Goal: Information Seeking & Learning: Learn about a topic

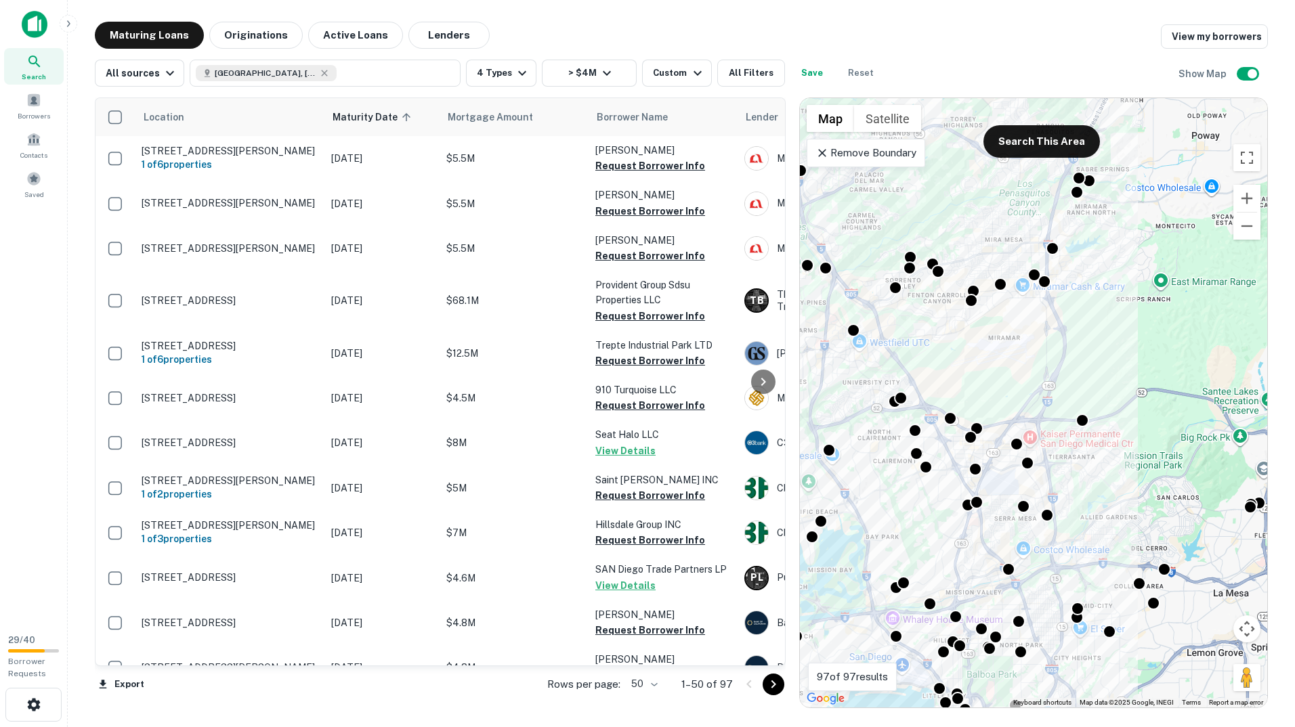
drag, startPoint x: 1141, startPoint y: 345, endPoint x: 931, endPoint y: 501, distance: 261.8
click at [931, 501] on div "To activate drag with keyboard, press Alt + Enter. Once in keyboard drag state,…" at bounding box center [1033, 402] width 467 height 609
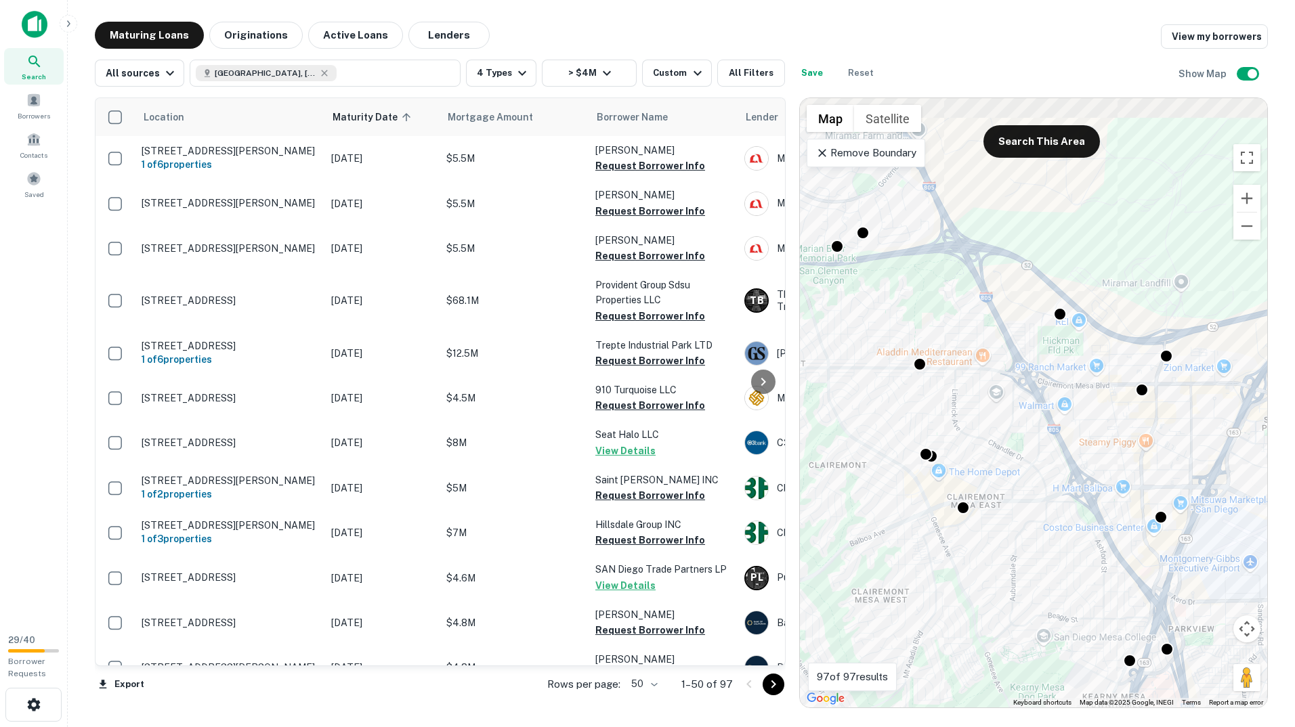
drag, startPoint x: 924, startPoint y: 537, endPoint x: 1013, endPoint y: 578, distance: 98.2
click at [1018, 583] on div "To activate drag with keyboard, press Alt + Enter. Once in keyboard drag state,…" at bounding box center [1033, 402] width 467 height 609
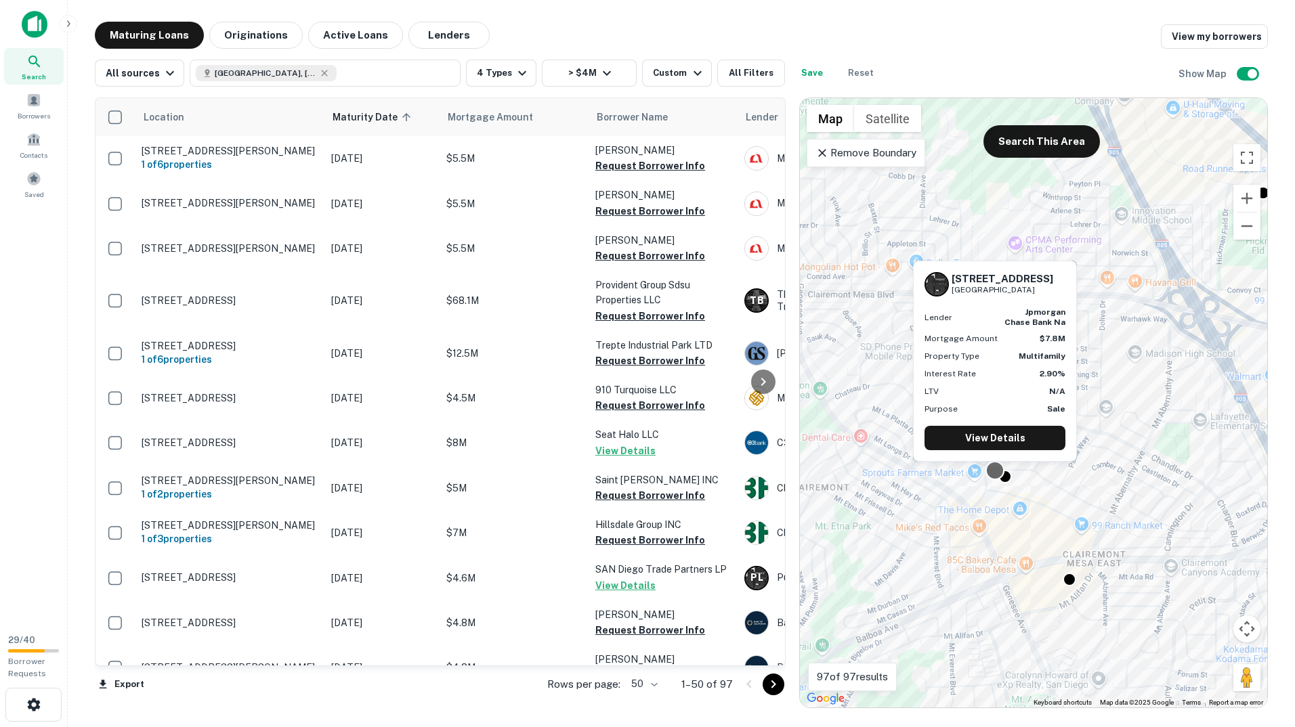
click at [989, 477] on div at bounding box center [995, 471] width 20 height 20
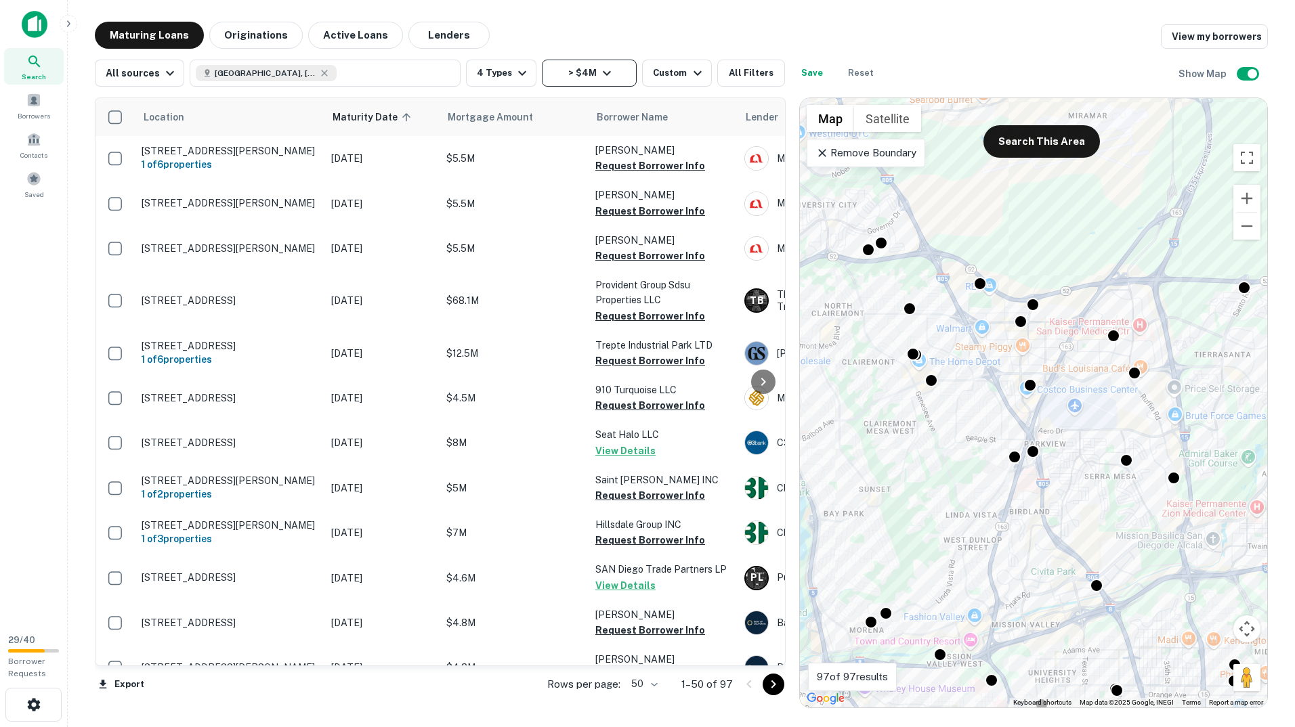
click at [586, 77] on button "> $4M" at bounding box center [589, 73] width 95 height 27
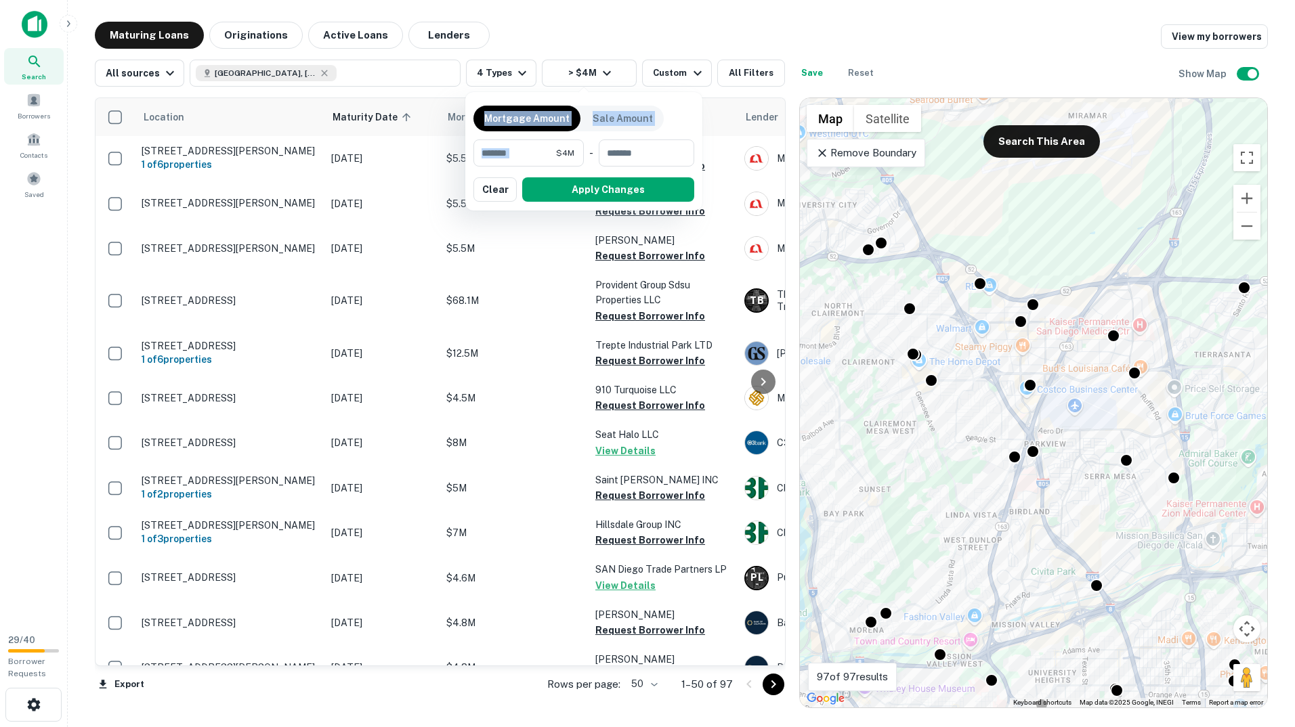
drag, startPoint x: 555, startPoint y: 152, endPoint x: 405, endPoint y: 151, distance: 150.3
click at [405, 151] on div "Mortgage Amount Sale Amount ******* $4M ​ - ​ Apply Changes Clear" at bounding box center [647, 363] width 1295 height 727
click at [545, 147] on input "*******" at bounding box center [514, 152] width 83 height 27
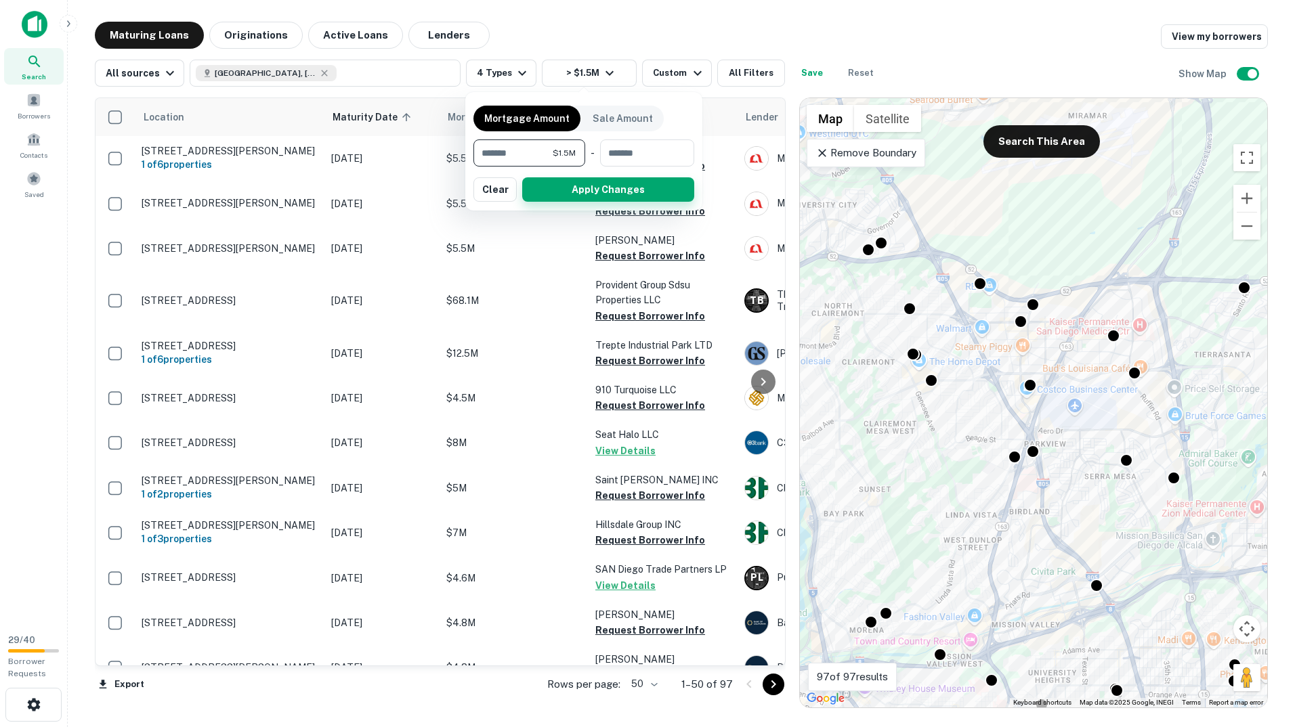
type input "*******"
click at [545, 184] on button "Apply Changes" at bounding box center [608, 189] width 172 height 24
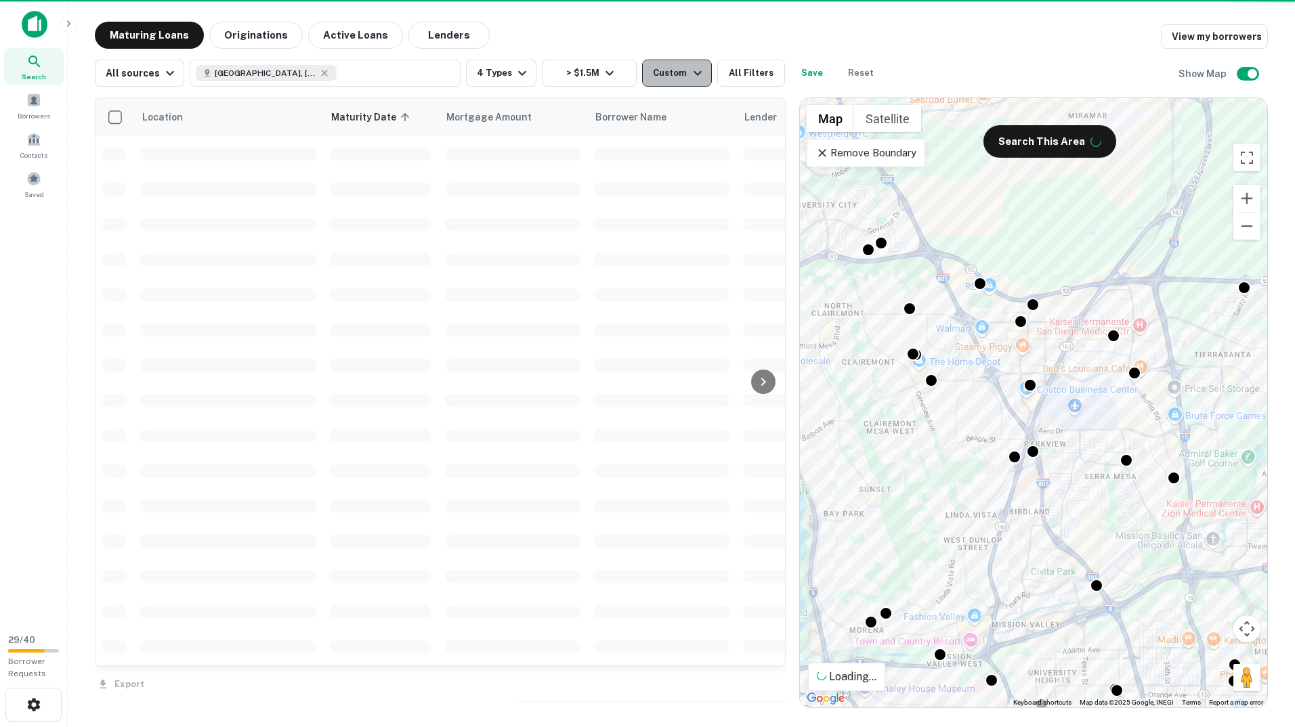
click at [699, 77] on button "Custom" at bounding box center [676, 73] width 69 height 27
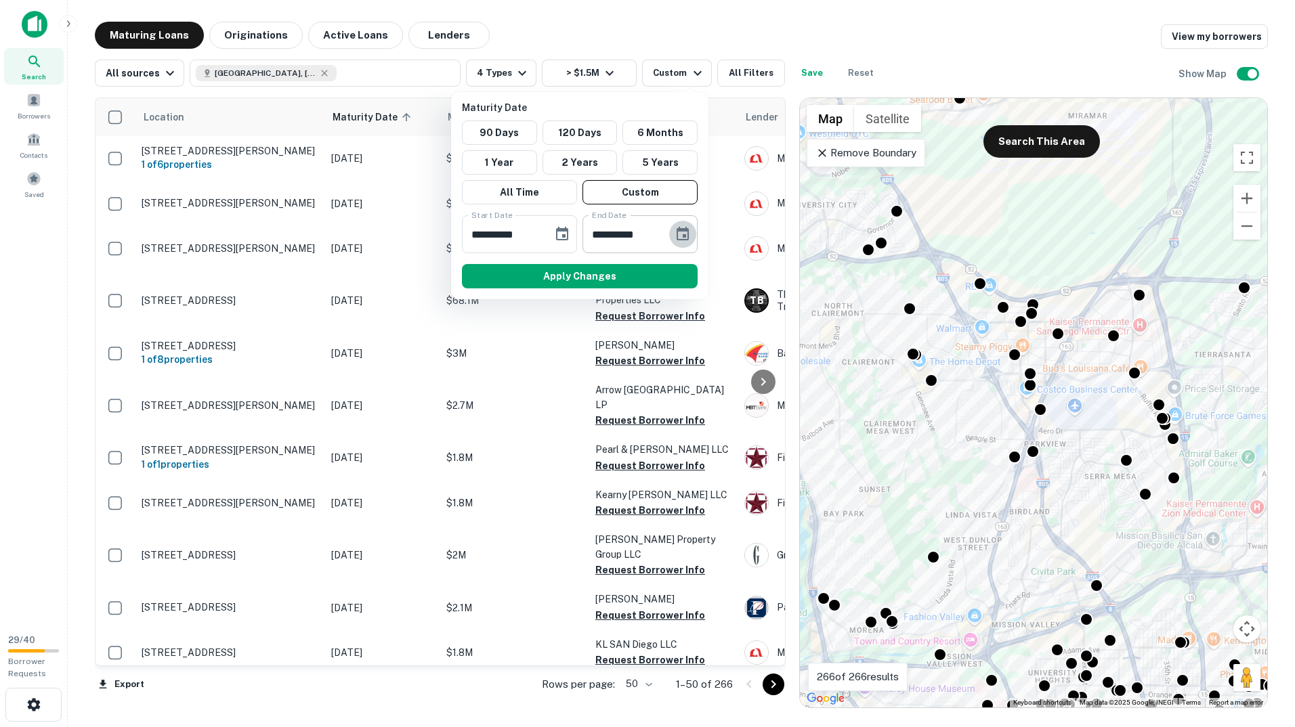
click at [677, 234] on icon "Choose date, selected date is Jun 30, 2026" at bounding box center [682, 234] width 12 height 14
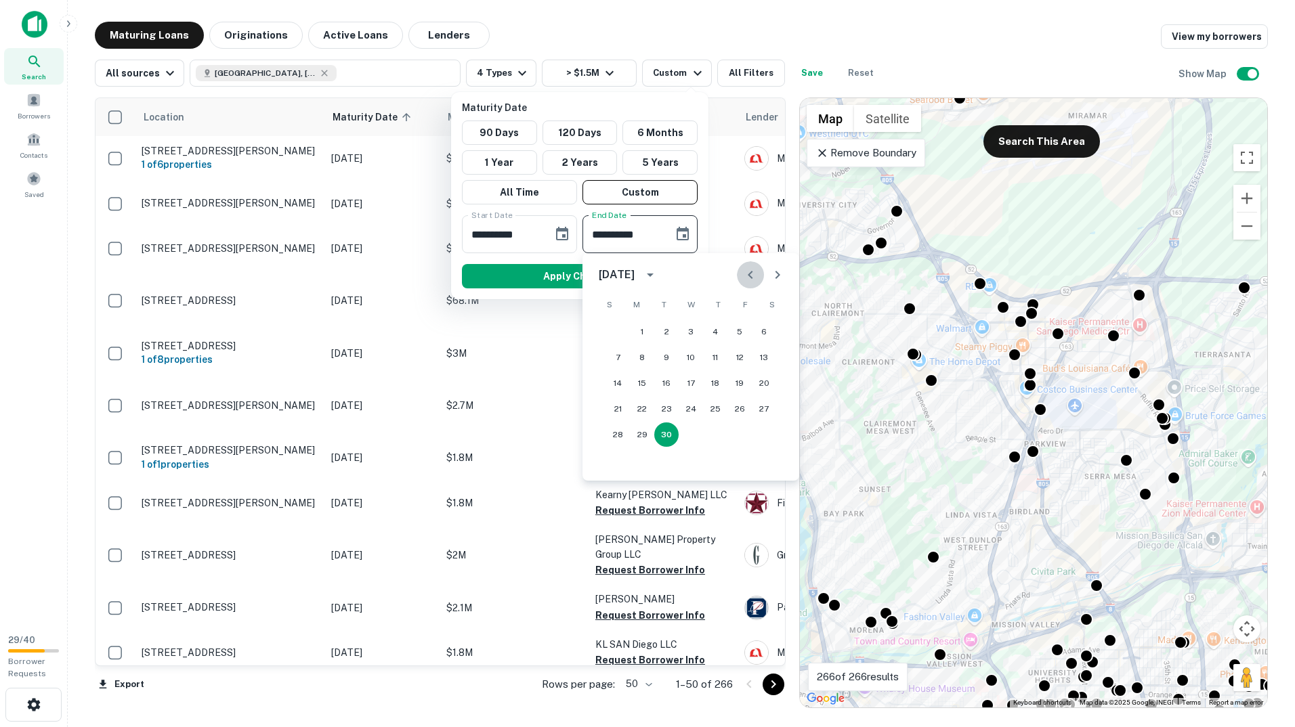
click at [754, 266] on button "Previous month" at bounding box center [750, 274] width 27 height 27
click at [755, 266] on button "Previous month" at bounding box center [750, 274] width 27 height 27
click at [697, 330] on button "1" at bounding box center [690, 332] width 24 height 24
type input "**********"
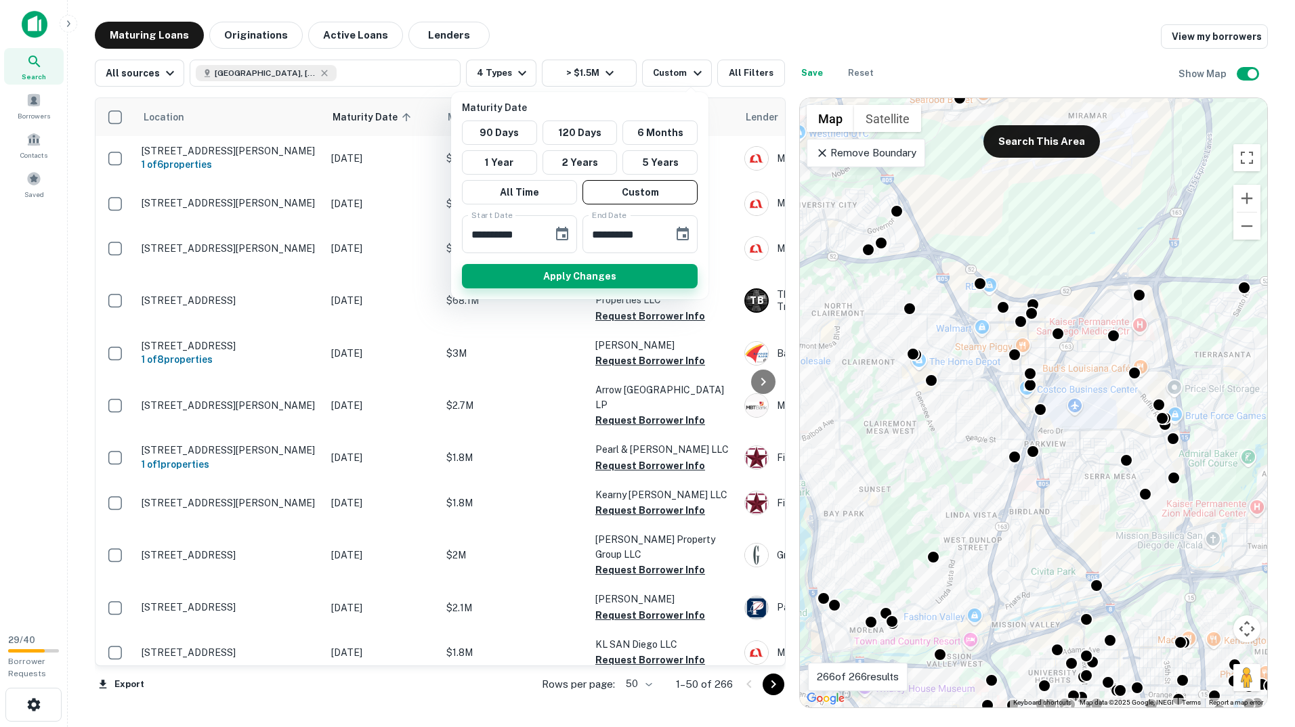
click at [668, 284] on button "Apply Changes" at bounding box center [580, 276] width 236 height 24
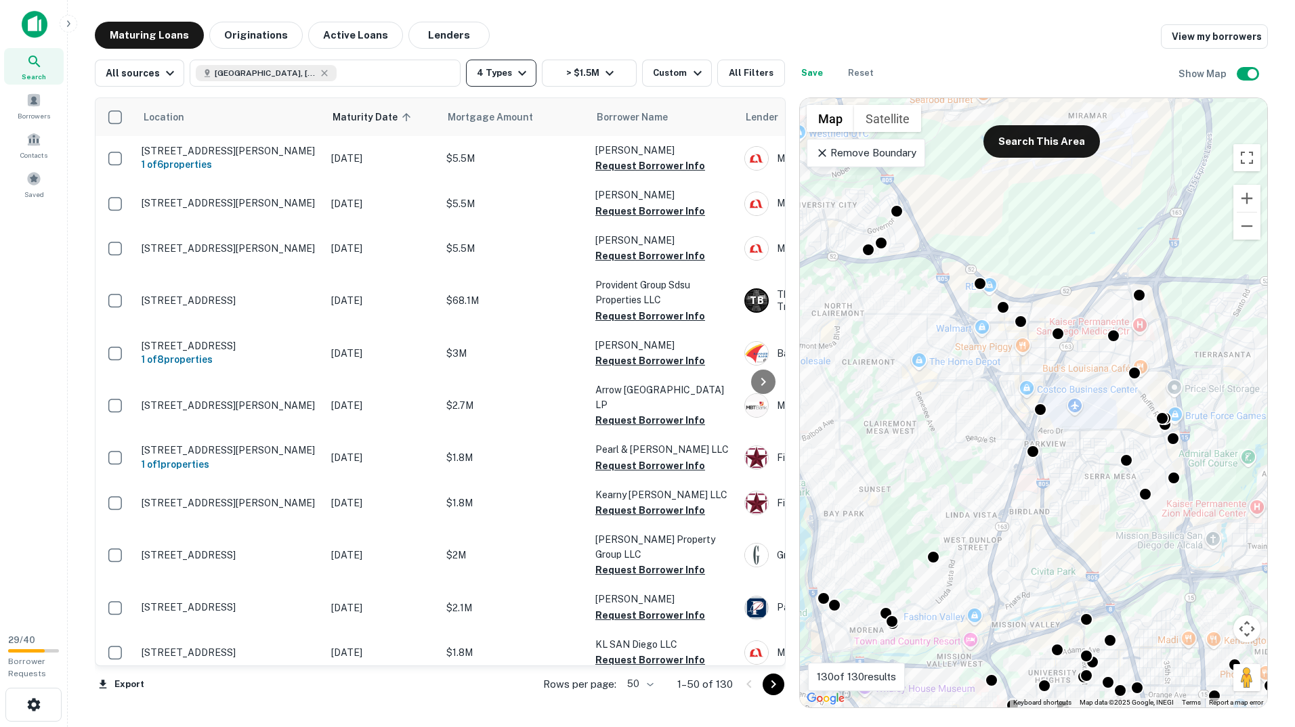
click at [492, 77] on button "4 Types" at bounding box center [501, 73] width 70 height 27
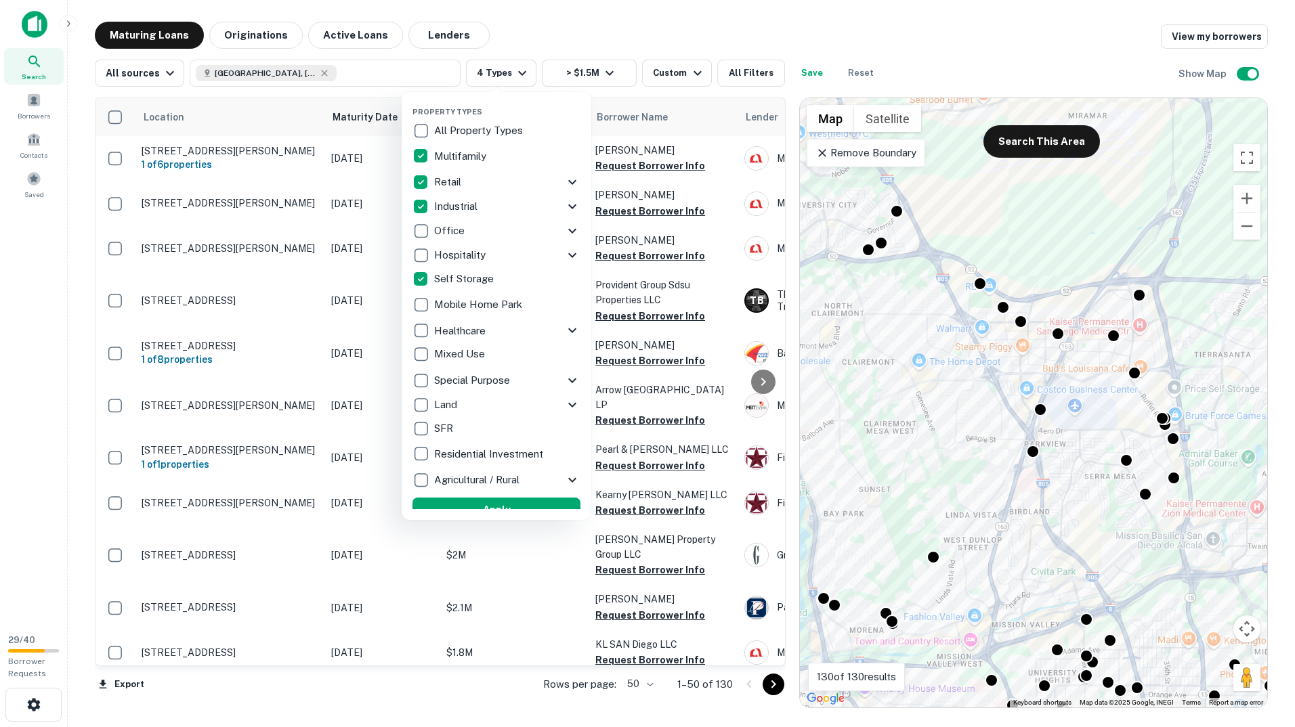
click at [454, 227] on p "Office" at bounding box center [450, 231] width 33 height 16
click at [461, 349] on p "Mixed Use" at bounding box center [460, 354] width 53 height 16
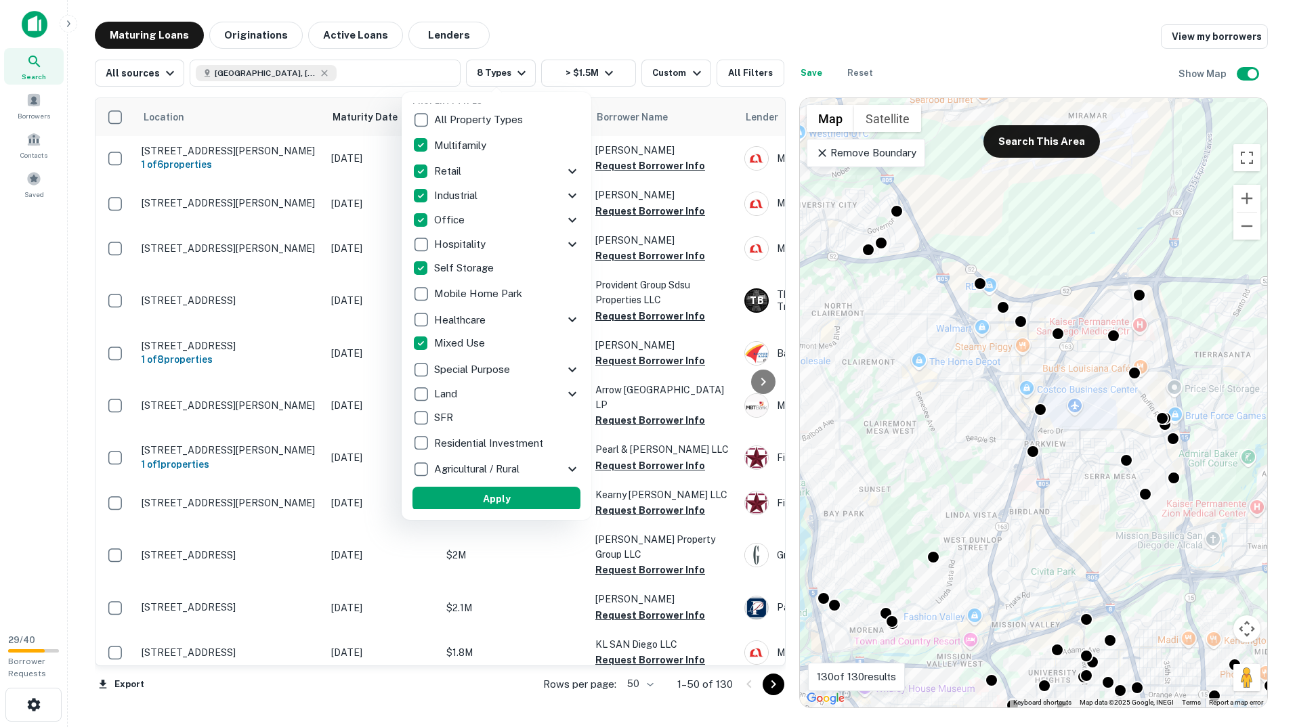
scroll to position [13, 0]
click at [478, 496] on button "Apply" at bounding box center [496, 497] width 168 height 24
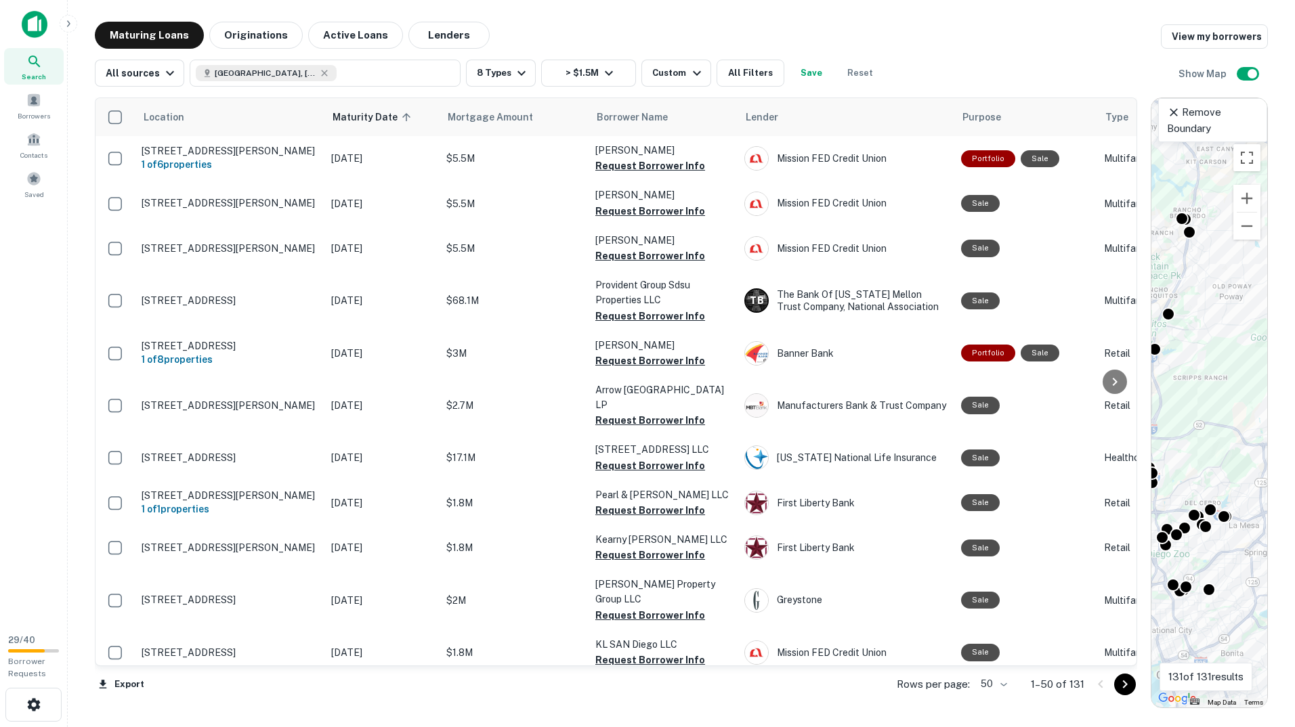
drag, startPoint x: 798, startPoint y: 217, endPoint x: 1178, endPoint y: 287, distance: 386.2
click at [1200, 303] on div "Location Maturity Date sorted ascending Mortgage Amount Borrower Name Lender Pu…" at bounding box center [681, 398] width 1173 height 622
click at [752, 114] on icon at bounding box center [752, 117] width 14 height 16
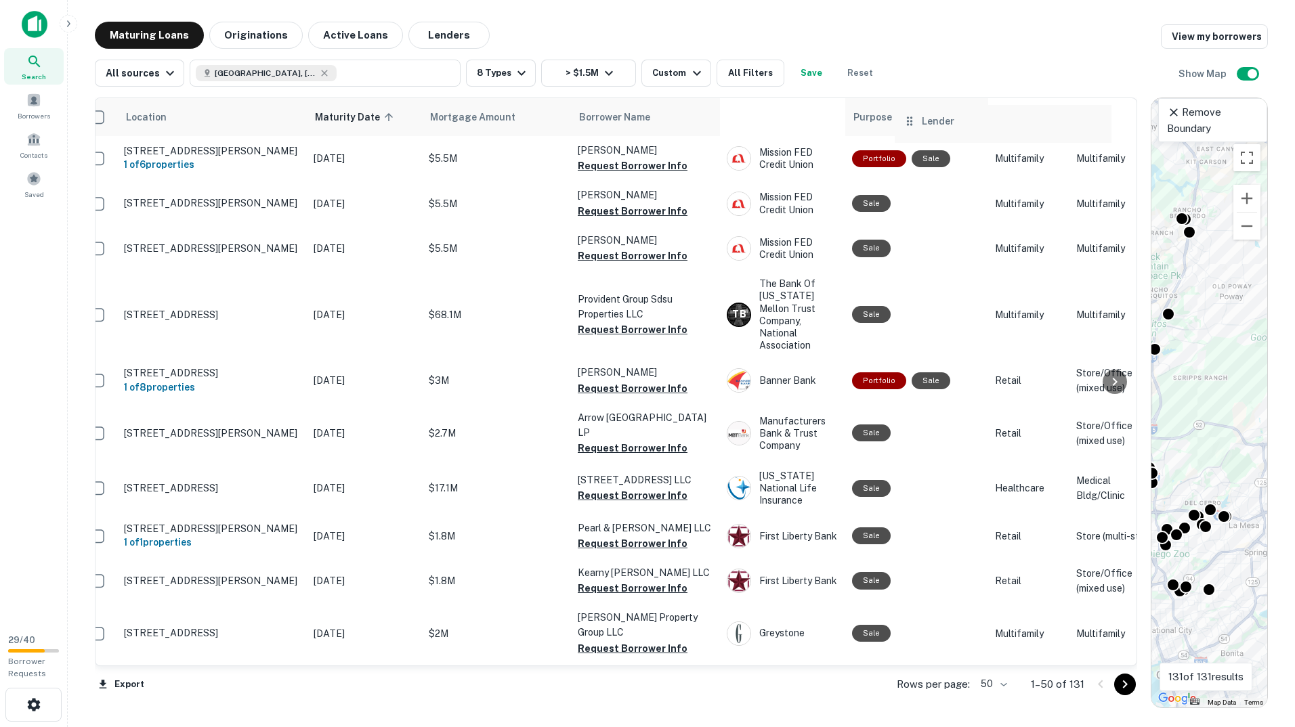
drag, startPoint x: 752, startPoint y: 118, endPoint x: 918, endPoint y: 124, distance: 166.0
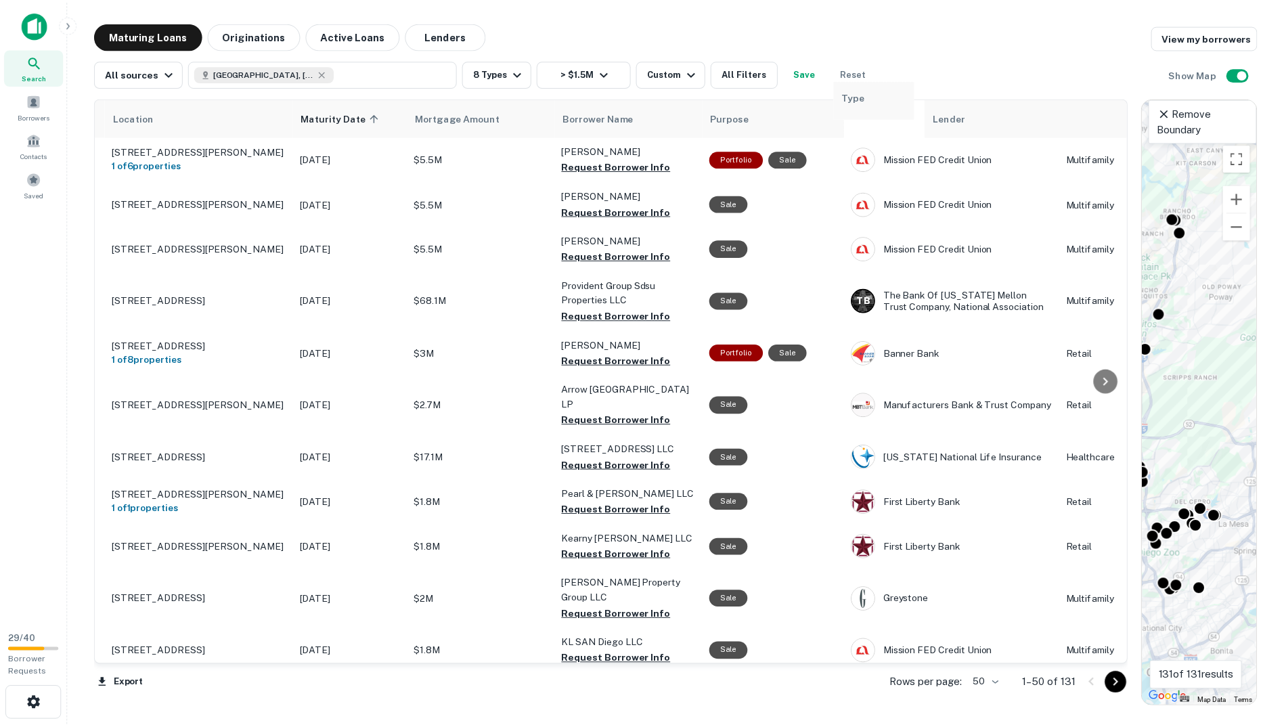
scroll to position [0, 30]
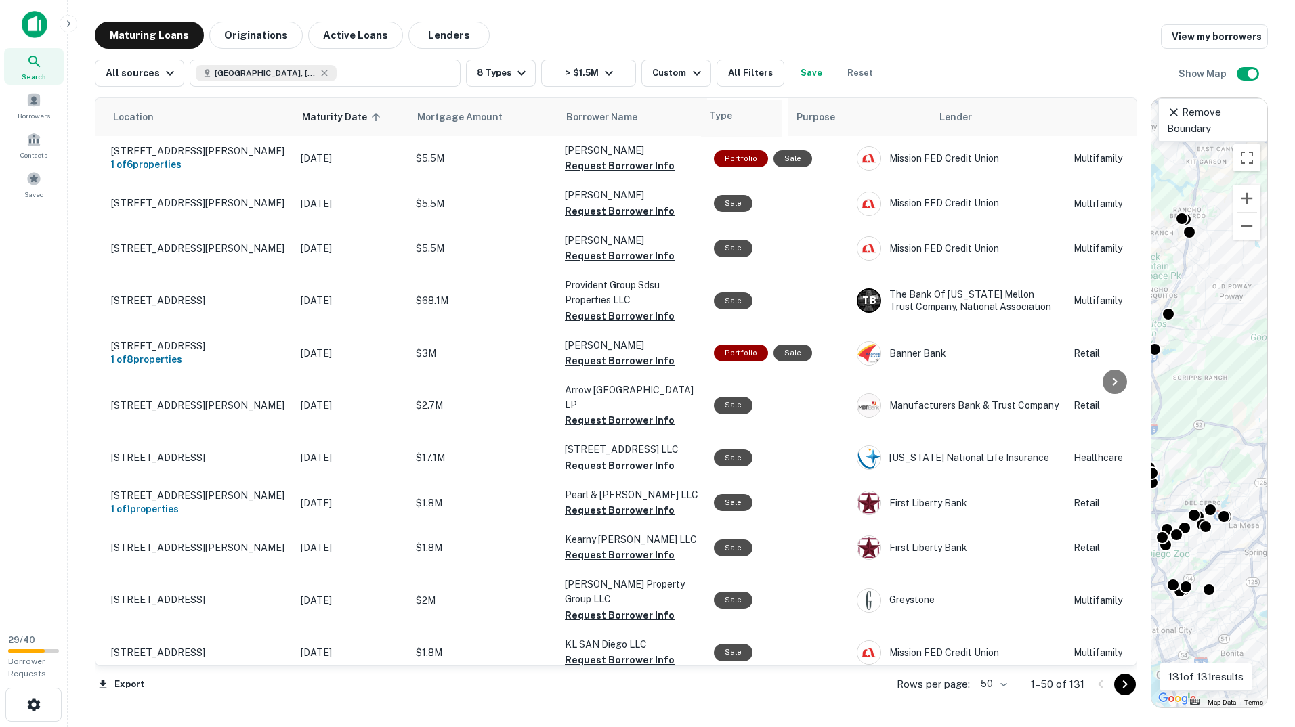
drag, startPoint x: 1083, startPoint y: 123, endPoint x: 707, endPoint y: 124, distance: 375.8
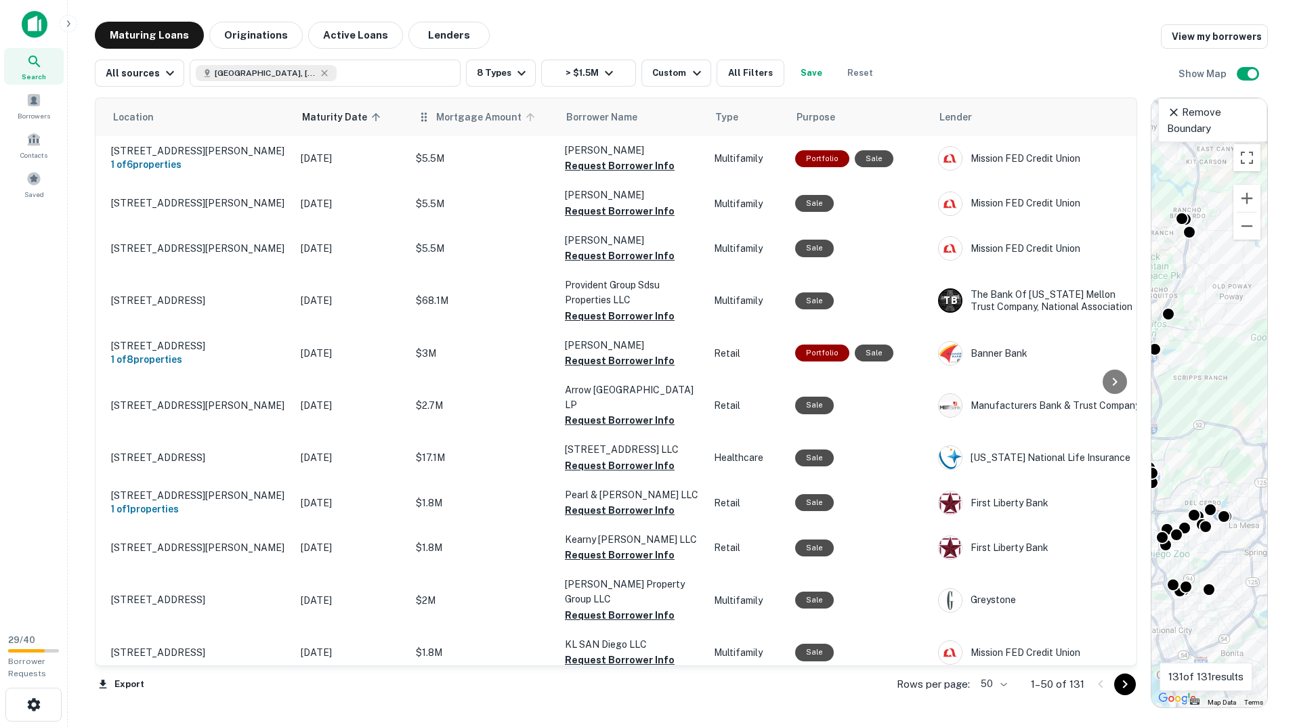
click at [530, 116] on icon at bounding box center [530, 117] width 12 height 12
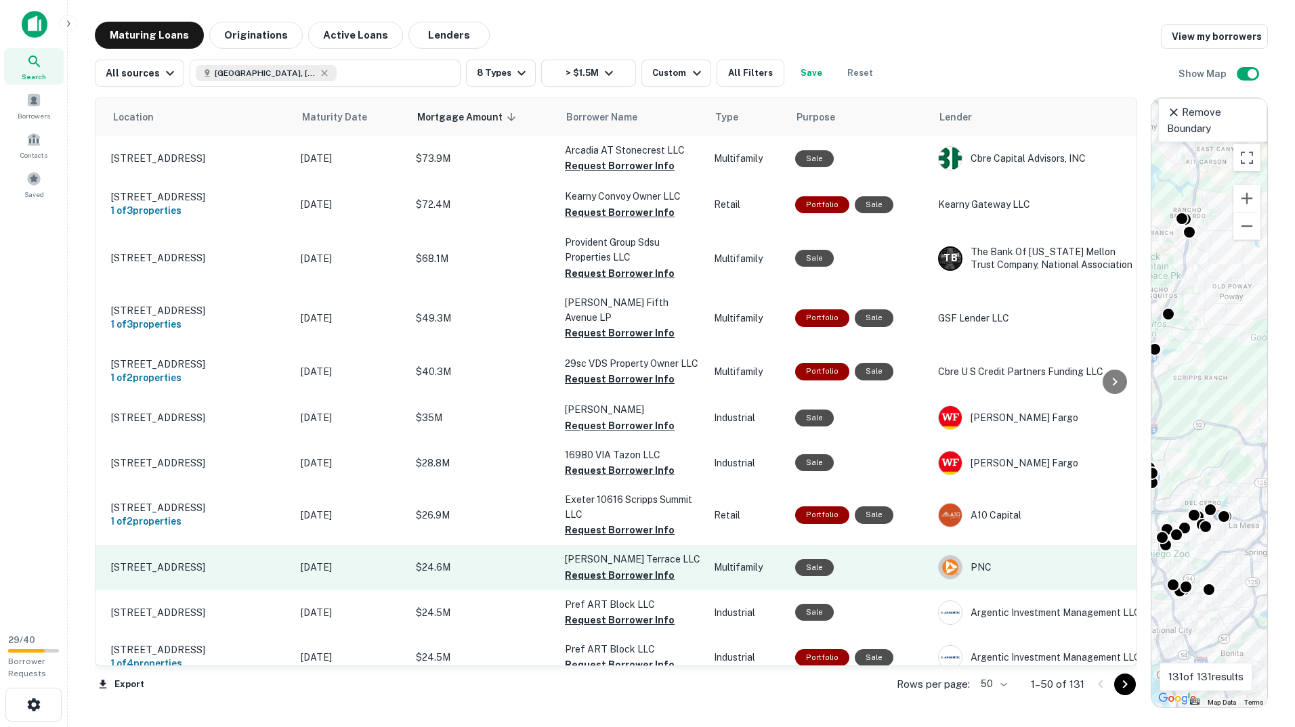
click at [488, 563] on p "$24.6M" at bounding box center [483, 567] width 135 height 15
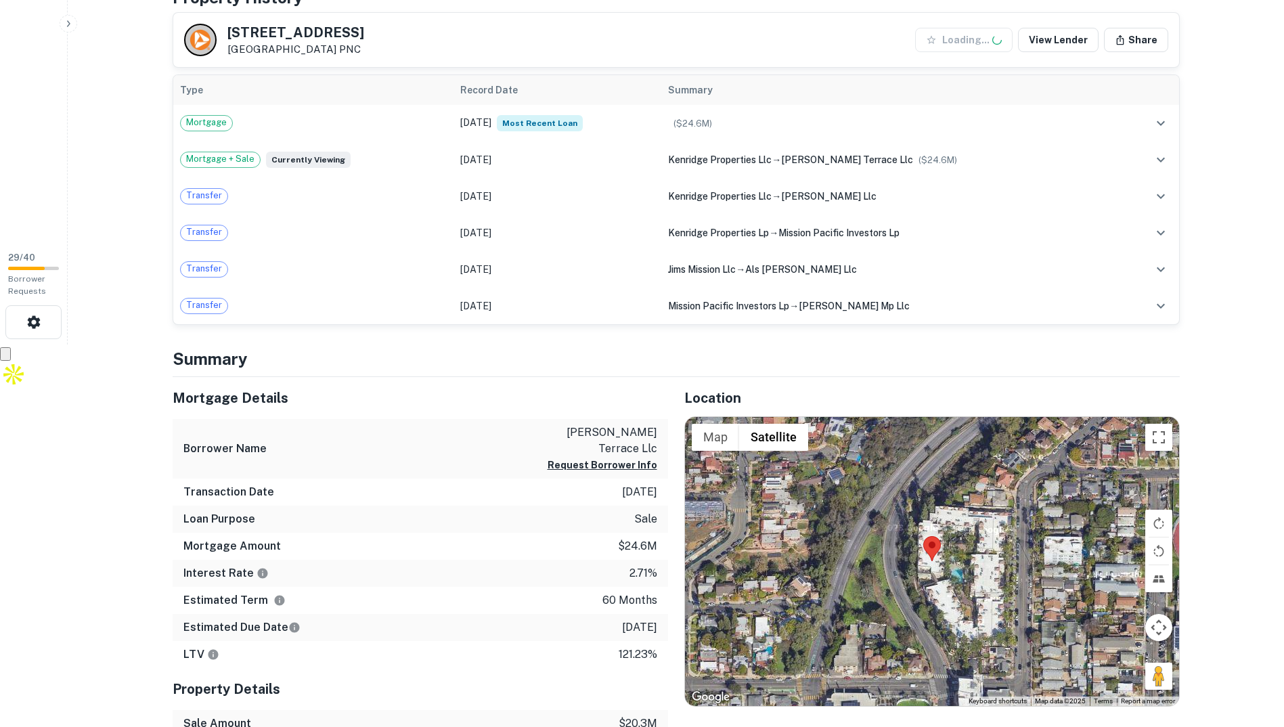
scroll to position [406, 0]
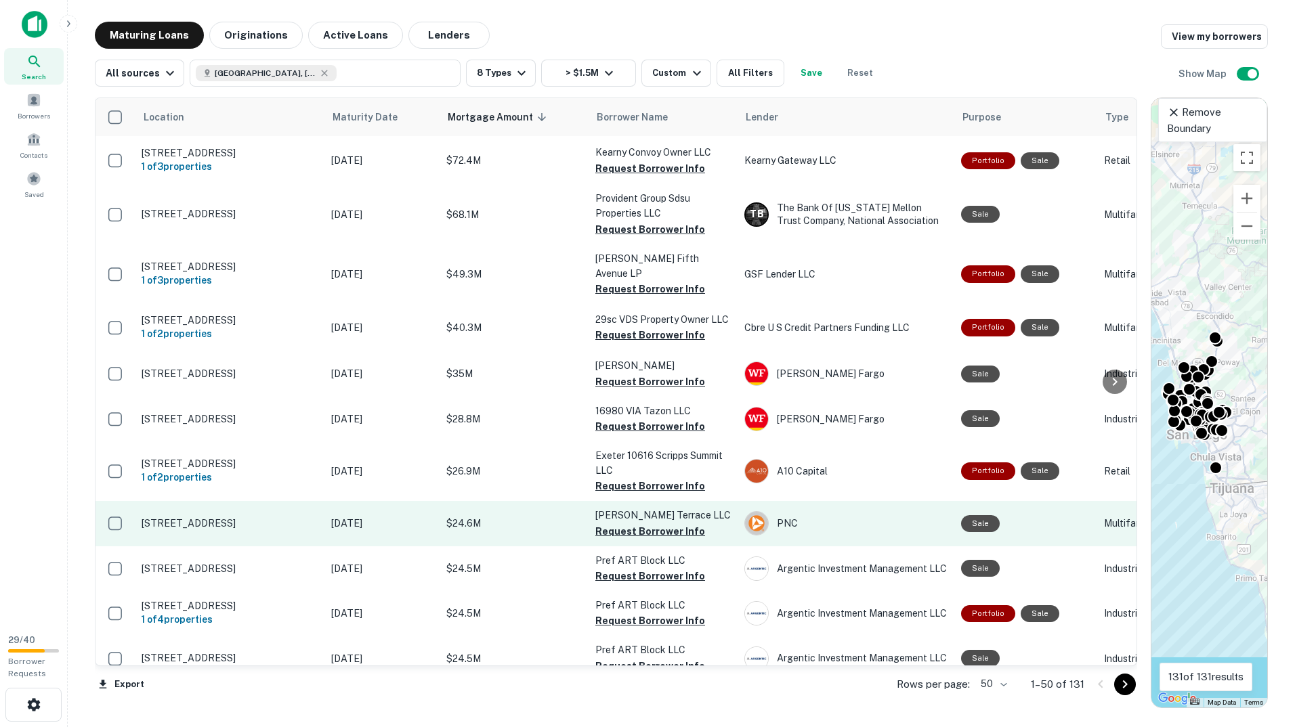
scroll to position [68, 0]
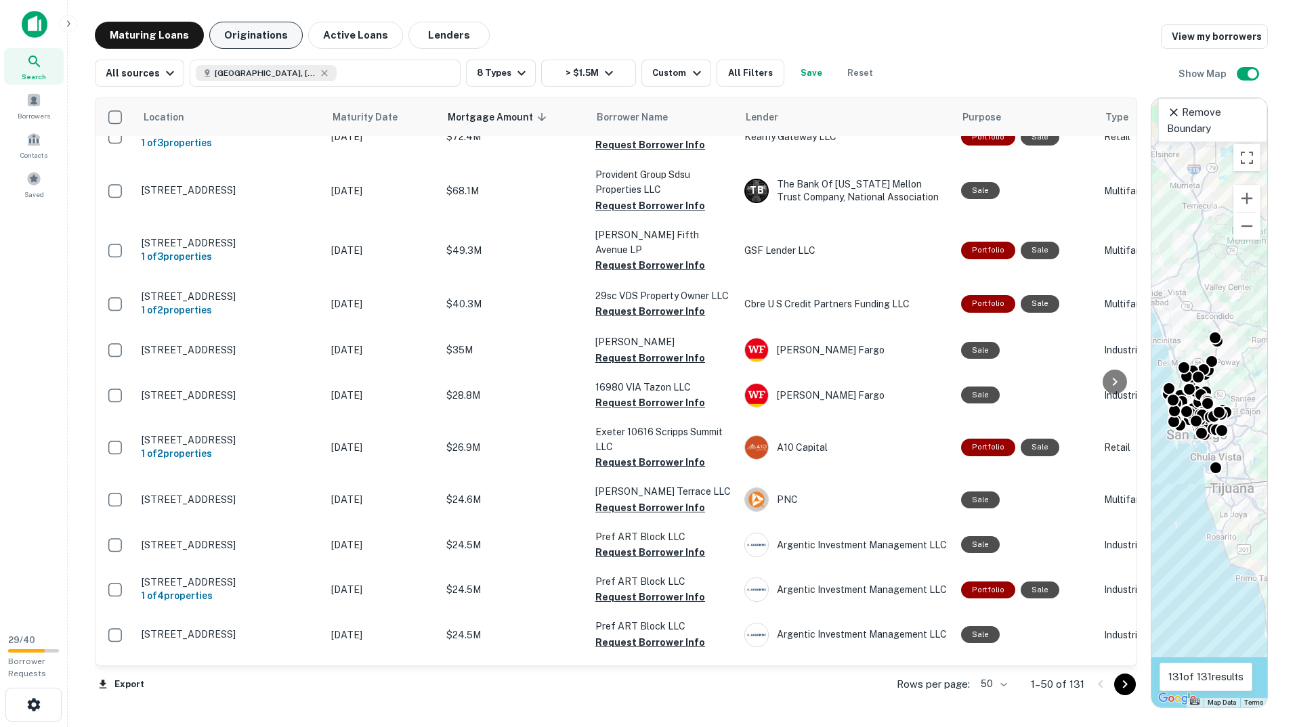
click at [277, 28] on button "Originations" at bounding box center [255, 35] width 93 height 27
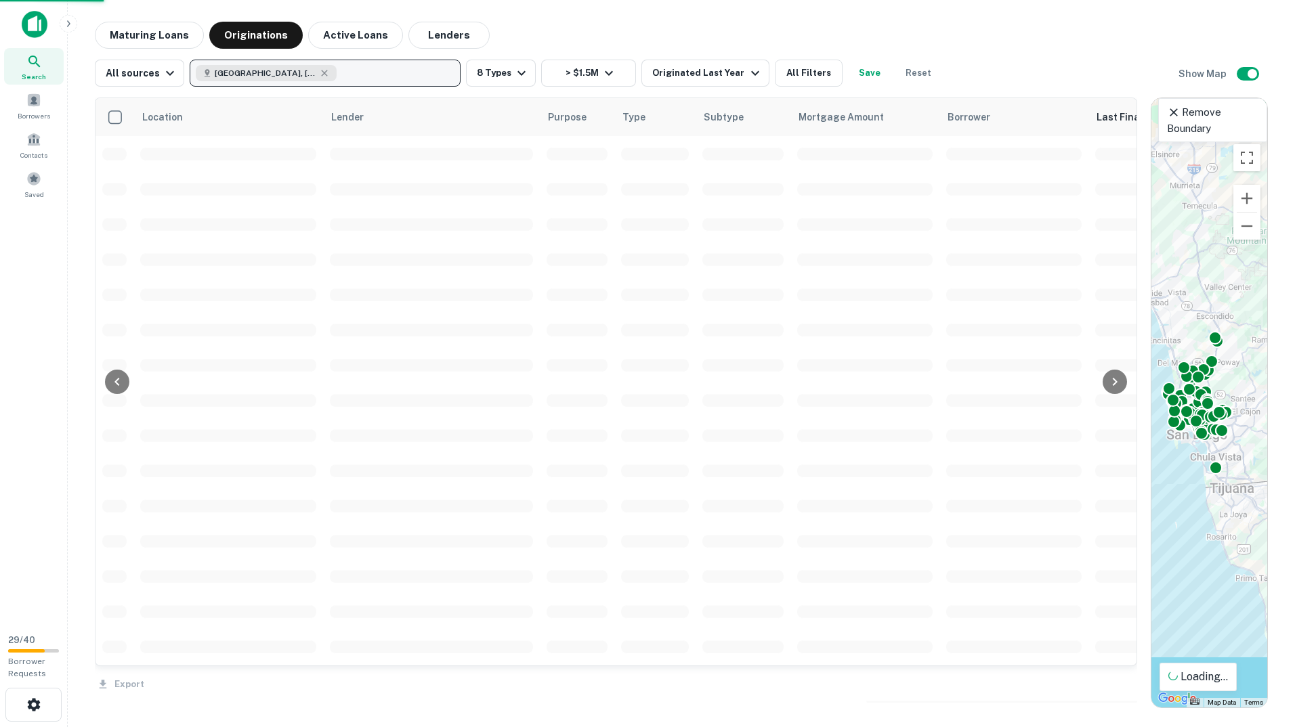
scroll to position [68, 0]
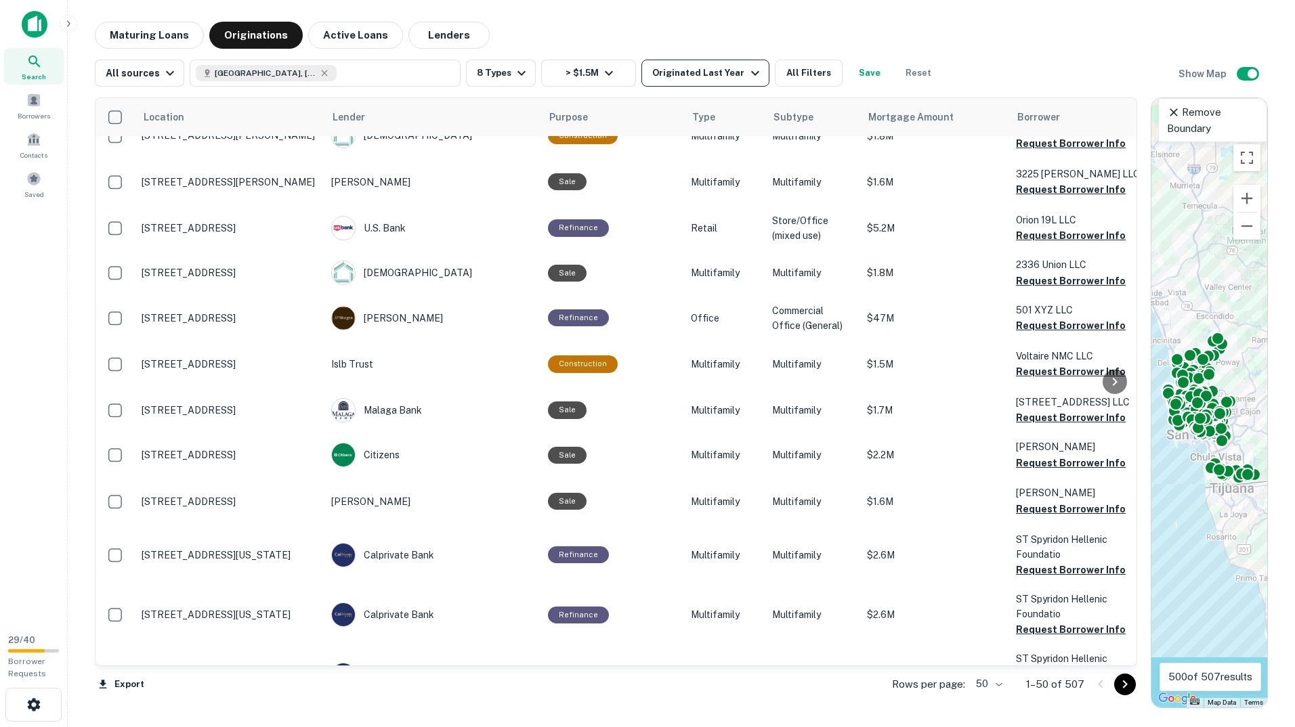
click at [710, 79] on div "Originated Last Year" at bounding box center [707, 73] width 110 height 16
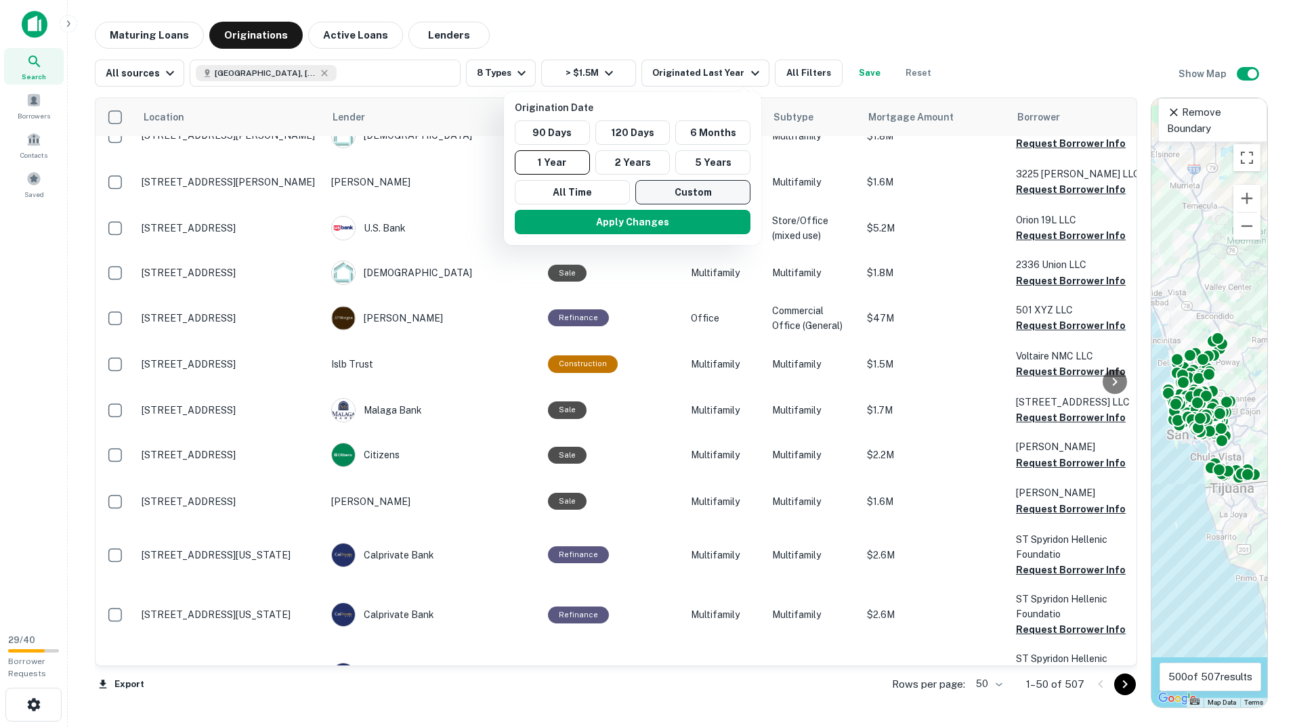
click at [674, 190] on button "Custom" at bounding box center [692, 192] width 115 height 24
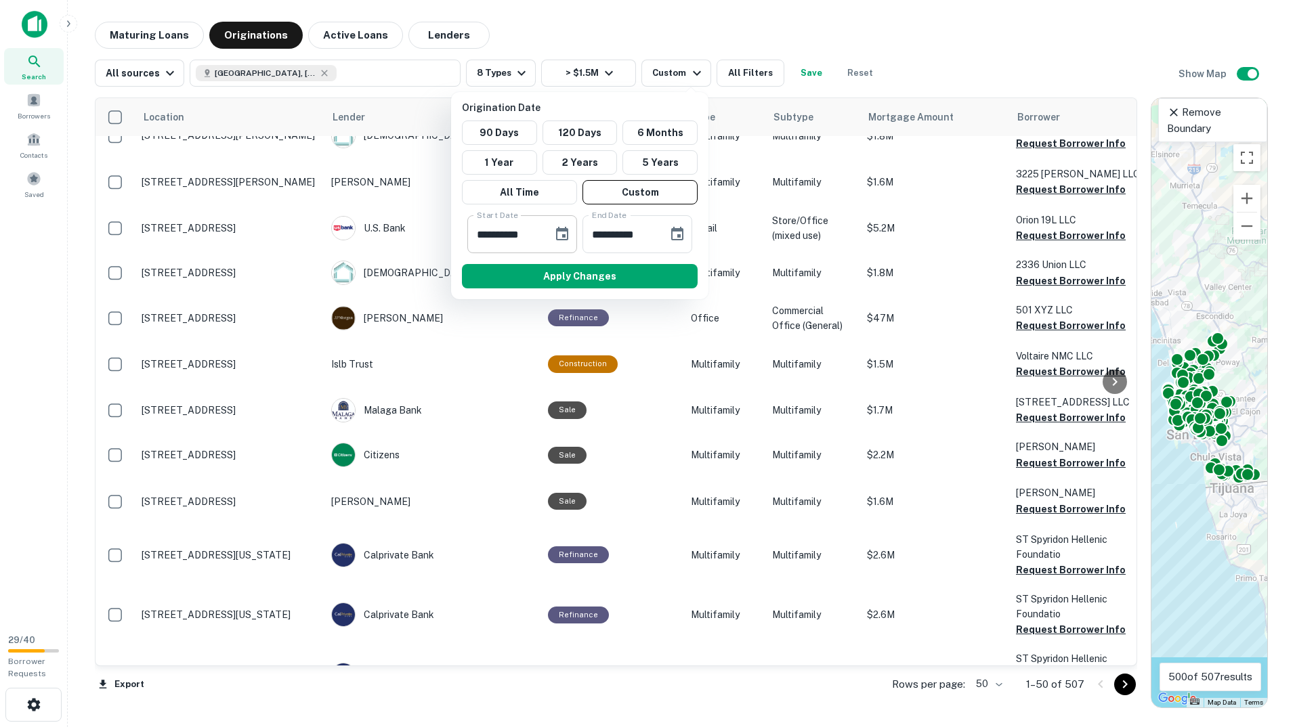
click at [559, 233] on icon "Choose date, selected date is Mar 29, 2025" at bounding box center [562, 234] width 16 height 16
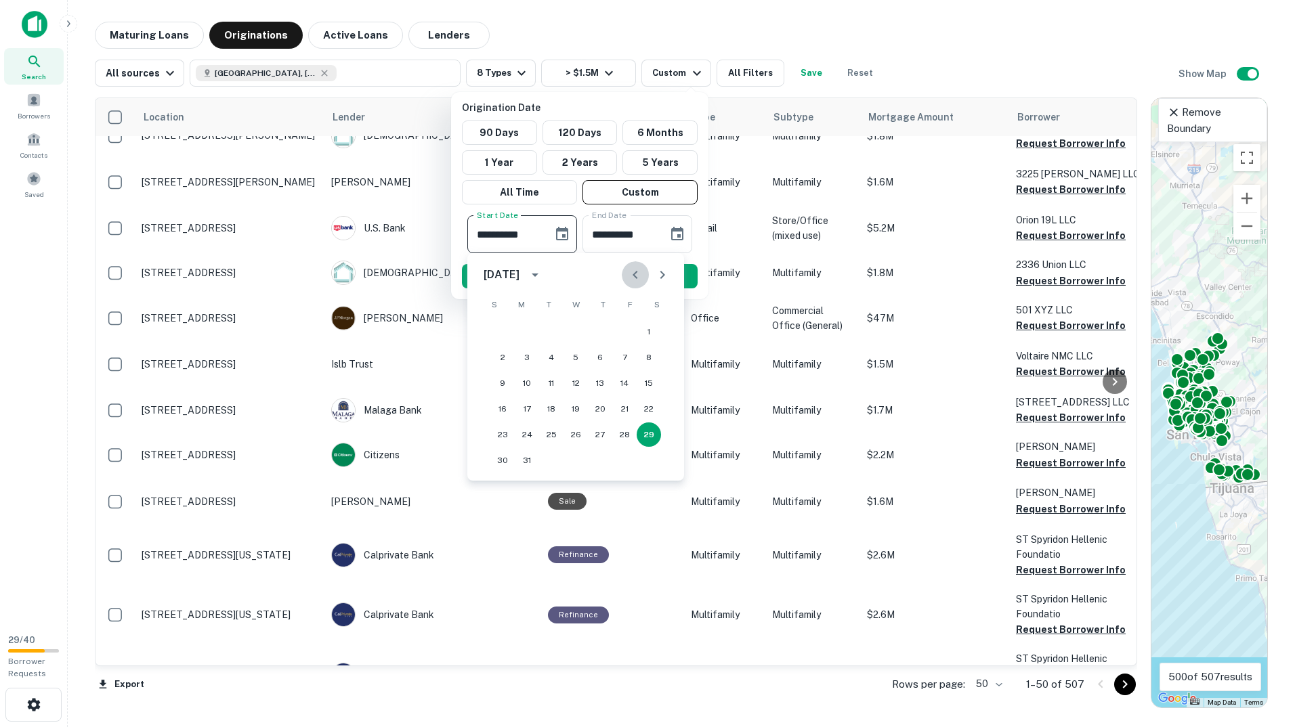
click at [638, 274] on icon "Previous month" at bounding box center [635, 275] width 16 height 16
click at [519, 269] on div "November 2024" at bounding box center [501, 275] width 36 height 16
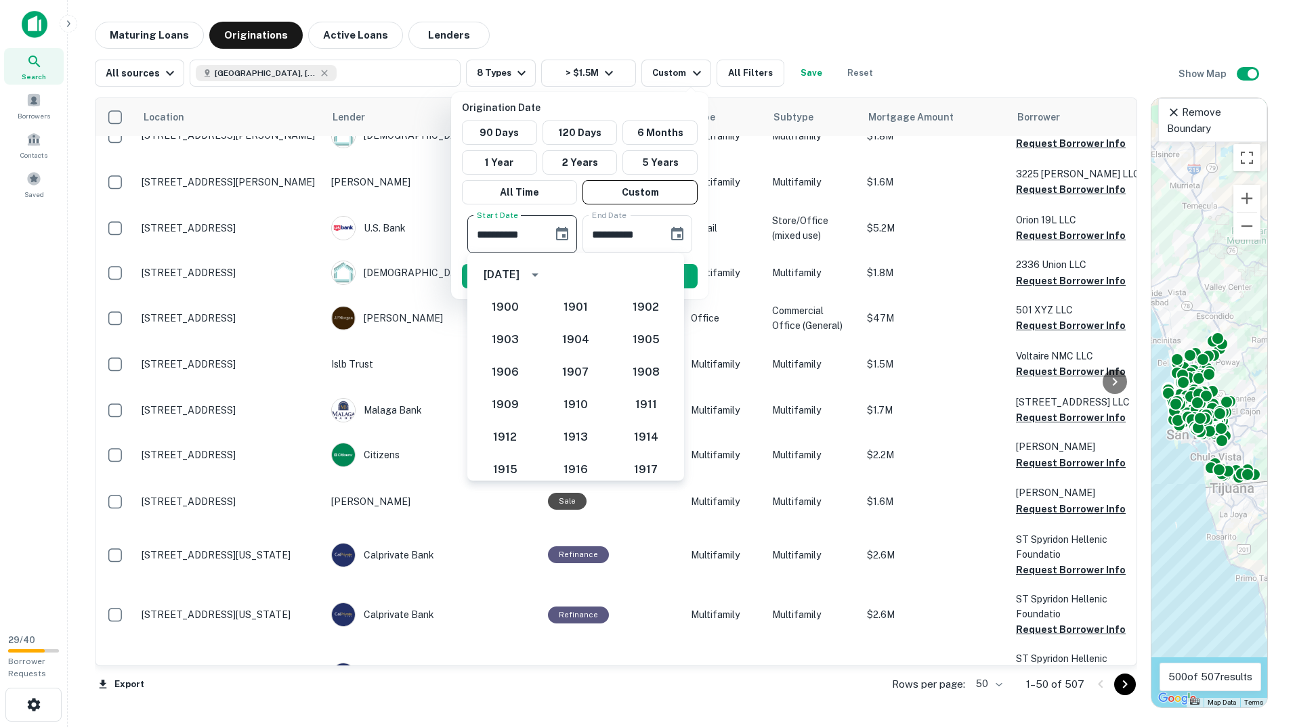
scroll to position [1175, 0]
click at [633, 368] on button "2016" at bounding box center [646, 367] width 49 height 24
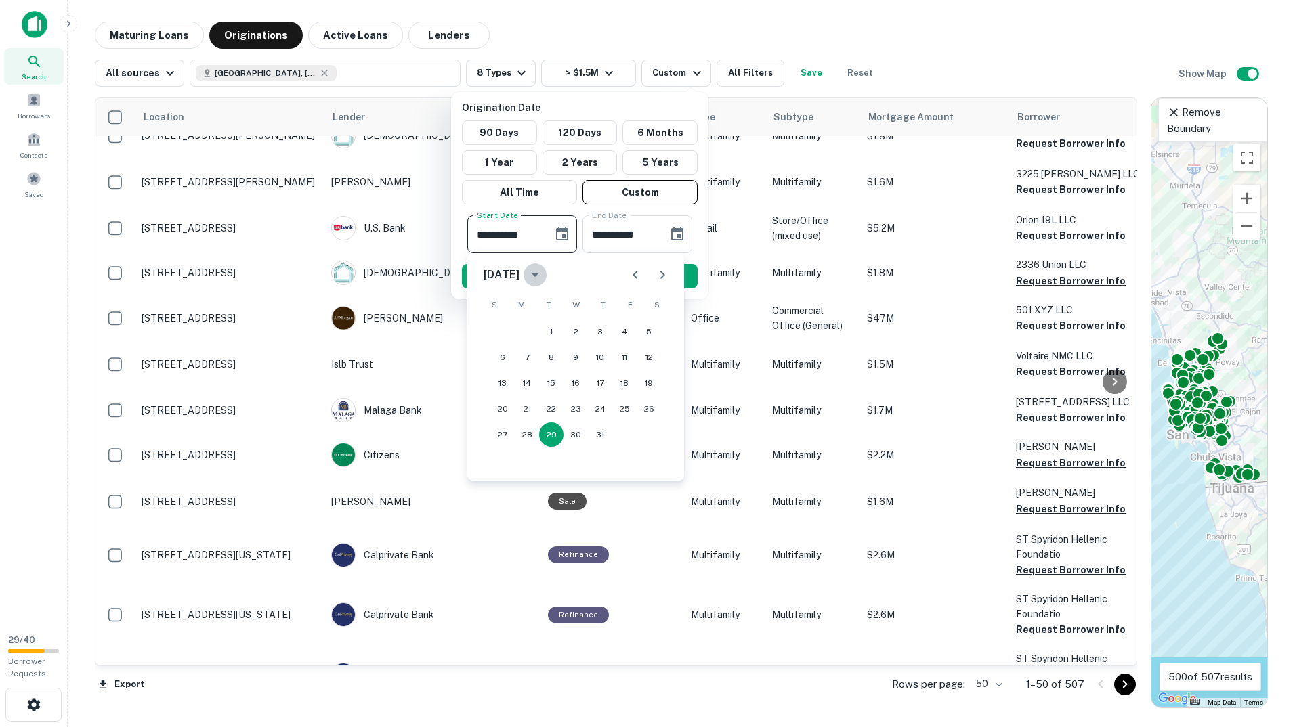
click at [543, 277] on icon "calendar view is open, switch to year view" at bounding box center [535, 275] width 16 height 16
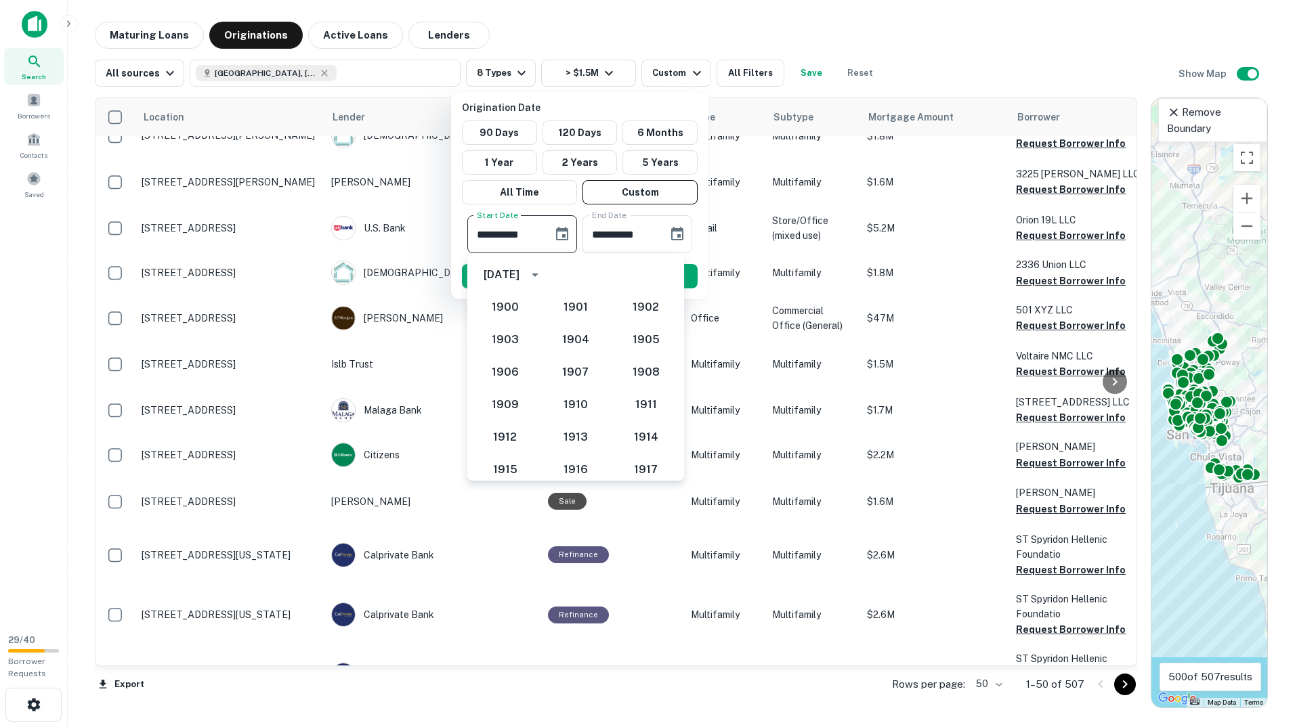
scroll to position [1156, 0]
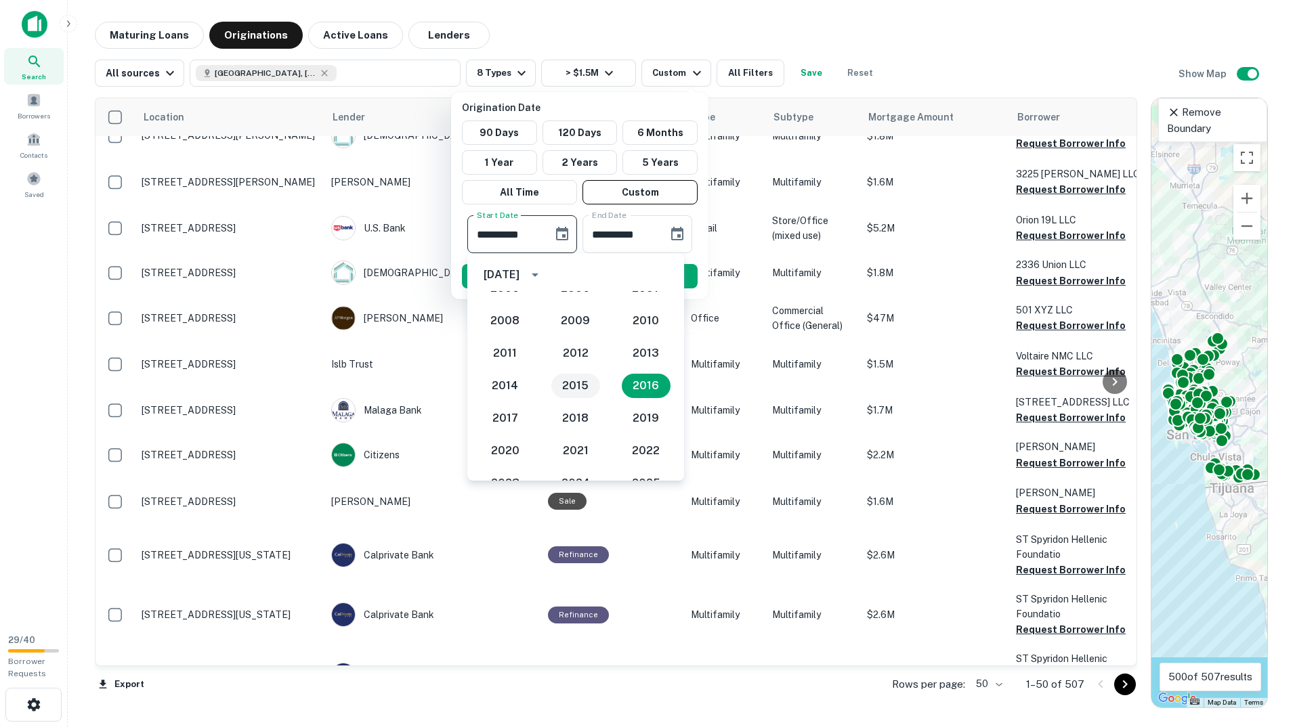
click at [580, 379] on button "2015" at bounding box center [575, 386] width 49 height 24
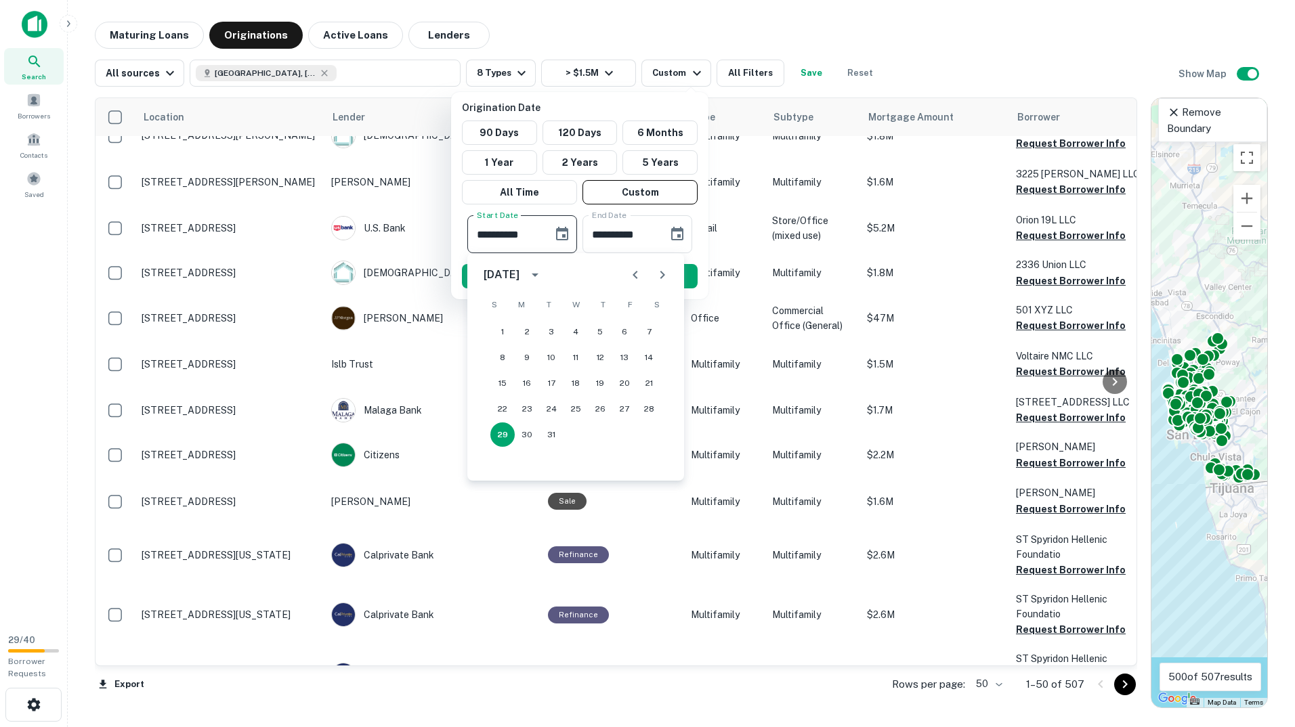
click at [659, 275] on icon "Next month" at bounding box center [662, 275] width 16 height 16
click at [660, 276] on icon "Next month" at bounding box center [662, 275] width 16 height 16
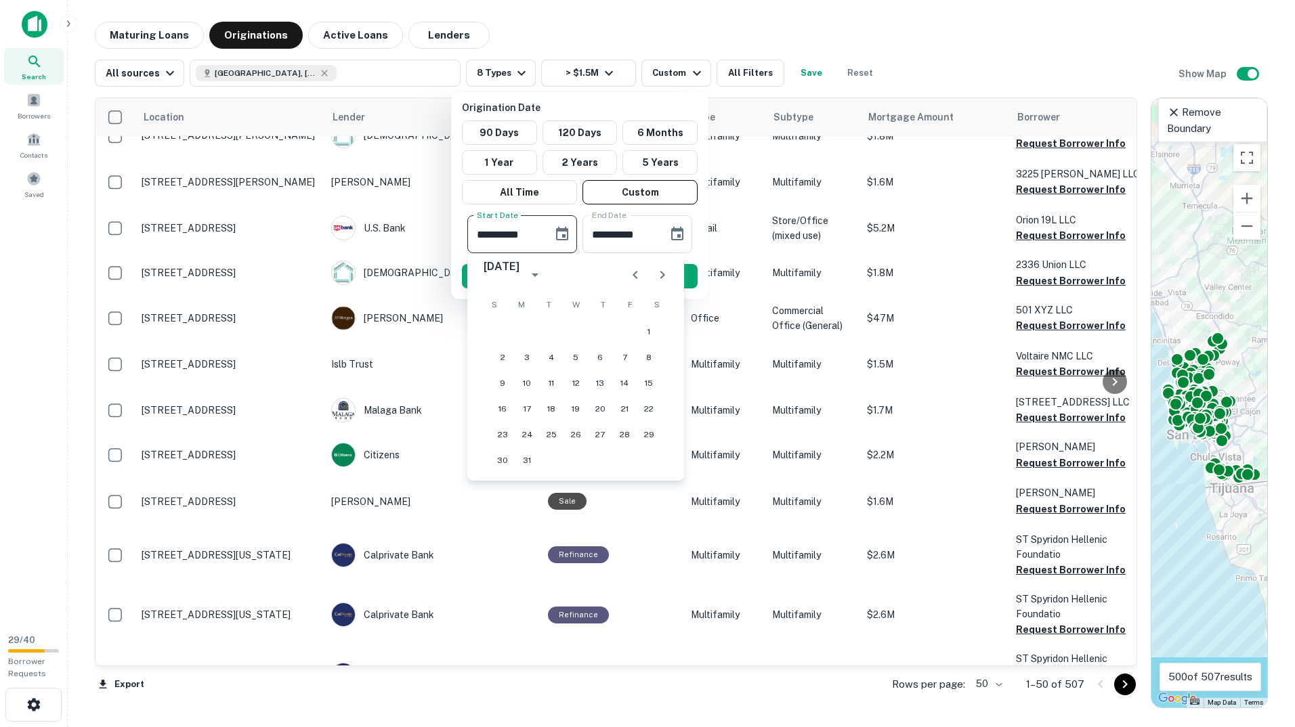
click at [660, 276] on icon "Next month" at bounding box center [662, 275] width 16 height 16
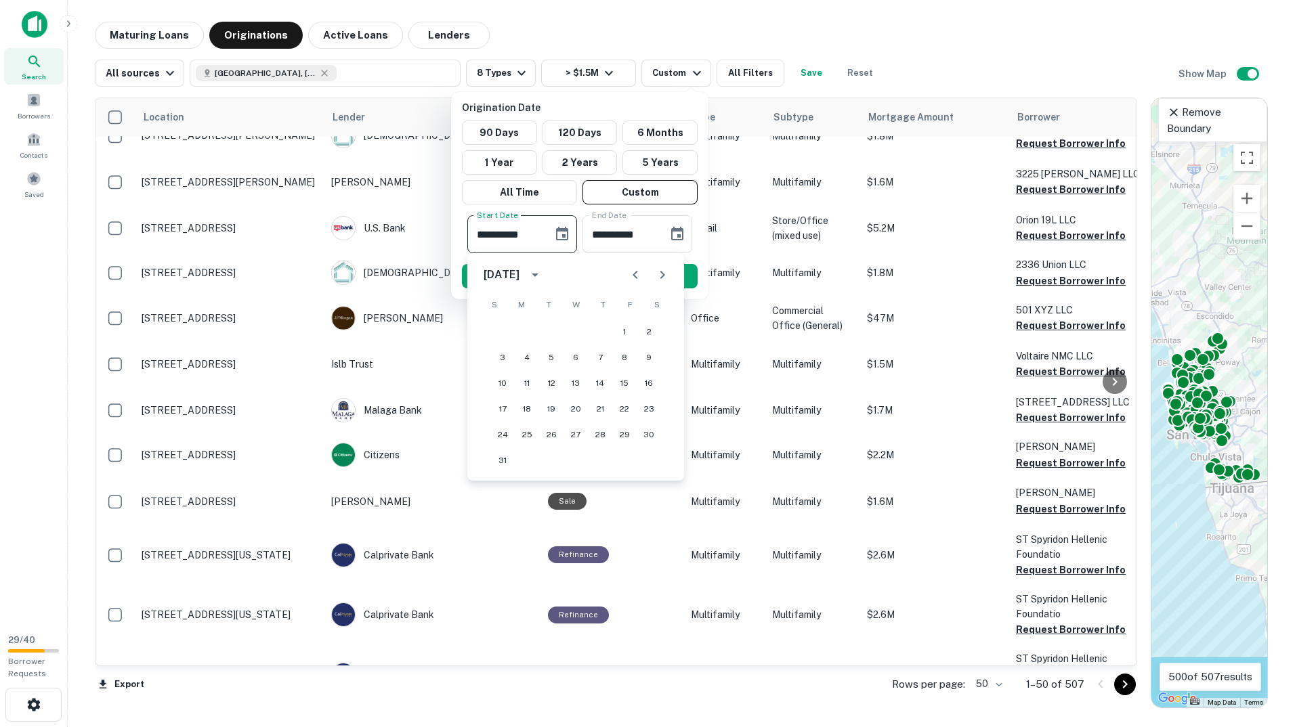
click at [639, 269] on icon "Previous month" at bounding box center [635, 275] width 16 height 16
click at [602, 435] on button "31" at bounding box center [600, 435] width 24 height 24
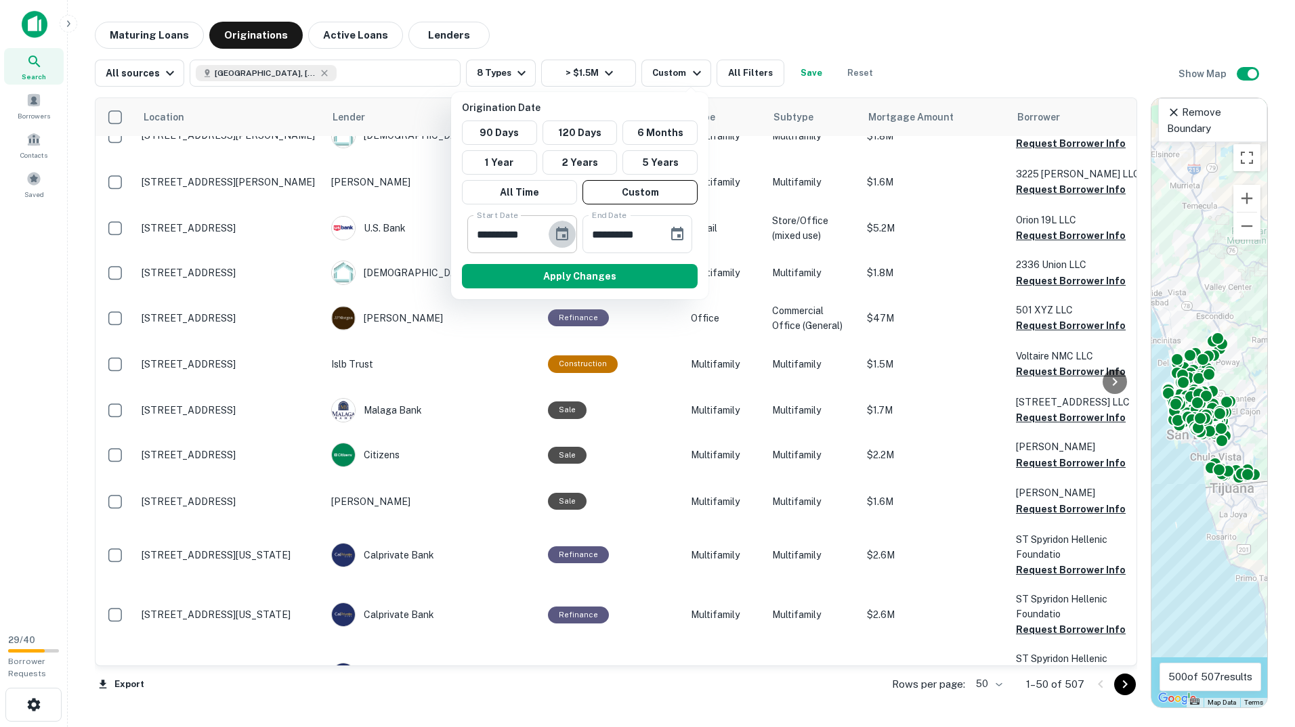
click at [568, 230] on icon "Choose date, selected date is Dec 31, 2015" at bounding box center [562, 234] width 12 height 14
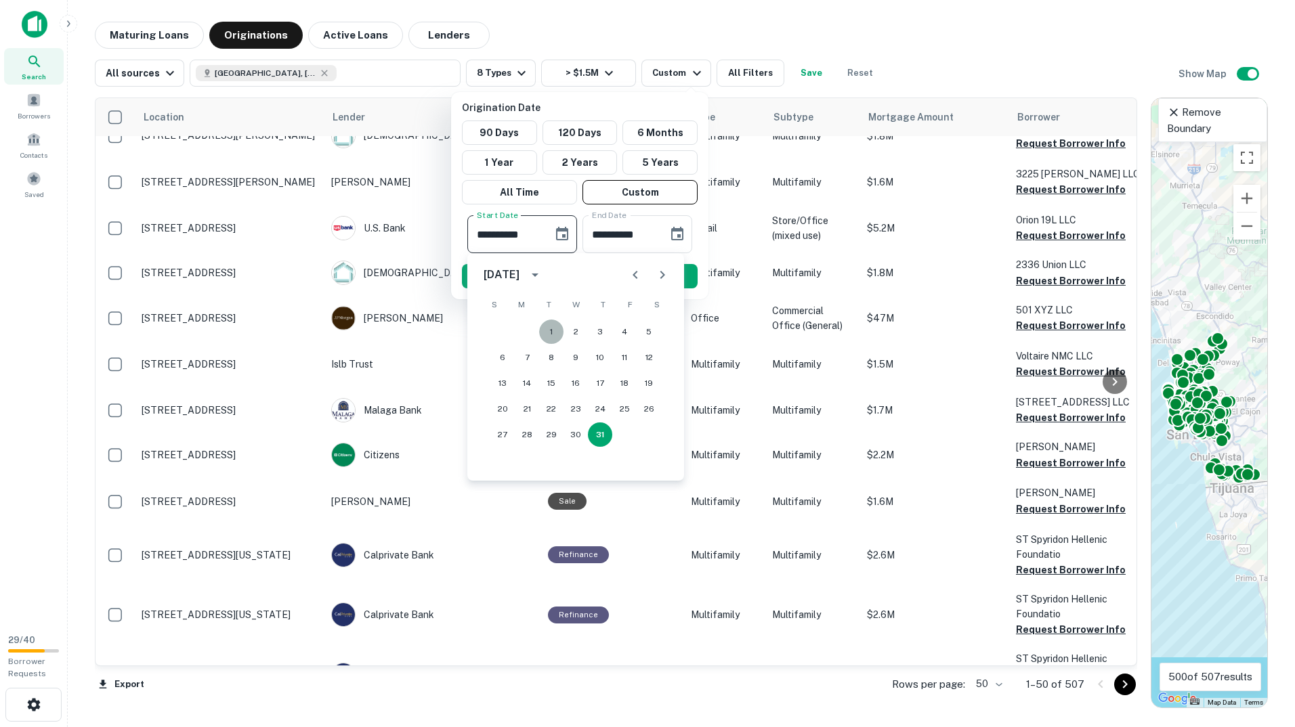
click at [556, 324] on button "1" at bounding box center [551, 332] width 24 height 24
type input "**********"
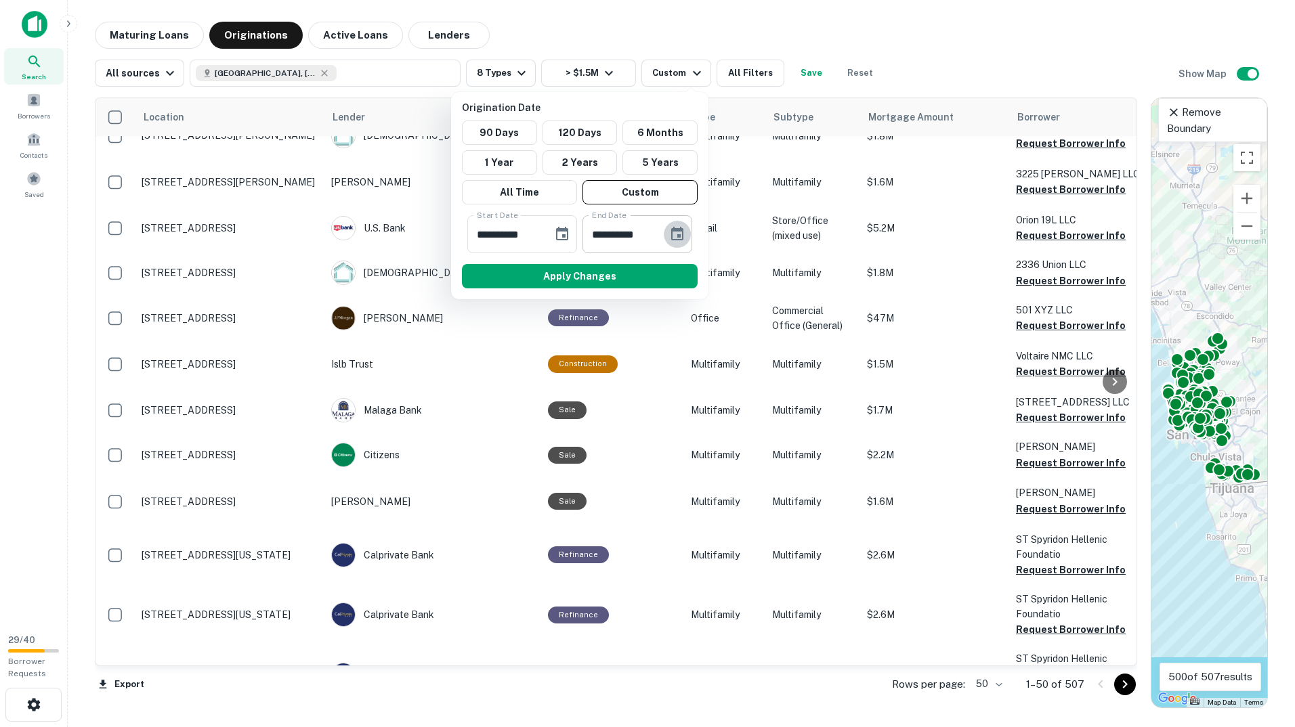
click at [676, 234] on icon "Choose date, selected date is Sep 25, 2025" at bounding box center [677, 234] width 16 height 16
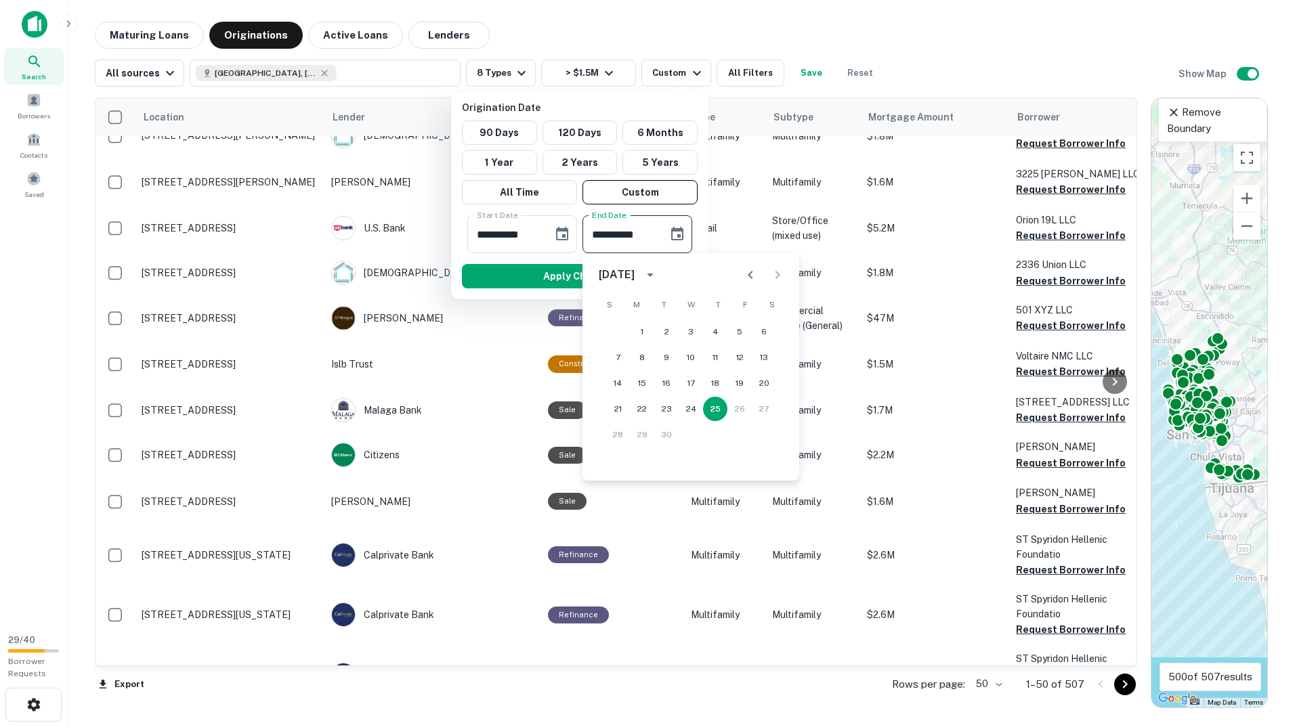
click at [662, 269] on button "calendar view is open, switch to year view" at bounding box center [649, 274] width 23 height 23
click at [711, 307] on button "2016" at bounding box center [690, 307] width 49 height 24
click at [783, 274] on icon "Next month" at bounding box center [777, 275] width 16 height 16
click at [744, 272] on icon "Previous month" at bounding box center [750, 275] width 16 height 16
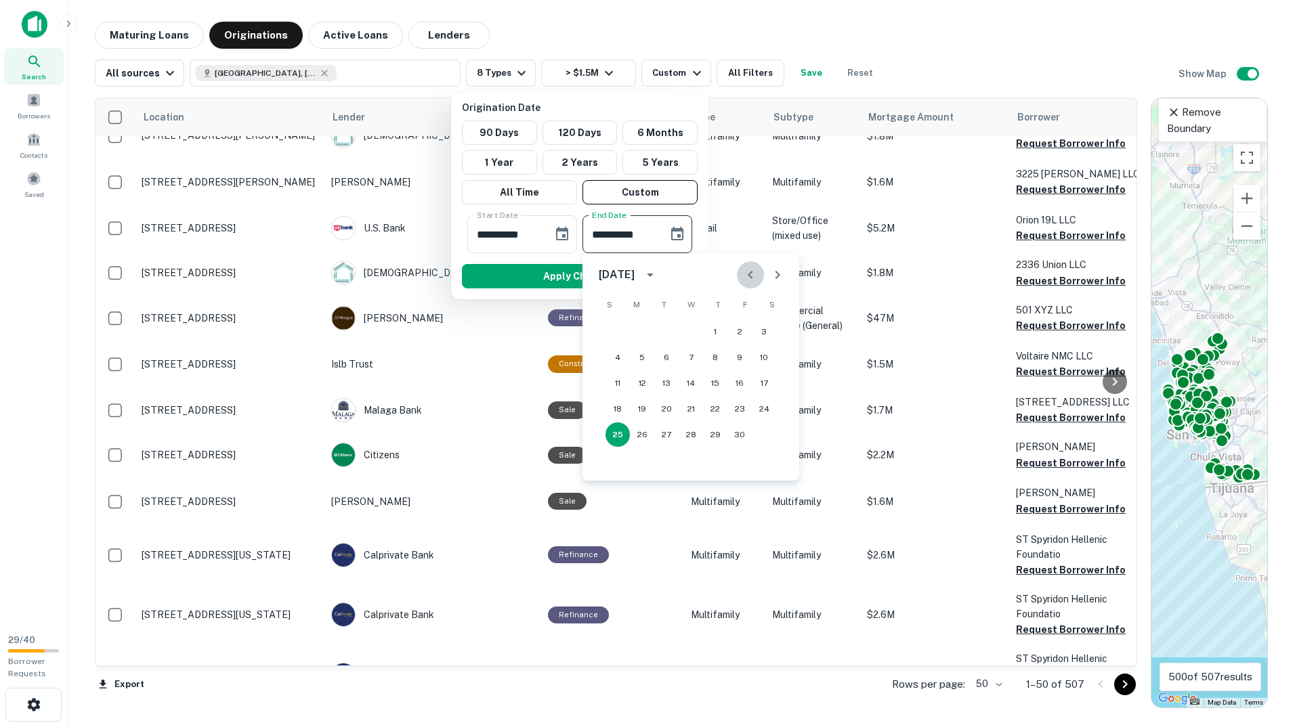
click at [744, 272] on icon "Previous month" at bounding box center [750, 275] width 16 height 16
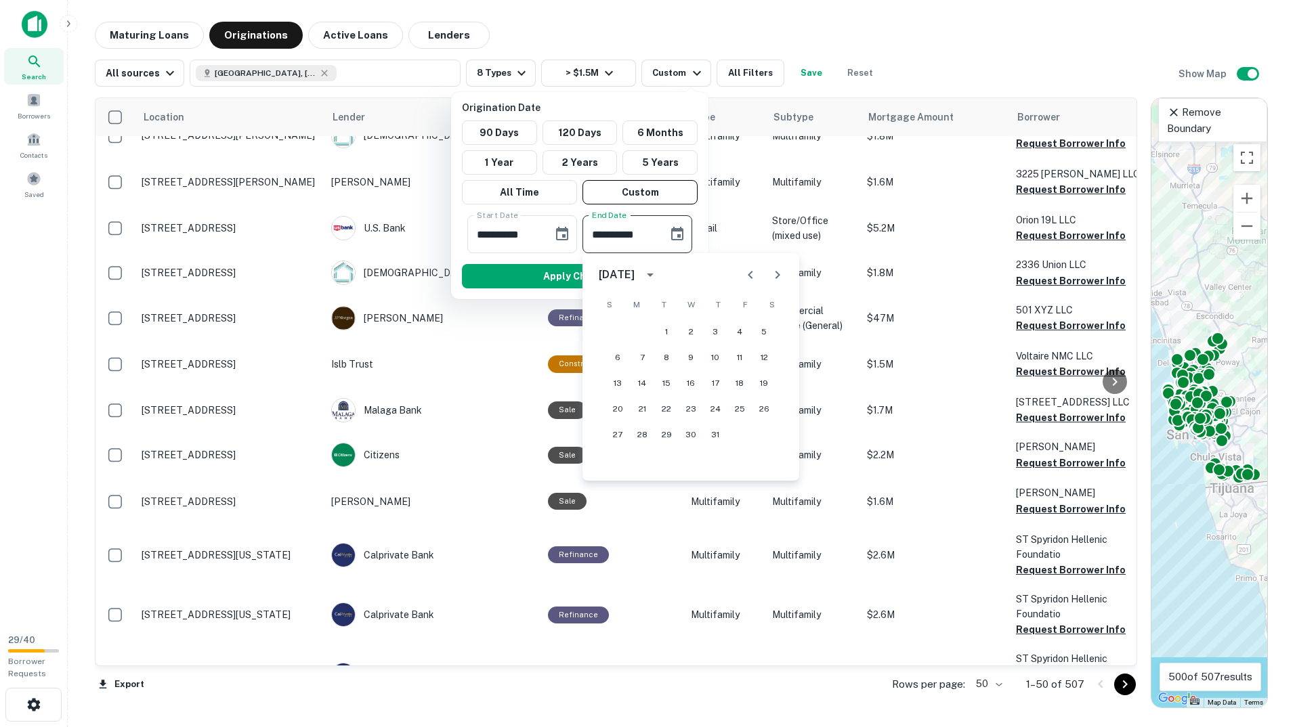
click at [744, 272] on icon "Previous month" at bounding box center [750, 275] width 16 height 16
click at [779, 274] on icon "Next month" at bounding box center [777, 275] width 16 height 16
click at [718, 434] on button "31" at bounding box center [715, 435] width 24 height 24
type input "**********"
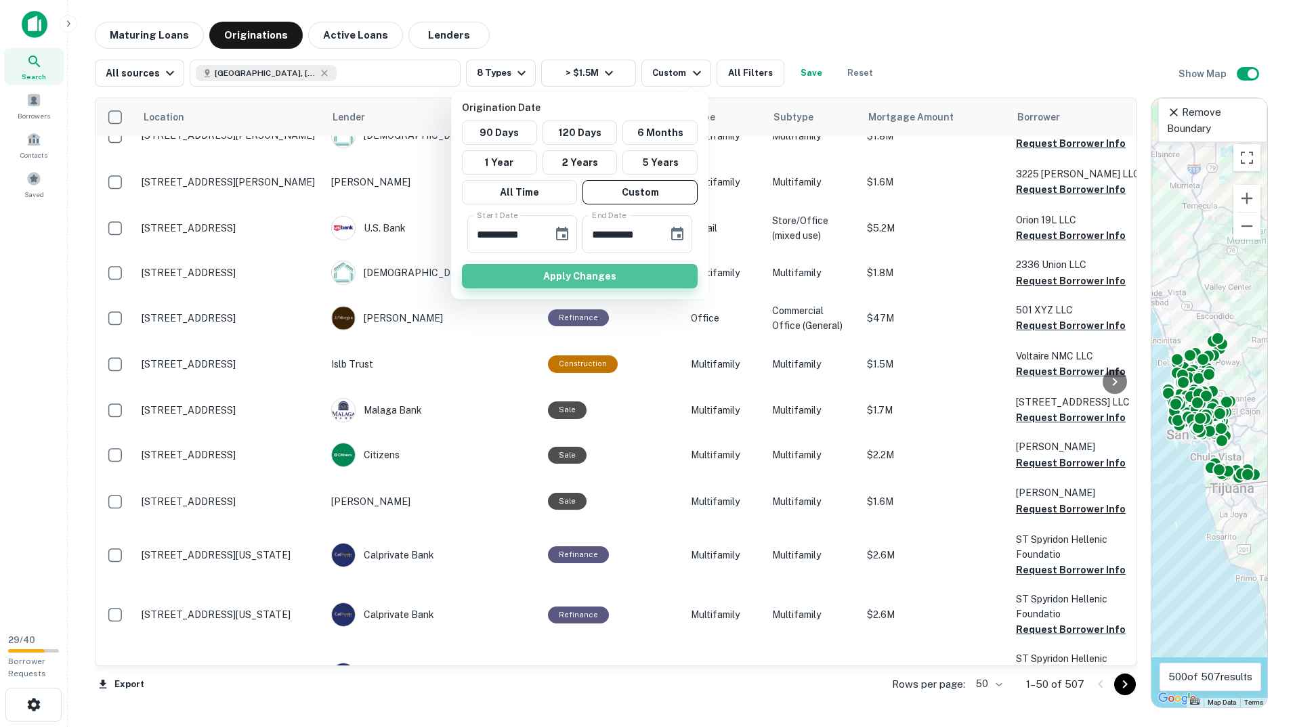
click at [611, 275] on button "Apply Changes" at bounding box center [580, 276] width 236 height 24
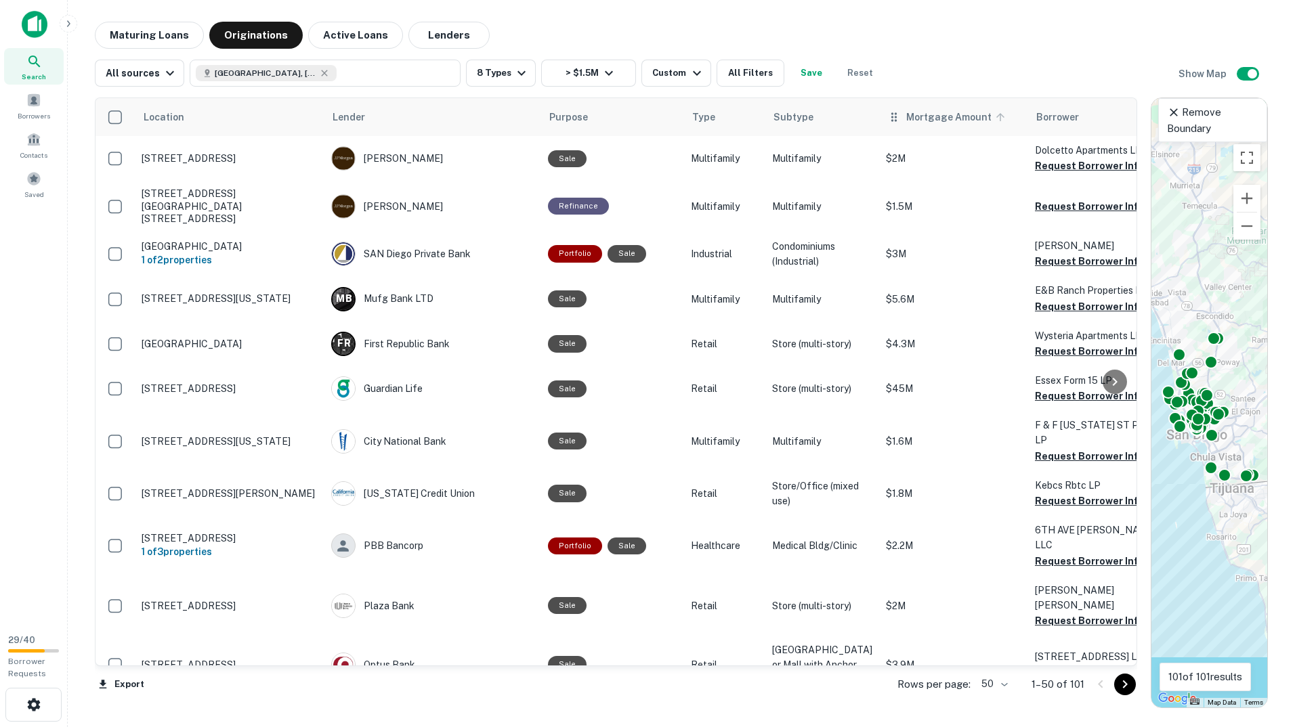
click at [906, 112] on span "Mortgage Amount" at bounding box center [957, 117] width 103 height 16
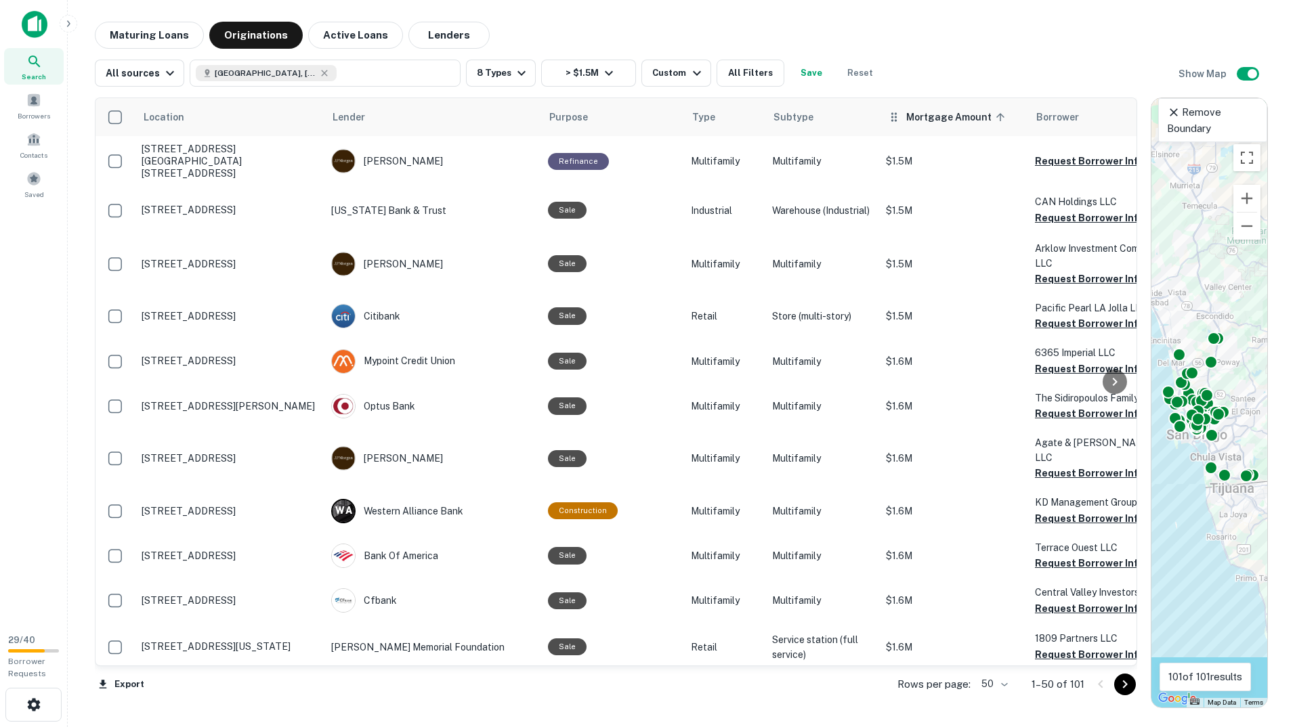
click at [916, 127] on th "Mortgage Amount sorted ascending" at bounding box center [953, 117] width 149 height 38
click at [994, 116] on icon at bounding box center [1000, 117] width 12 height 12
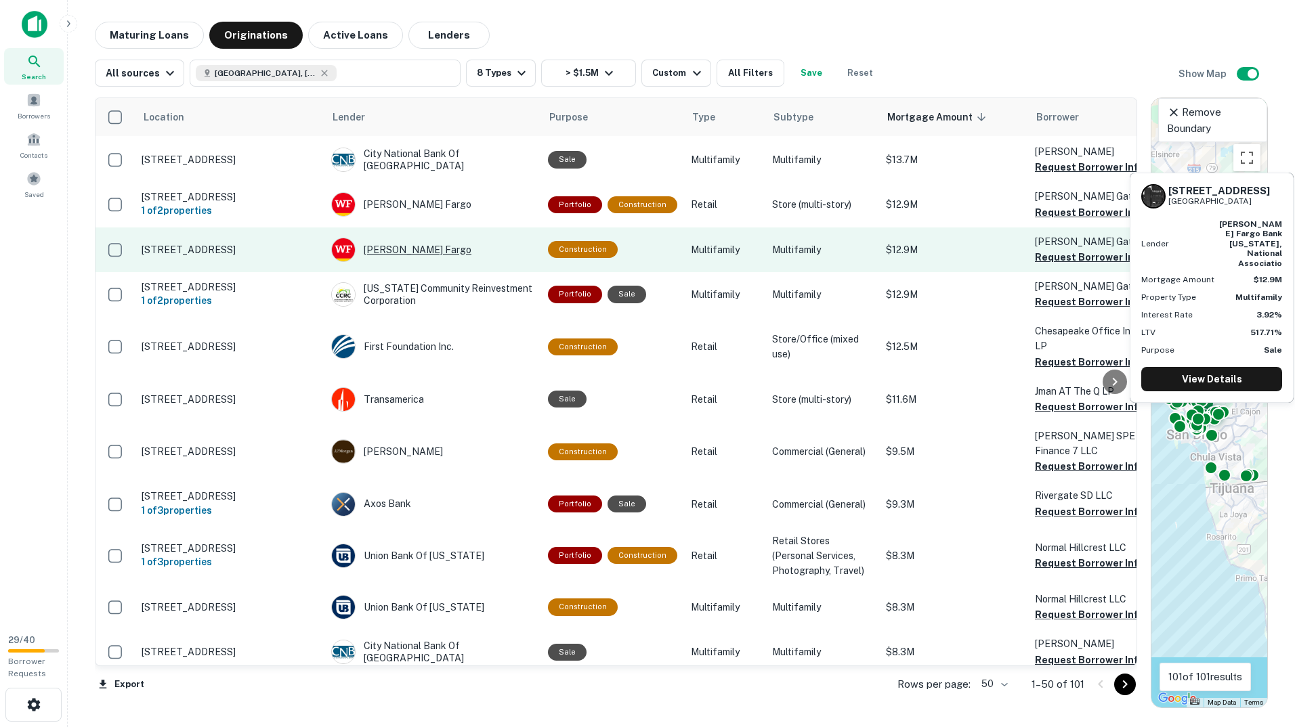
scroll to position [677, 0]
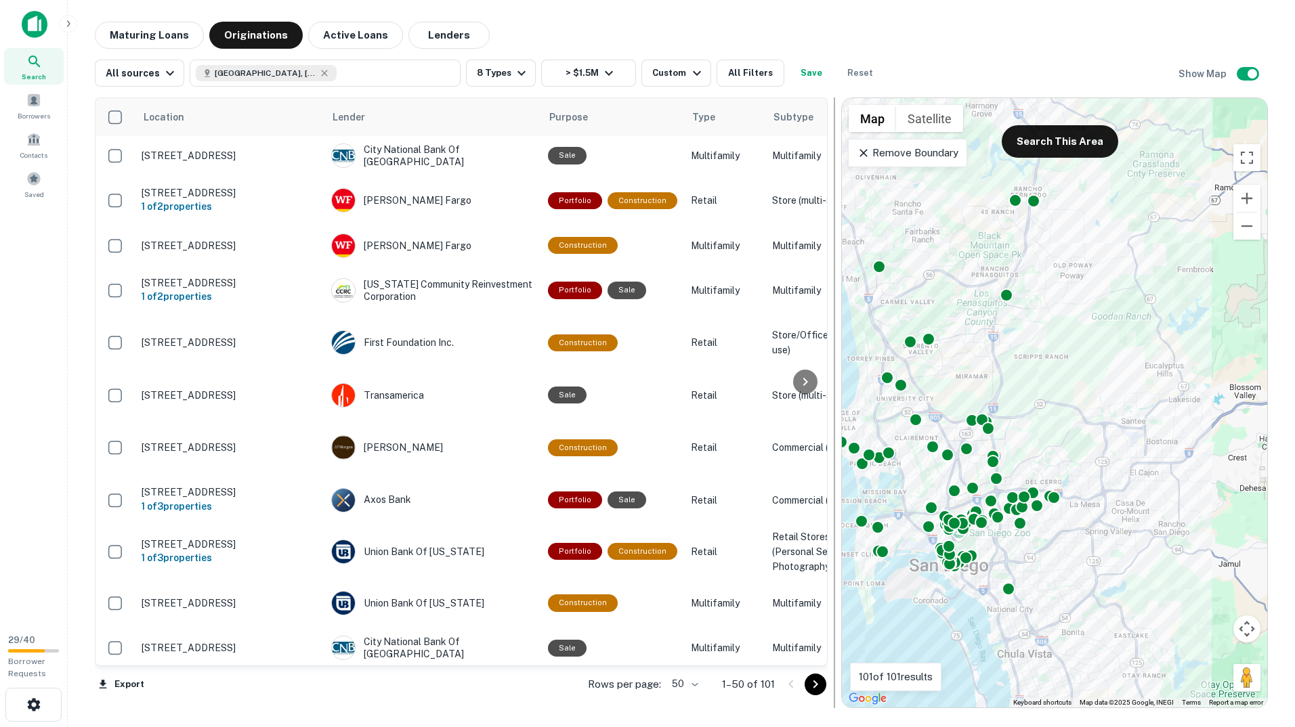
drag, startPoint x: 1143, startPoint y: 425, endPoint x: 827, endPoint y: 420, distance: 316.2
click at [834, 420] on div at bounding box center [834, 403] width 1 height 611
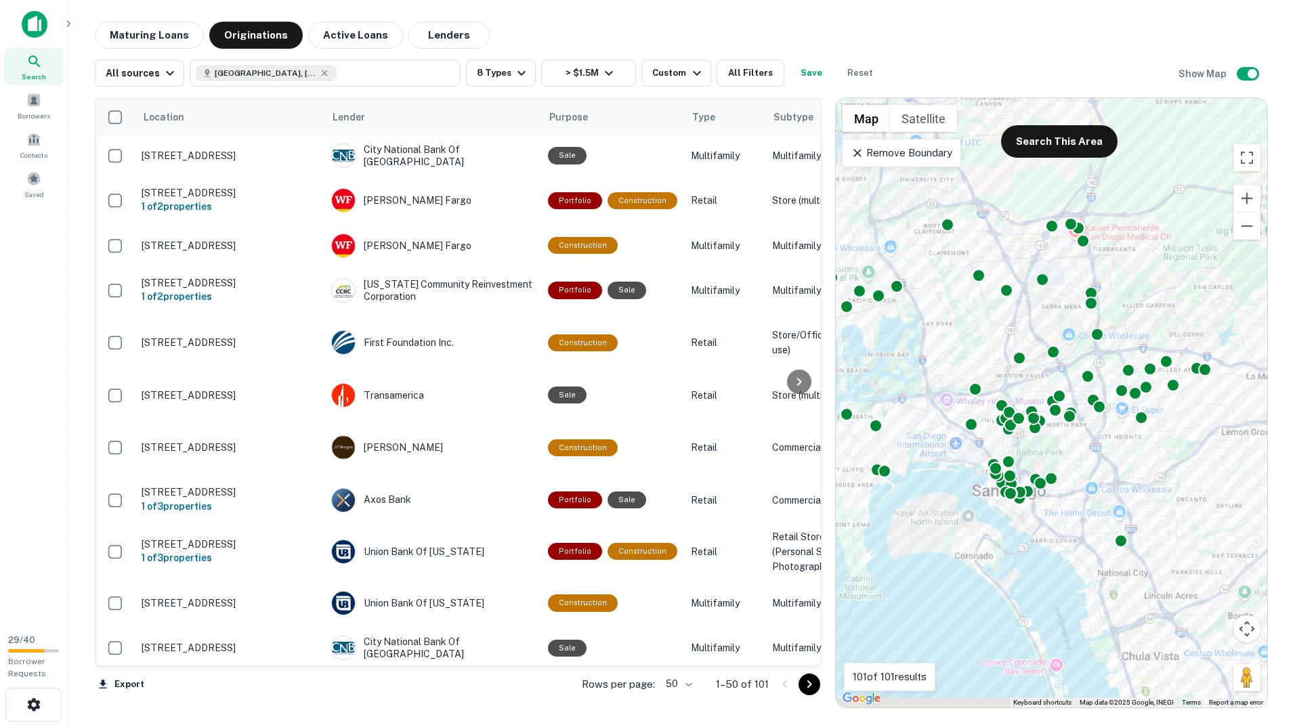
drag, startPoint x: 982, startPoint y: 518, endPoint x: 1087, endPoint y: 402, distance: 156.3
click at [1087, 402] on div "To activate drag with keyboard, press Alt + Enter. Once in keyboard drag state,…" at bounding box center [1051, 402] width 431 height 609
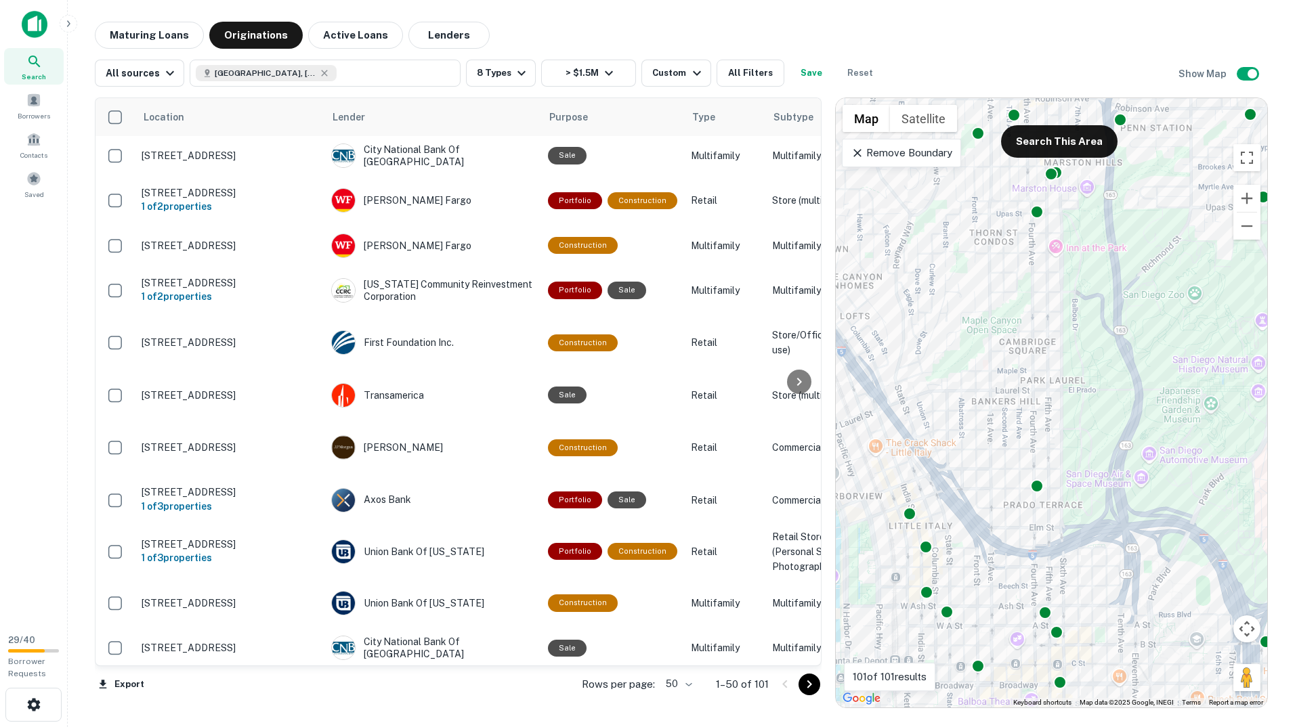
drag, startPoint x: 1157, startPoint y: 332, endPoint x: 1165, endPoint y: 539, distance: 207.3
click at [1165, 539] on div "To activate drag with keyboard, press Alt + Enter. Once in keyboard drag state,…" at bounding box center [1051, 402] width 431 height 609
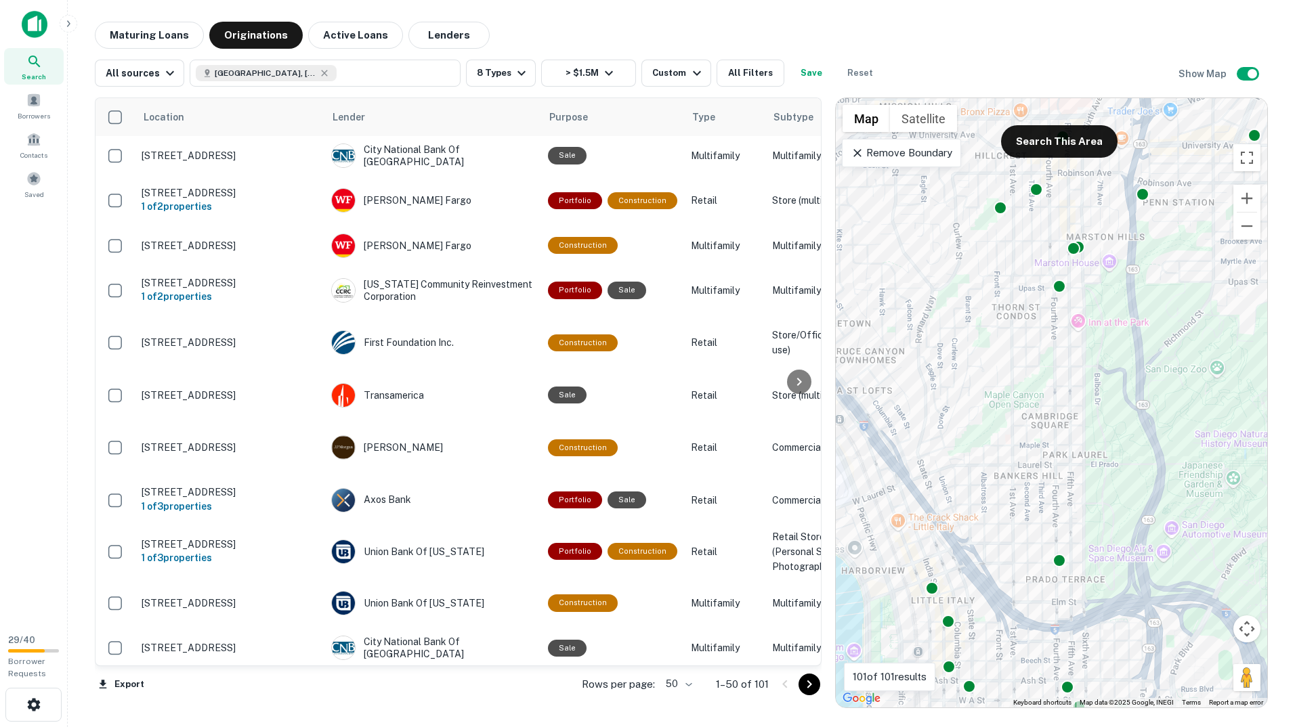
drag, startPoint x: 1105, startPoint y: 420, endPoint x: 1110, endPoint y: 286, distance: 134.9
click at [1110, 286] on div "To activate drag with keyboard, press Alt + Enter. Once in keyboard drag state,…" at bounding box center [1051, 402] width 431 height 609
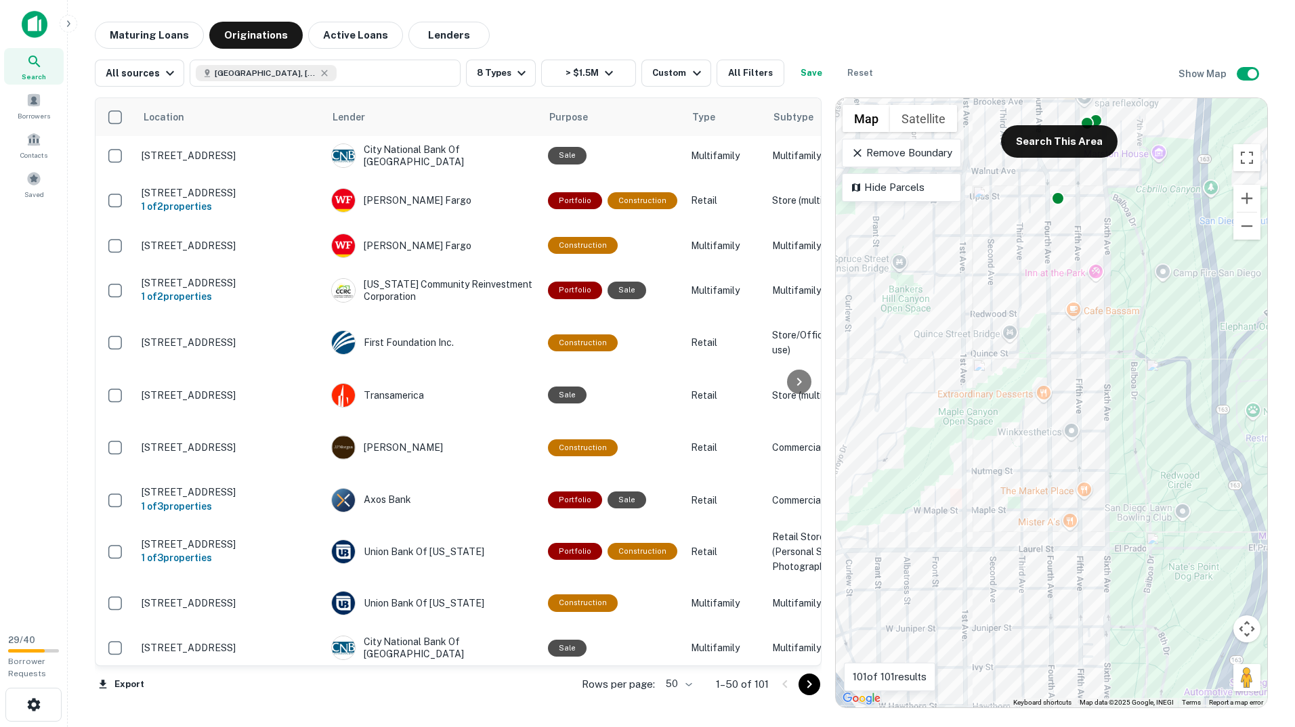
drag, startPoint x: 1021, startPoint y: 349, endPoint x: 1015, endPoint y: 467, distance: 118.0
click at [1015, 467] on div "To activate drag with keyboard, press Alt + Enter. Once in keyboard drag state,…" at bounding box center [1051, 402] width 431 height 609
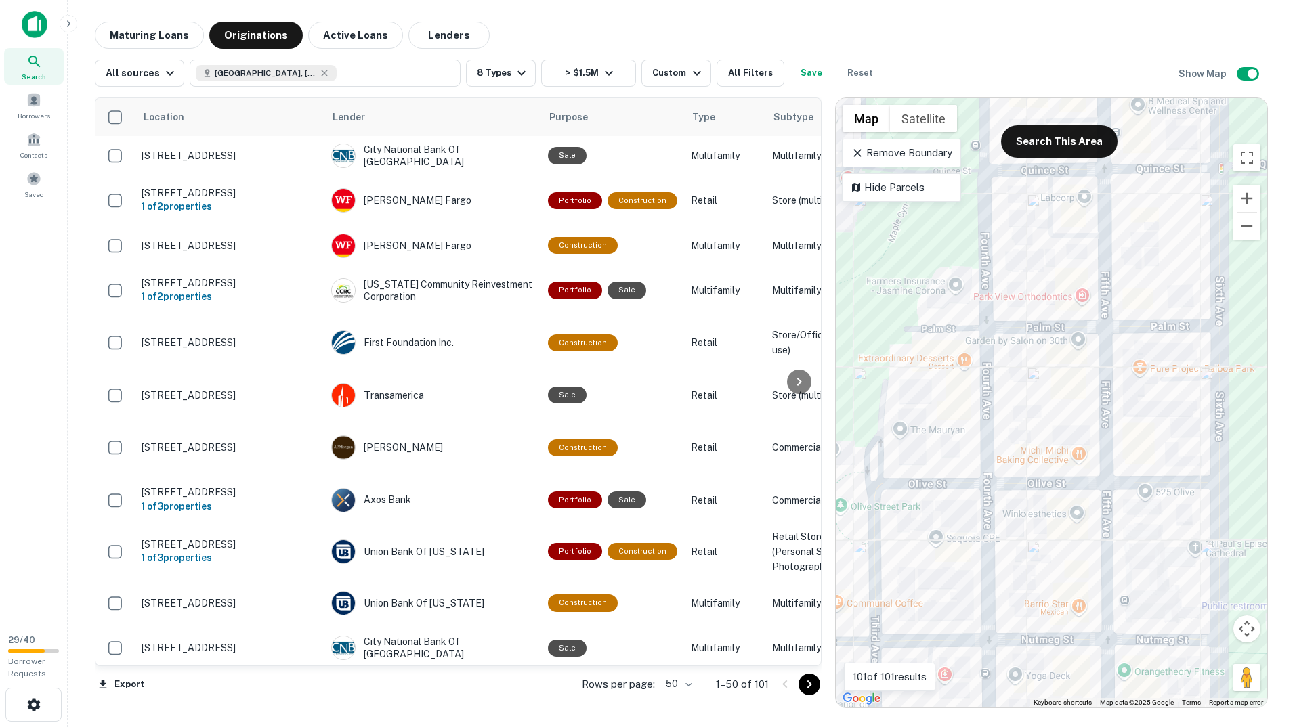
drag, startPoint x: 1151, startPoint y: 580, endPoint x: 1145, endPoint y: 485, distance: 94.3
click at [1145, 485] on div "To activate drag with keyboard, press Alt + Enter. Once in keyboard drag state,…" at bounding box center [1051, 402] width 431 height 609
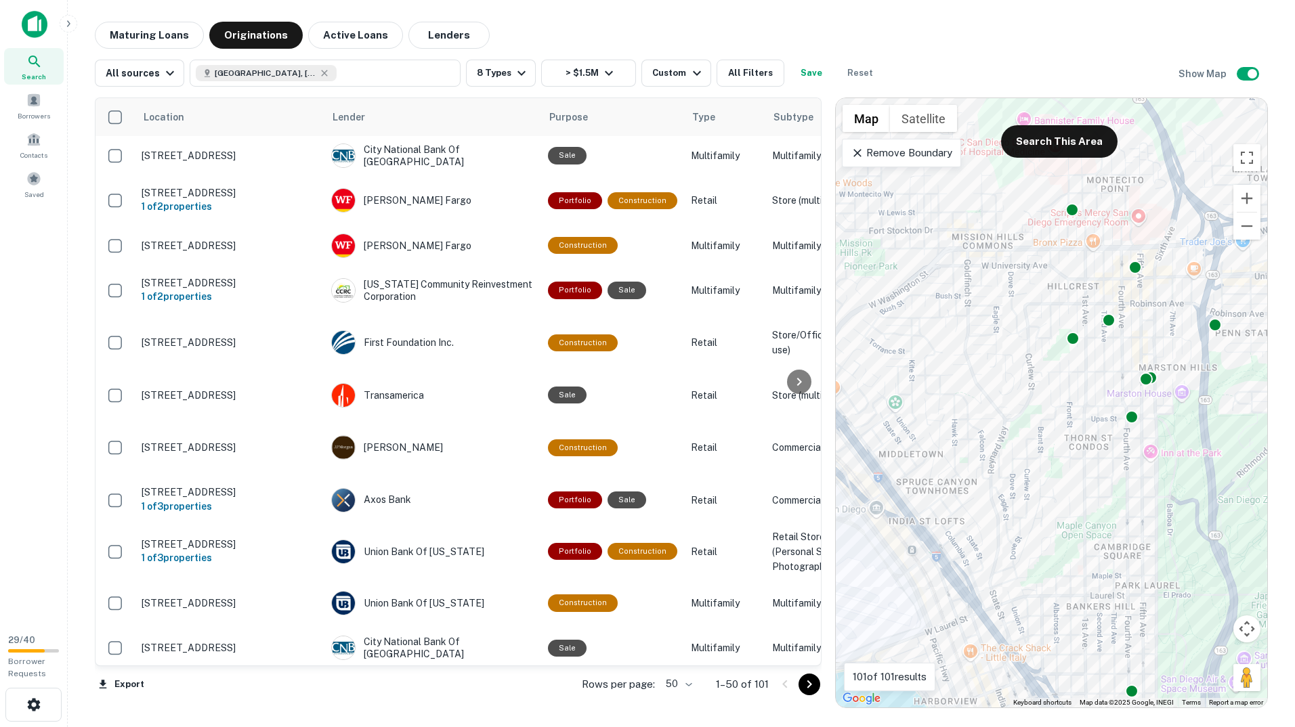
drag, startPoint x: 1144, startPoint y: 515, endPoint x: 1129, endPoint y: 529, distance: 20.6
click at [1145, 583] on div "To activate drag with keyboard, press Alt + Enter. Once in keyboard drag state,…" at bounding box center [1051, 402] width 431 height 609
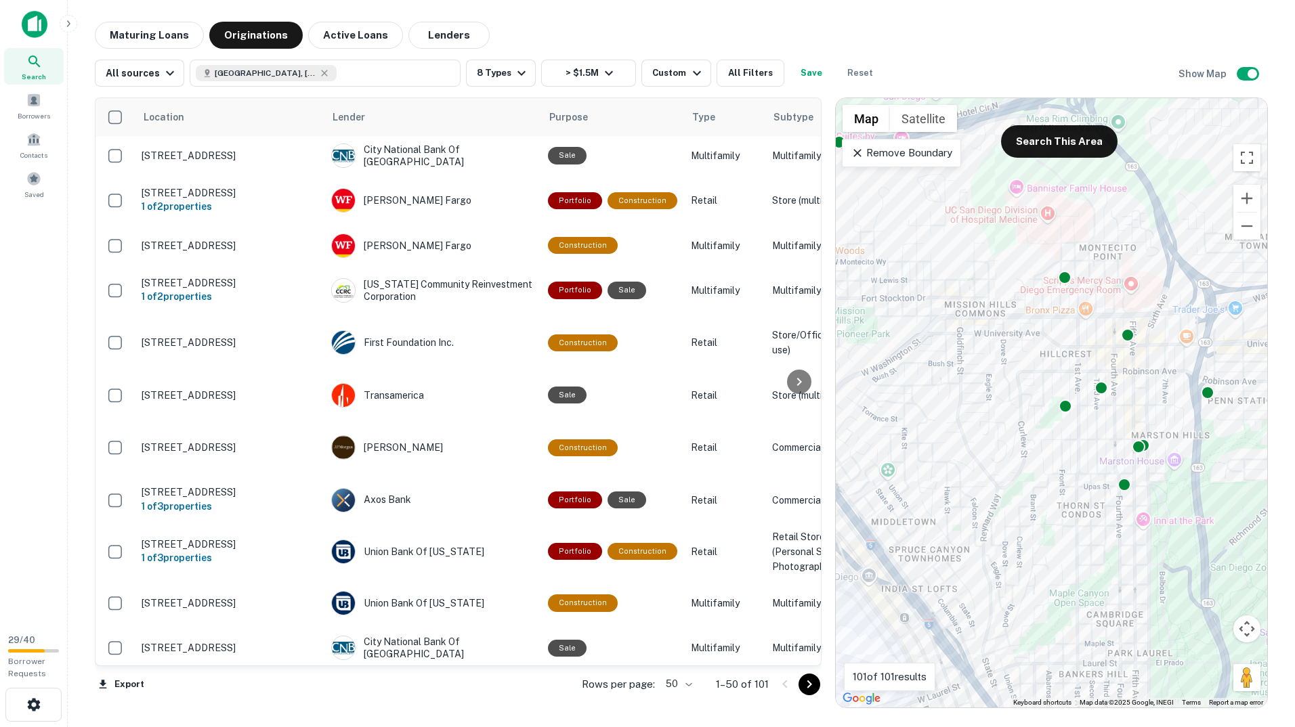
click at [1108, 454] on div "To activate drag with keyboard, press Alt + Enter. Once in keyboard drag state,…" at bounding box center [1051, 402] width 431 height 609
click at [275, 38] on button "Originations" at bounding box center [255, 35] width 93 height 27
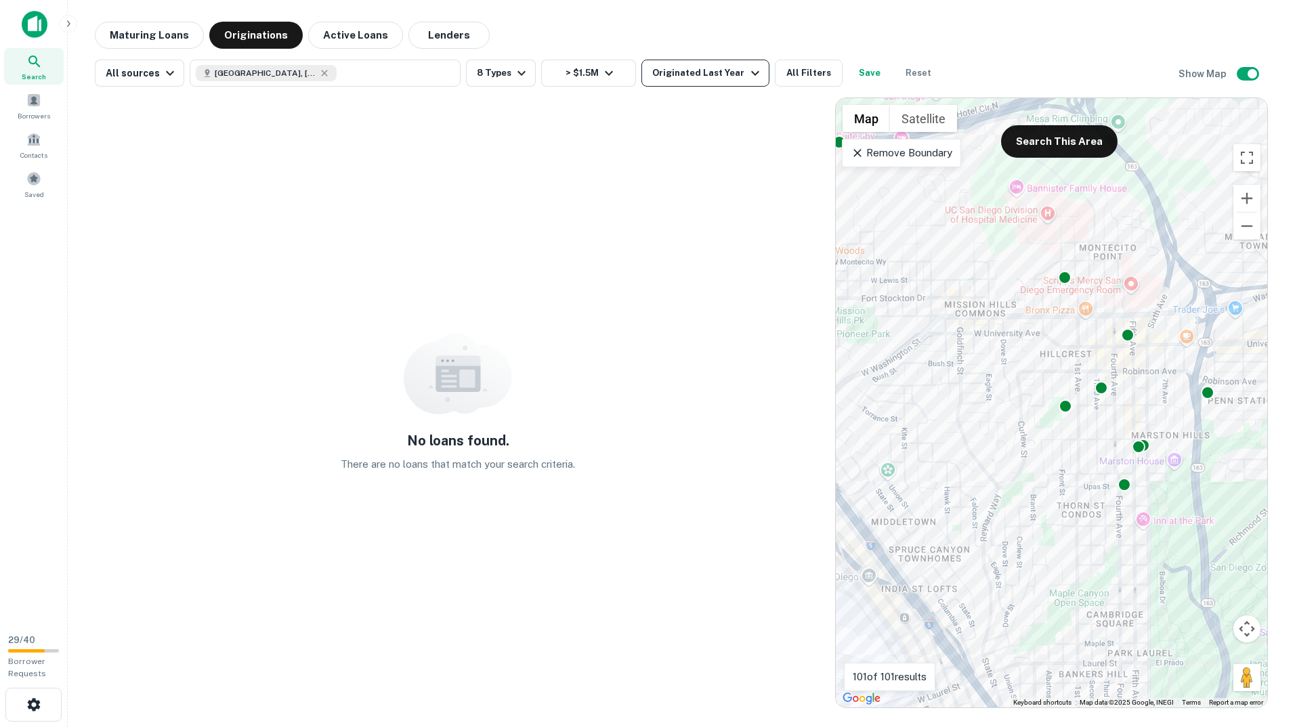
click at [689, 77] on div "Originated Last Year" at bounding box center [707, 73] width 110 height 16
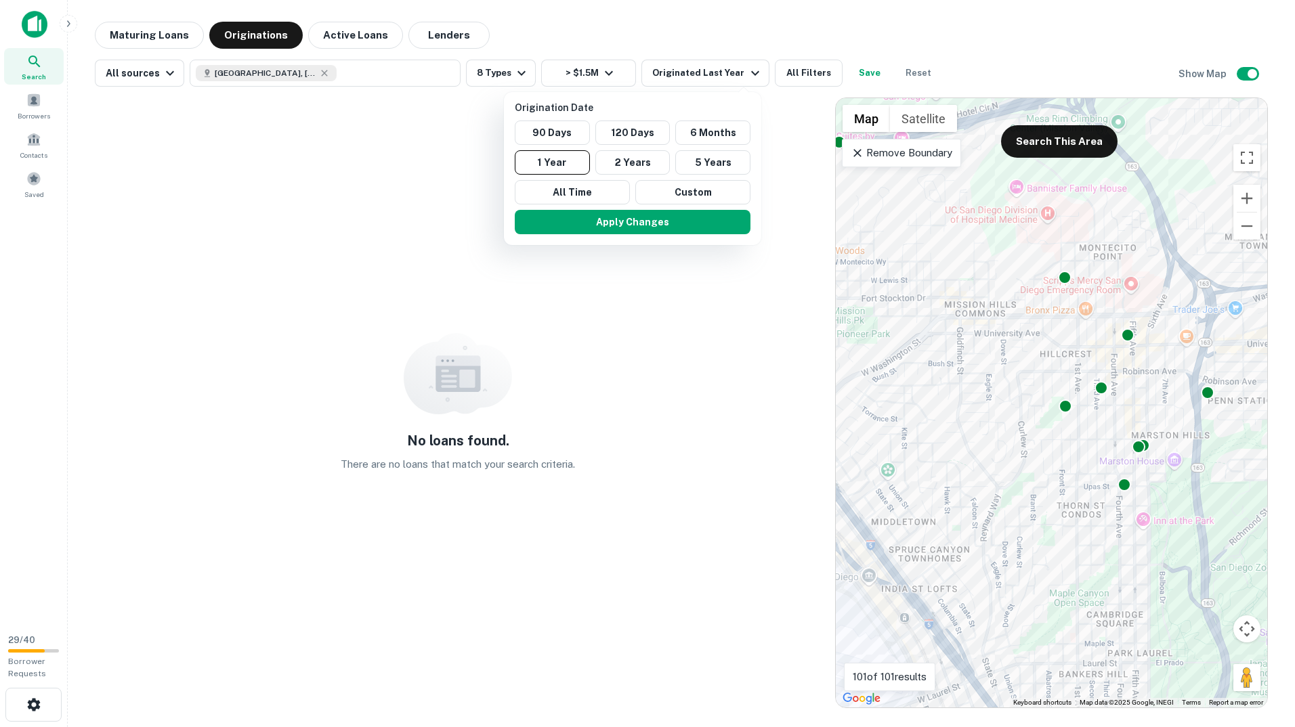
click at [615, 394] on div at bounding box center [647, 363] width 1295 height 727
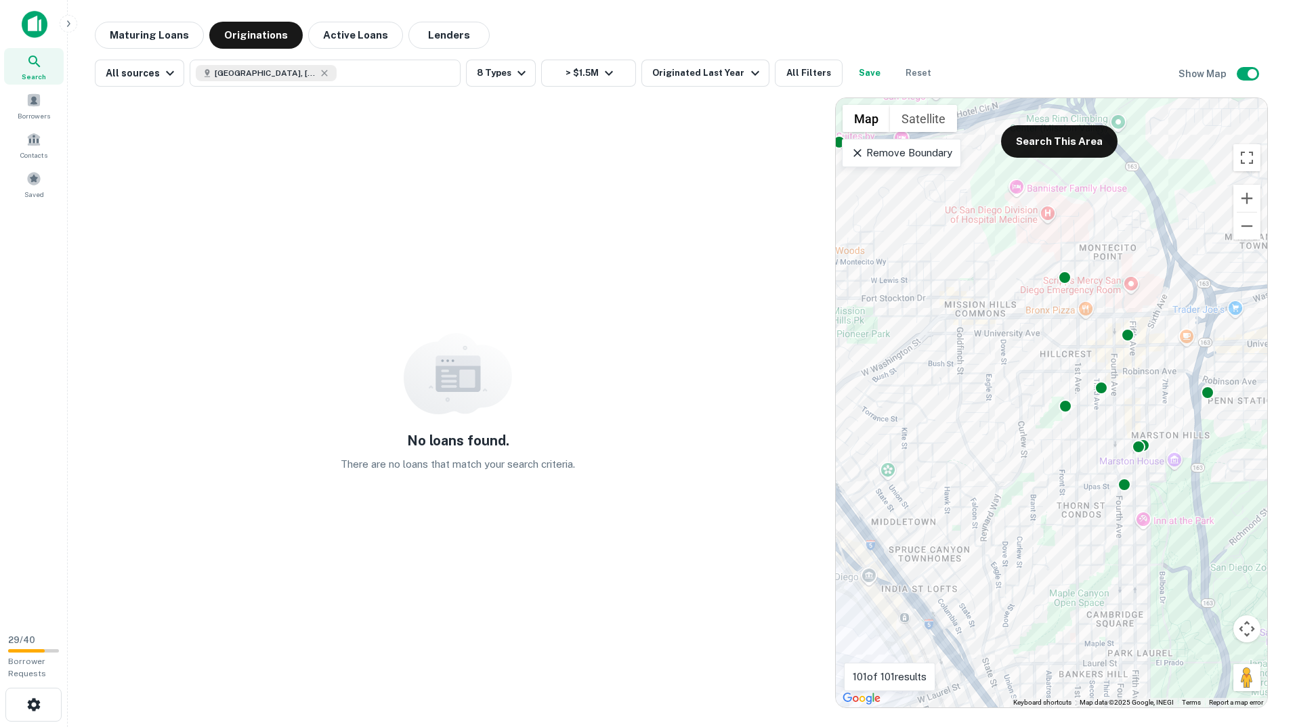
drag, startPoint x: 777, startPoint y: 158, endPoint x: 746, endPoint y: 89, distance: 75.8
click at [774, 153] on div "No loans found. There are no loans that match your search criteria." at bounding box center [458, 403] width 727 height 611
click at [747, 80] on icon "button" at bounding box center [755, 73] width 16 height 16
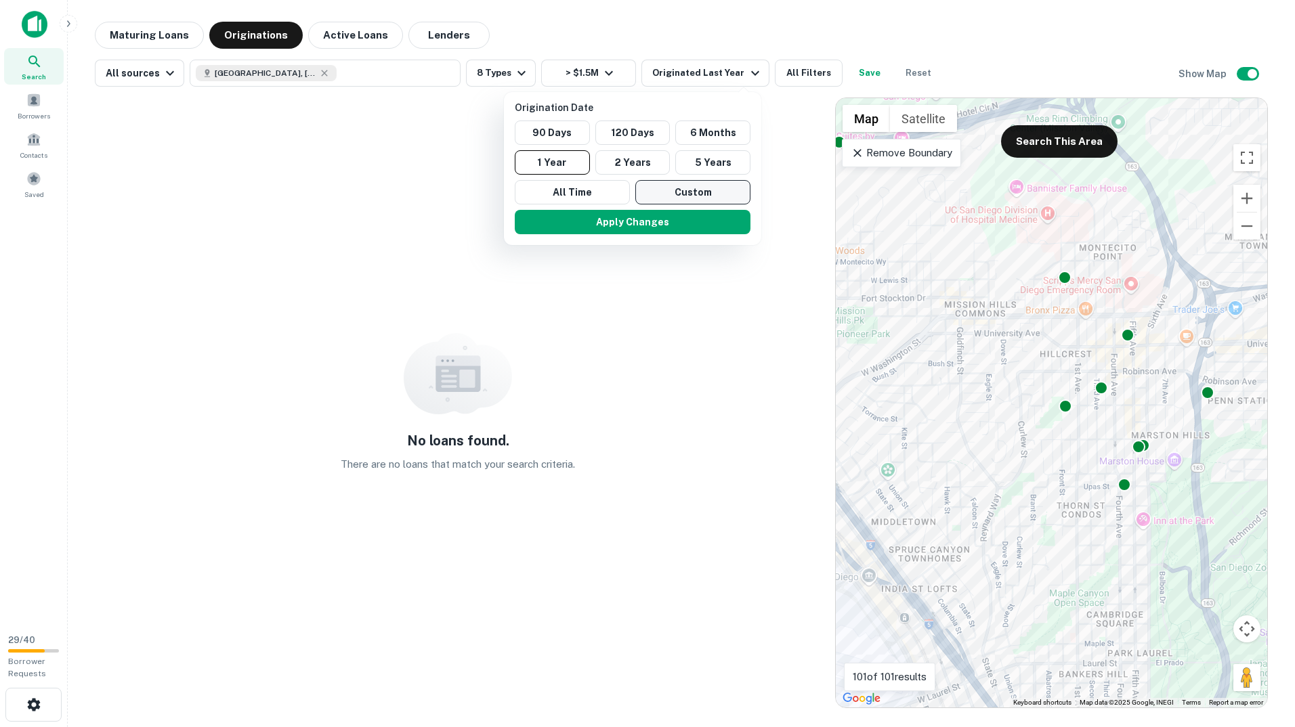
click at [679, 191] on button "Custom" at bounding box center [692, 192] width 115 height 24
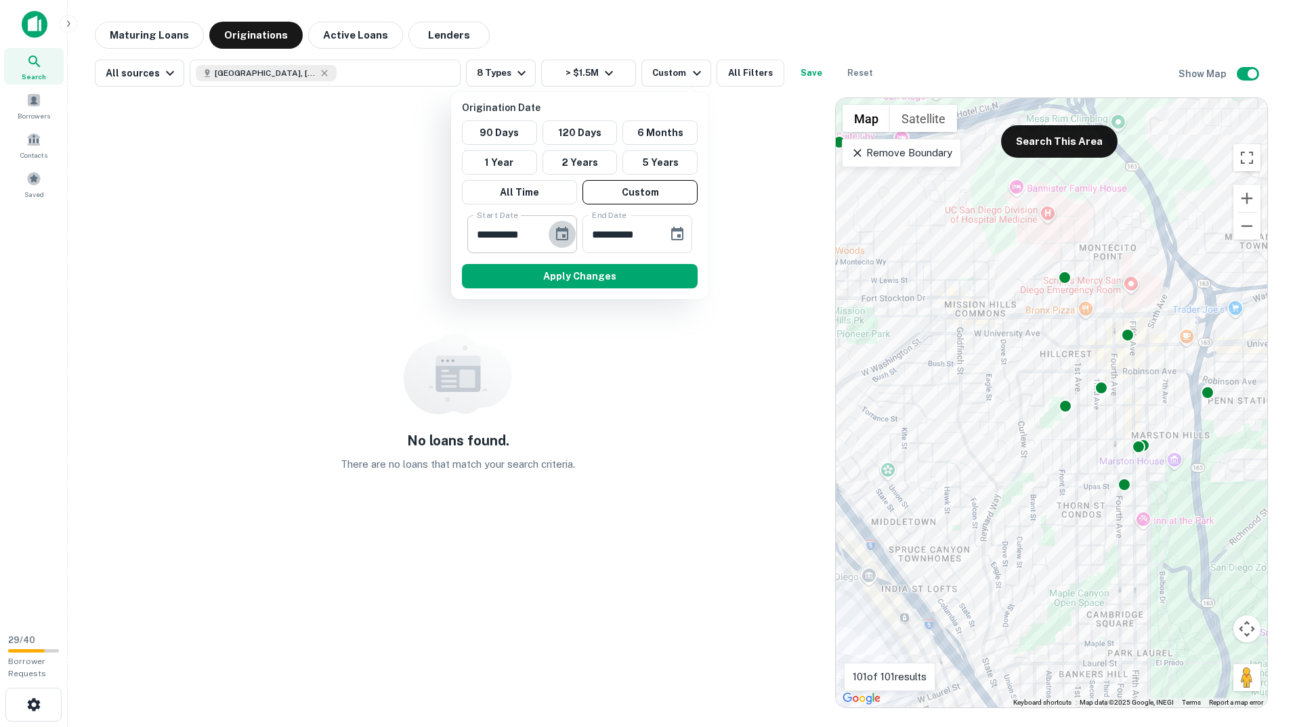
click at [569, 232] on icon "Choose date, selected date is Mar 29, 2025" at bounding box center [562, 234] width 16 height 16
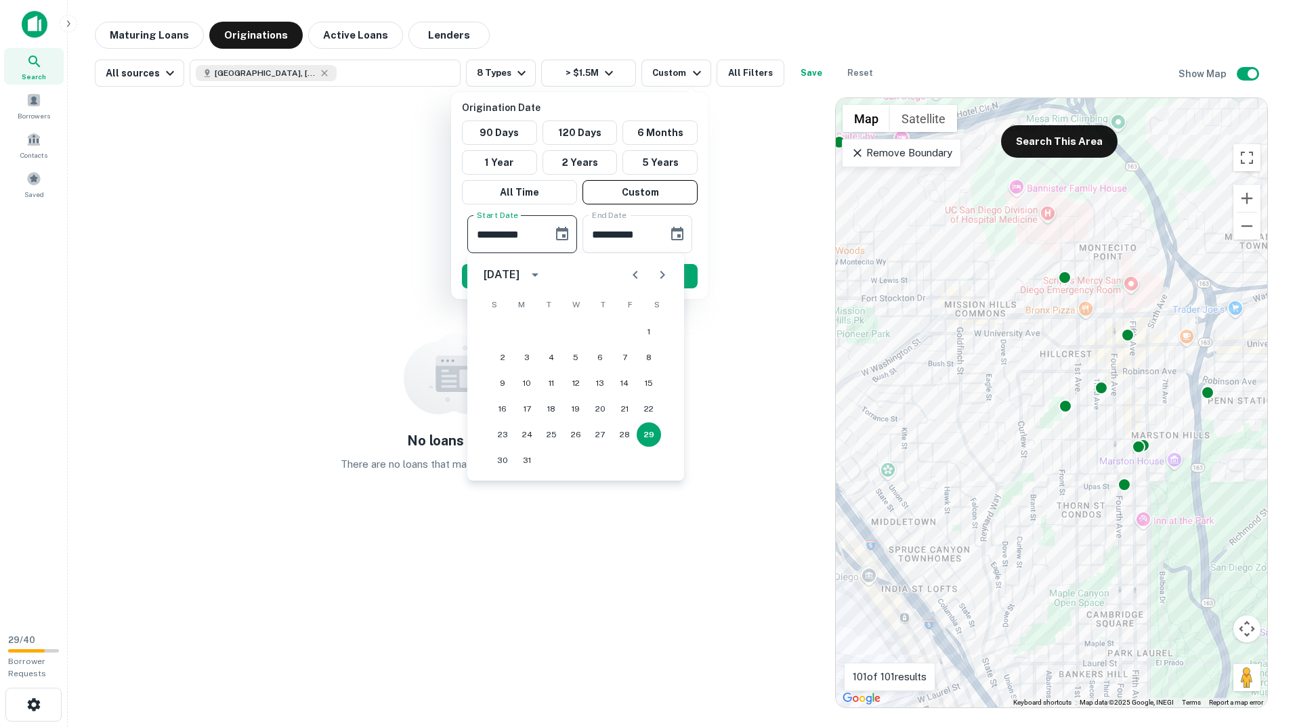
click at [638, 274] on icon "Previous month" at bounding box center [635, 275] width 16 height 16
click at [519, 274] on div "December 2024" at bounding box center [501, 275] width 36 height 16
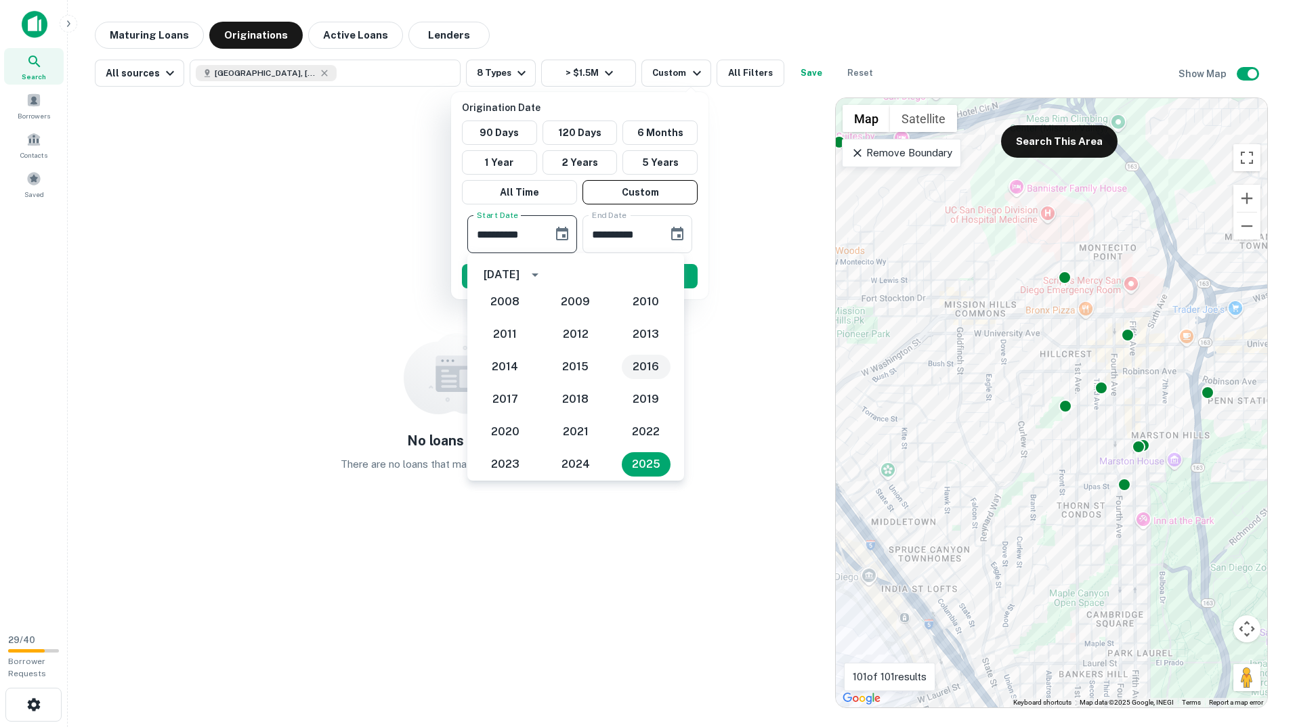
click at [628, 368] on button "2016" at bounding box center [646, 367] width 49 height 24
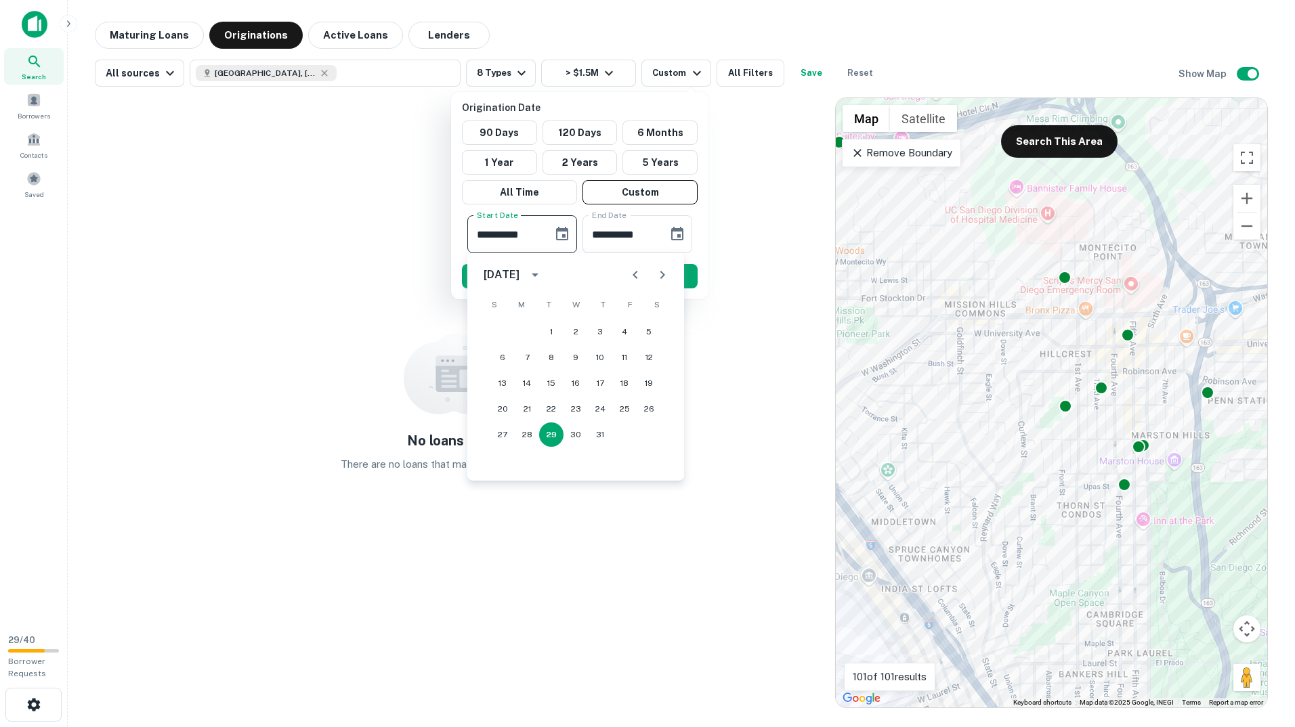
click at [627, 274] on icon "Previous month" at bounding box center [635, 275] width 16 height 16
click at [665, 265] on button "Next month" at bounding box center [662, 274] width 27 height 27
click at [627, 329] on button "1" at bounding box center [624, 332] width 24 height 24
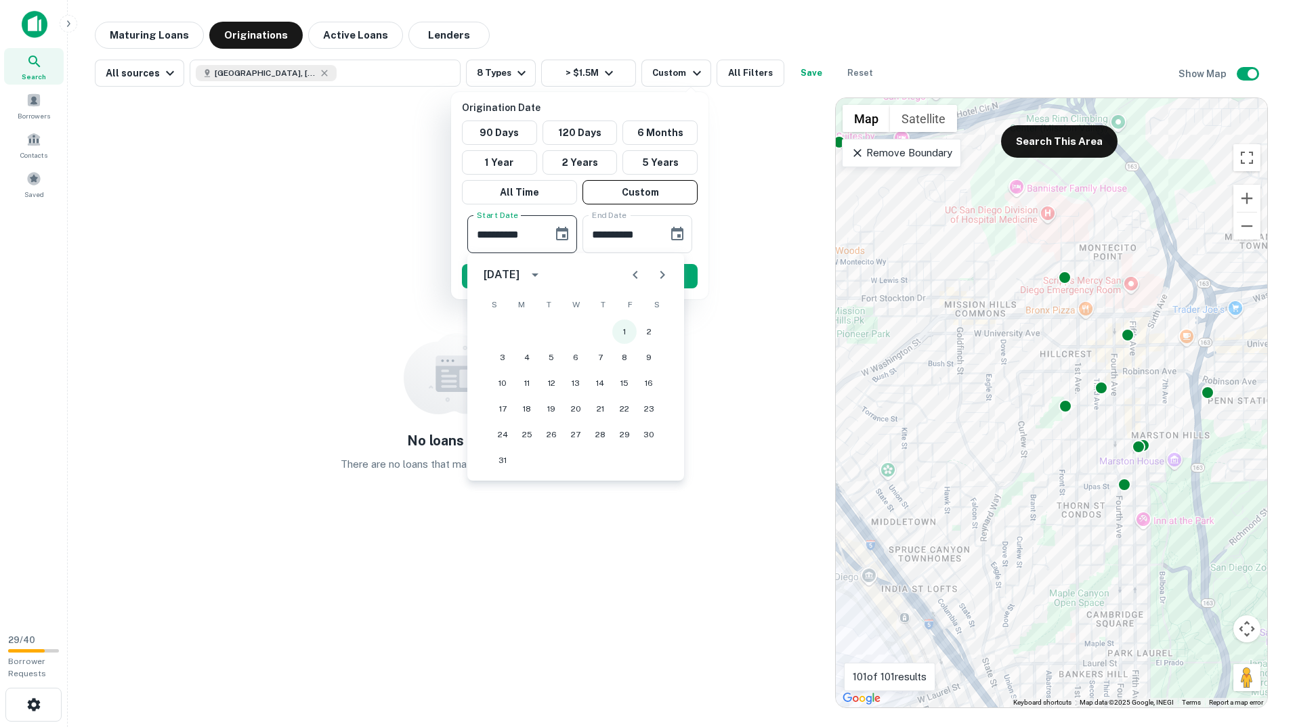
type input "**********"
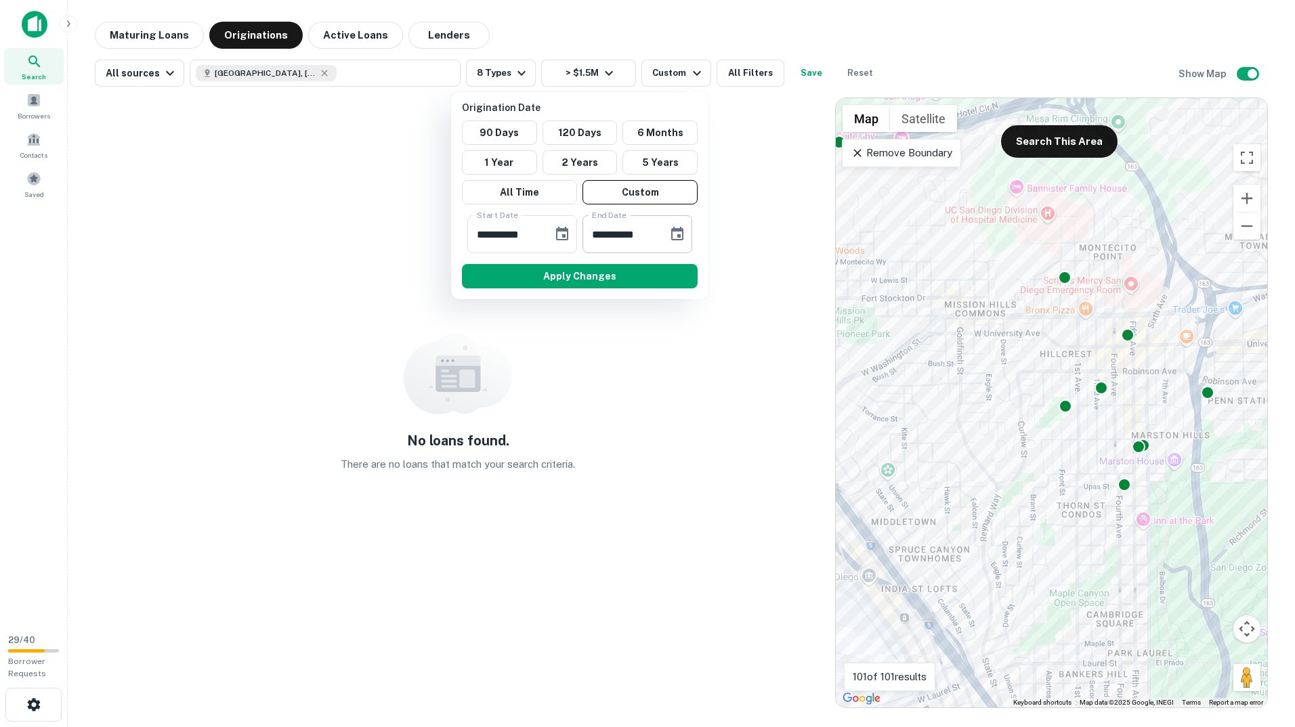
click at [678, 235] on icon "Choose date, selected date is Sep 25, 2025" at bounding box center [677, 234] width 12 height 14
click at [638, 267] on div "September 2025" at bounding box center [619, 275] width 40 height 16
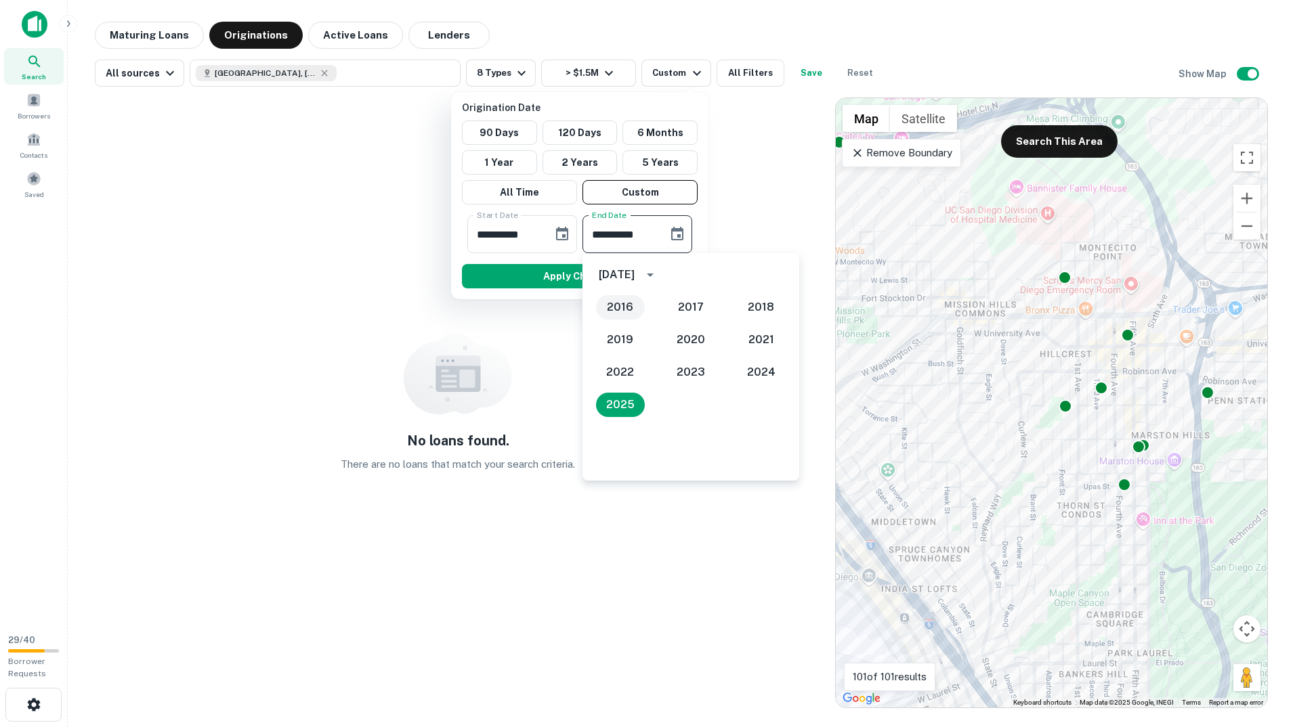
click at [643, 310] on button "2016" at bounding box center [620, 307] width 49 height 24
click at [737, 278] on button "Previous month" at bounding box center [750, 274] width 27 height 27
click at [749, 270] on icon "Previous month" at bounding box center [750, 275] width 16 height 16
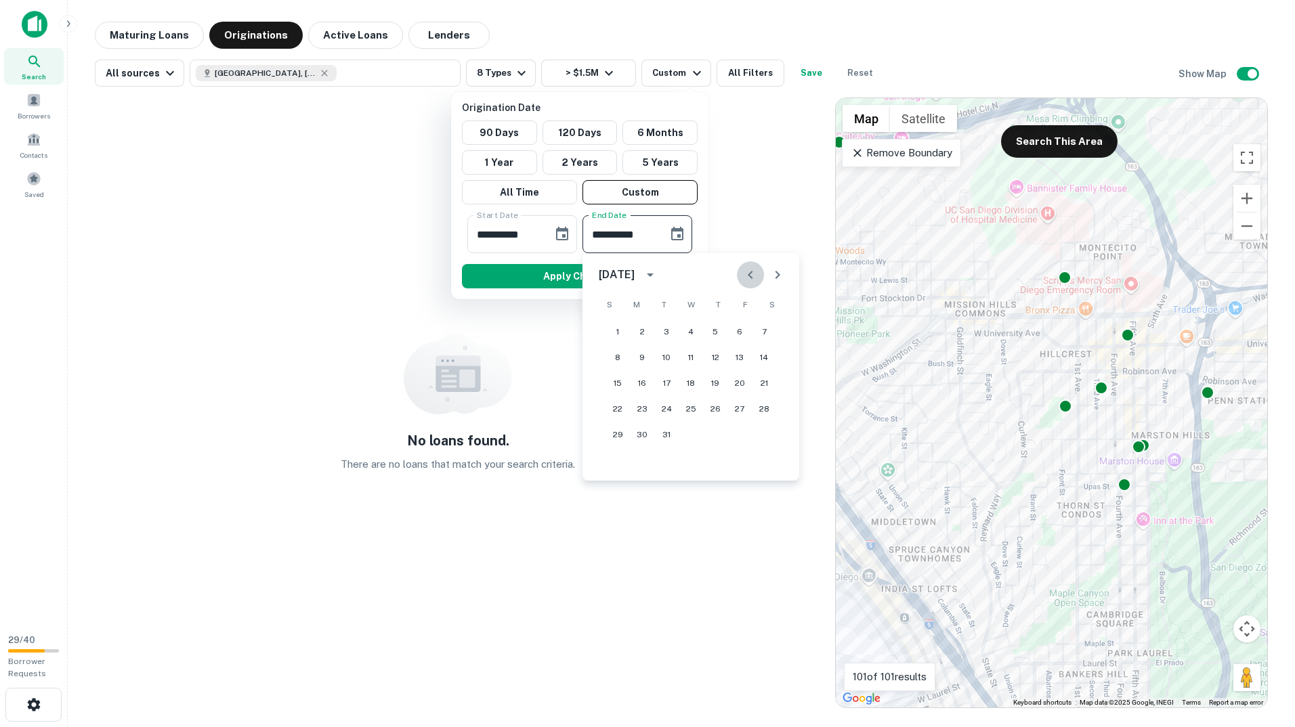
click at [749, 270] on icon "Previous month" at bounding box center [750, 275] width 16 height 16
click at [743, 329] on button "1" at bounding box center [739, 332] width 24 height 24
type input "**********"
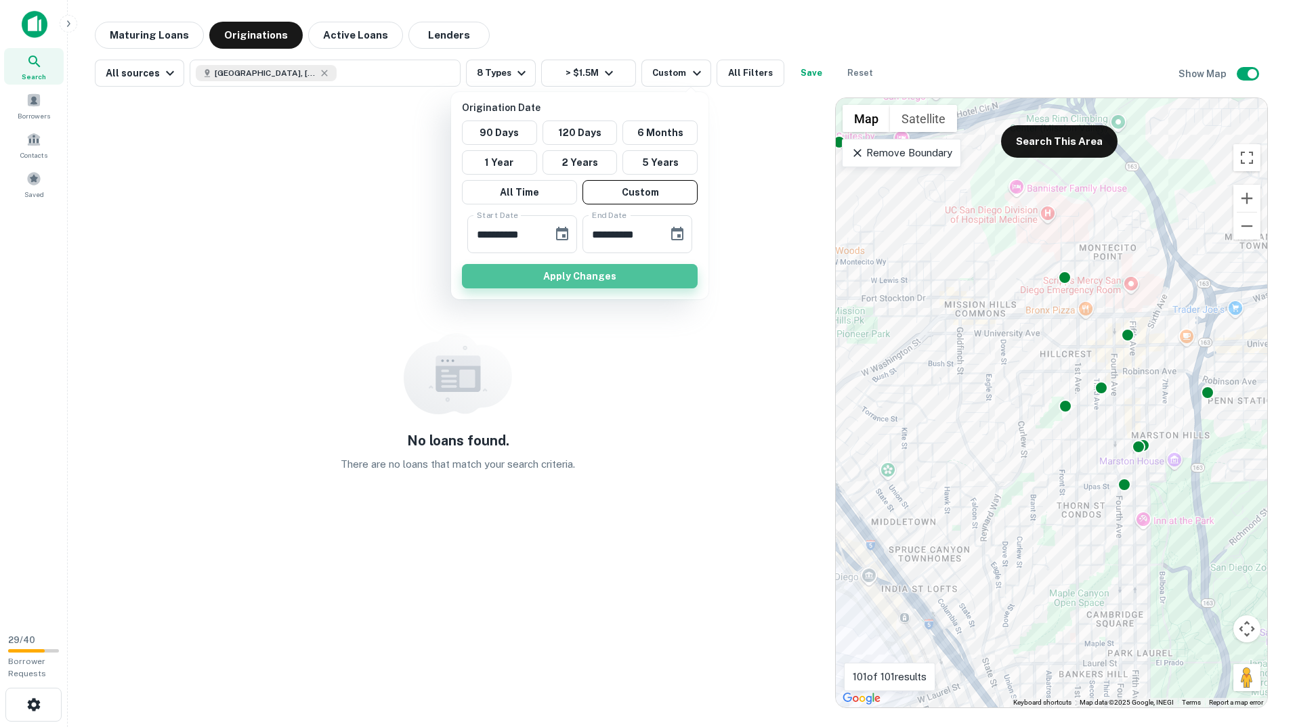
click at [642, 277] on button "Apply Changes" at bounding box center [580, 276] width 236 height 24
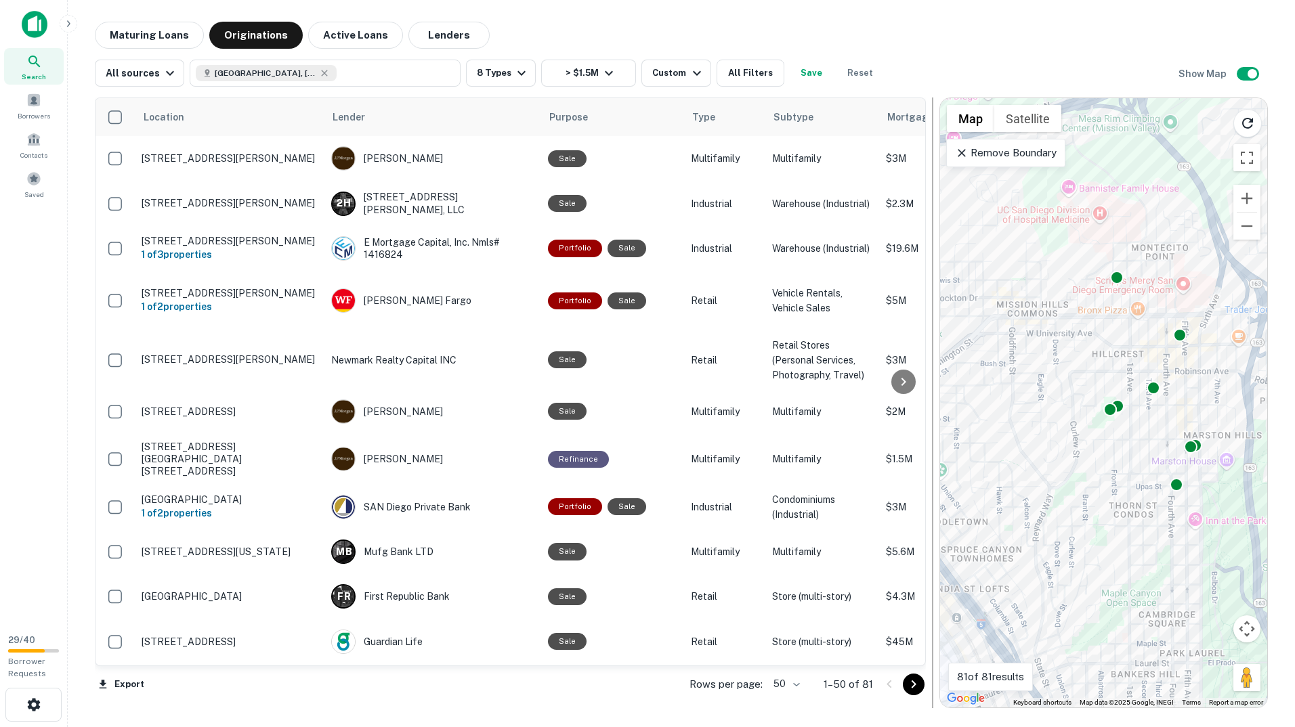
drag, startPoint x: 834, startPoint y: 284, endPoint x: 941, endPoint y: 288, distance: 107.7
click at [939, 288] on div at bounding box center [933, 403] width 14 height 611
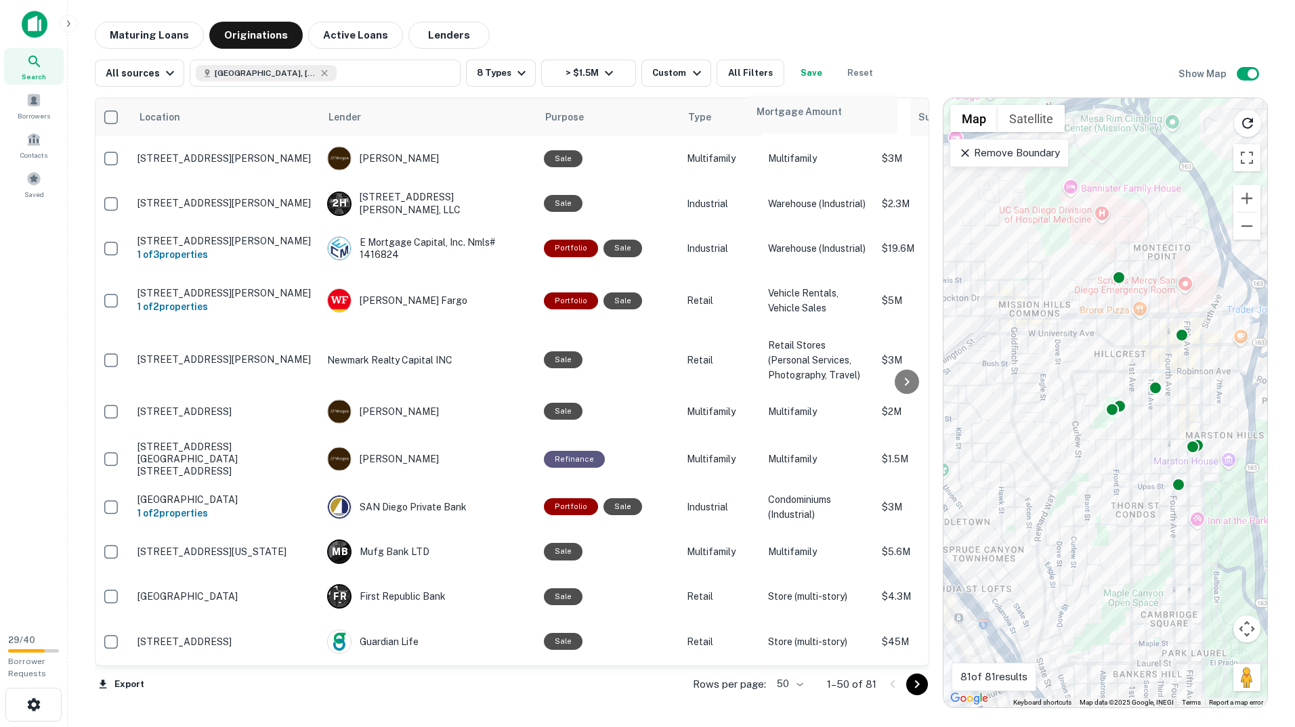
drag, startPoint x: 874, startPoint y: 114, endPoint x: 764, endPoint y: 112, distance: 110.4
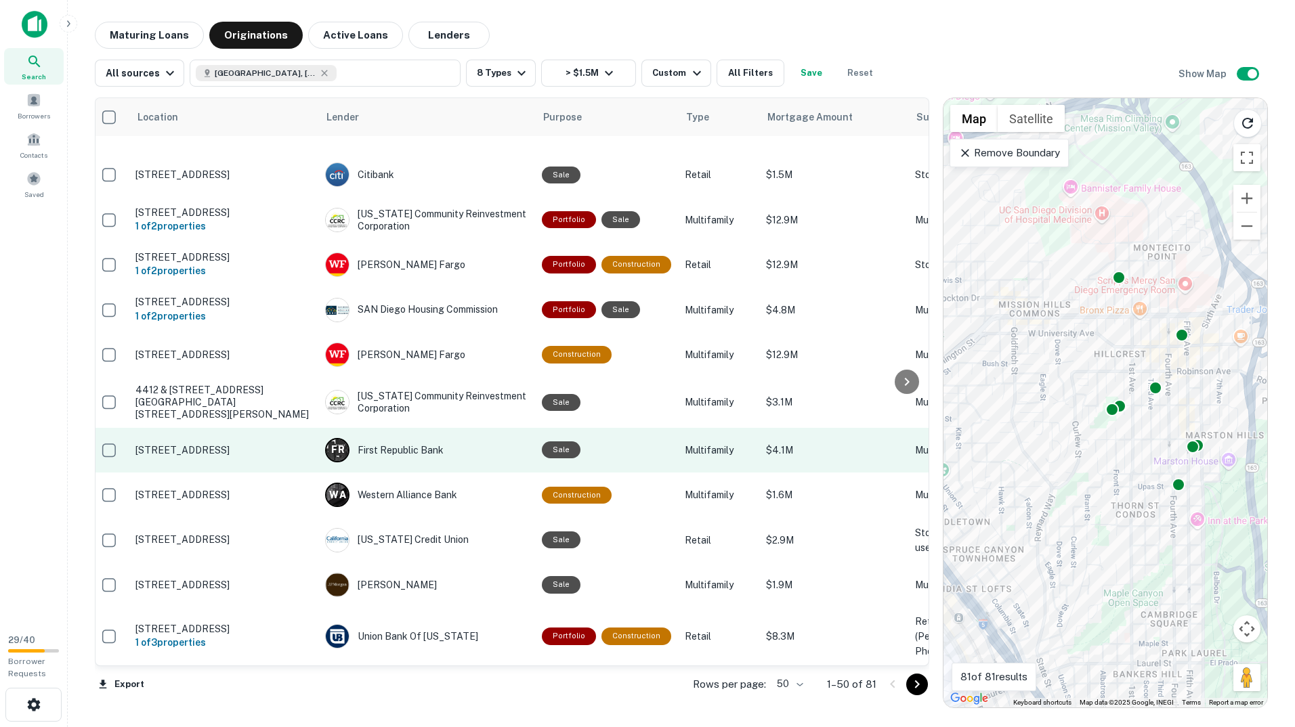
scroll to position [1925, 6]
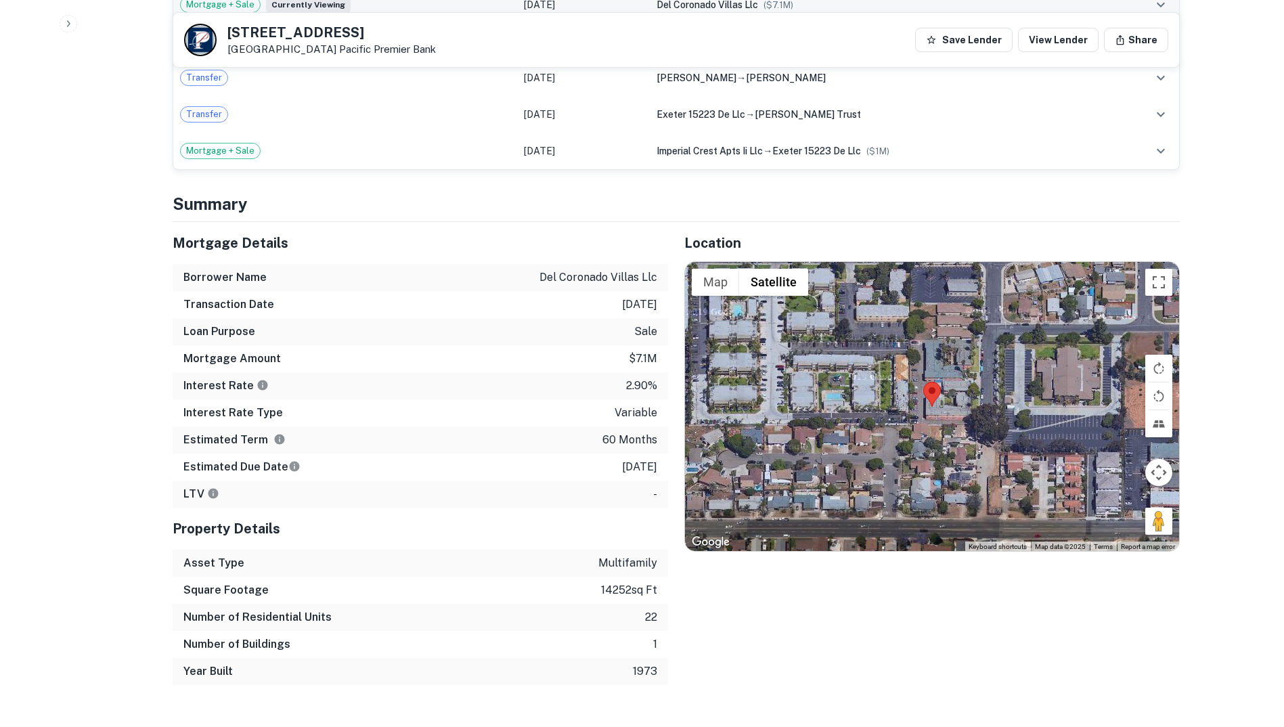
scroll to position [880, 0]
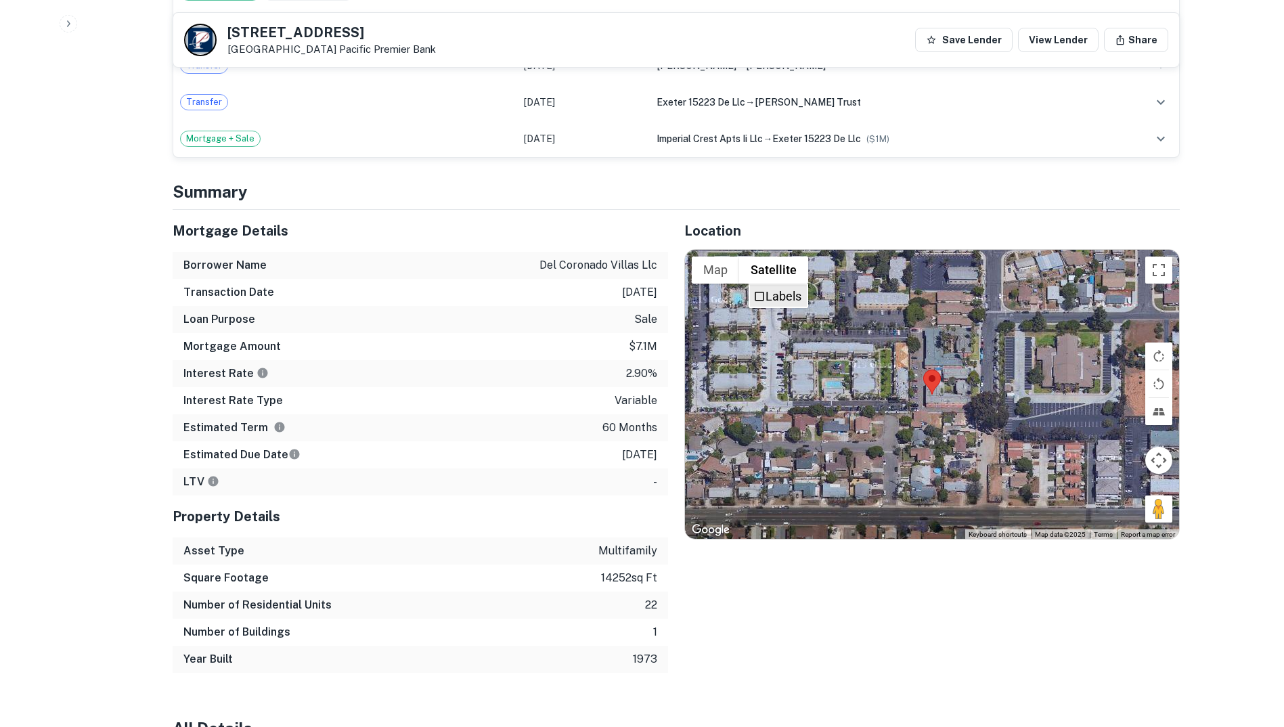
click at [779, 287] on li "Labels" at bounding box center [778, 296] width 57 height 22
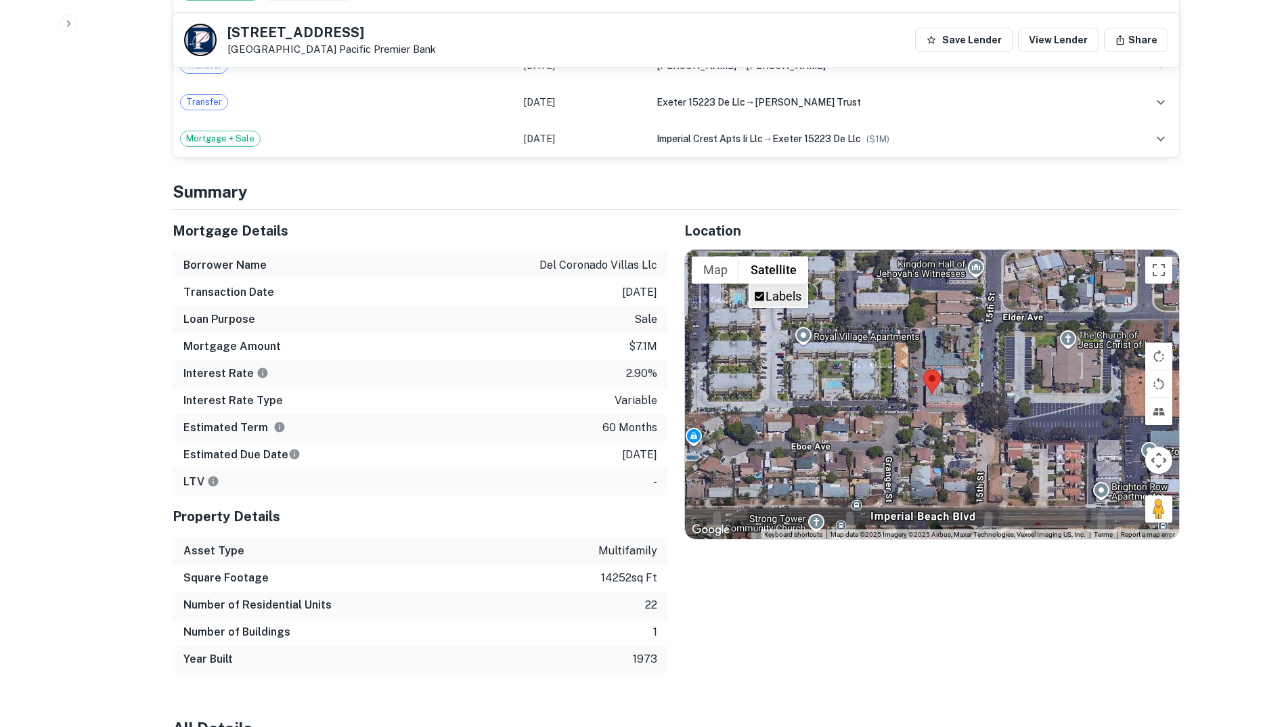
click at [778, 287] on li "Labels" at bounding box center [778, 296] width 57 height 22
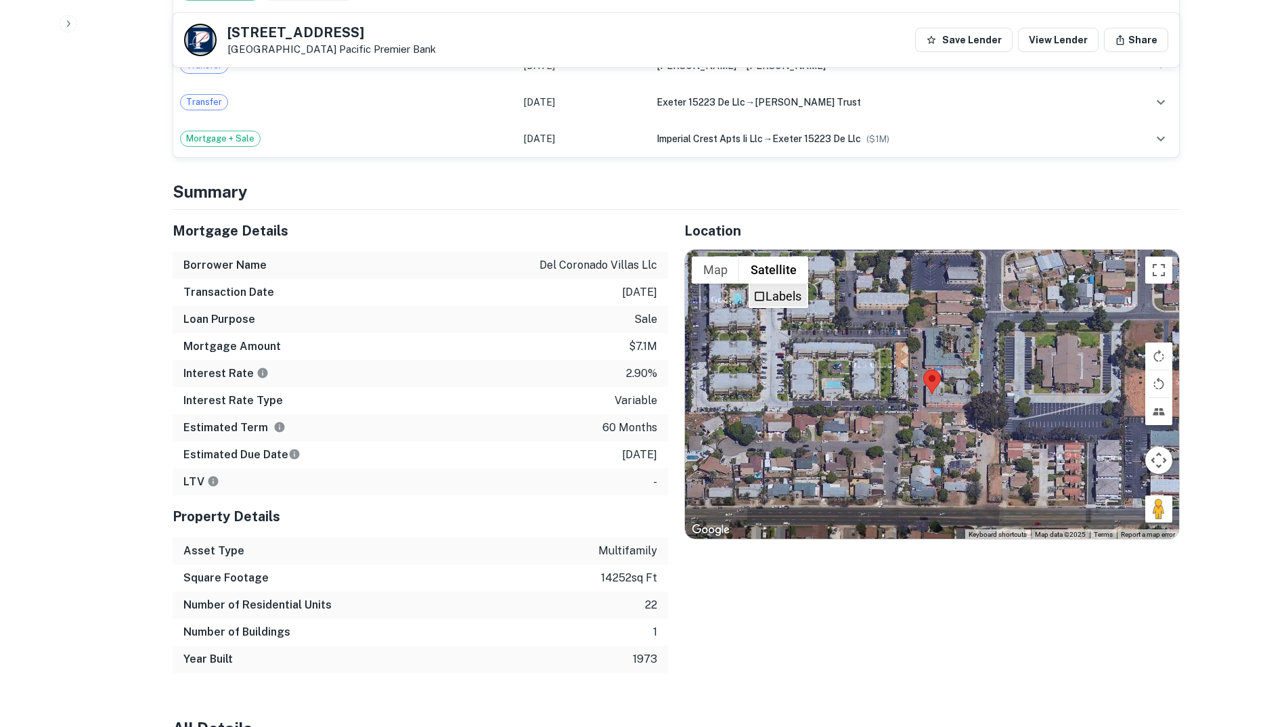
click at [777, 288] on li "Labels" at bounding box center [778, 296] width 57 height 22
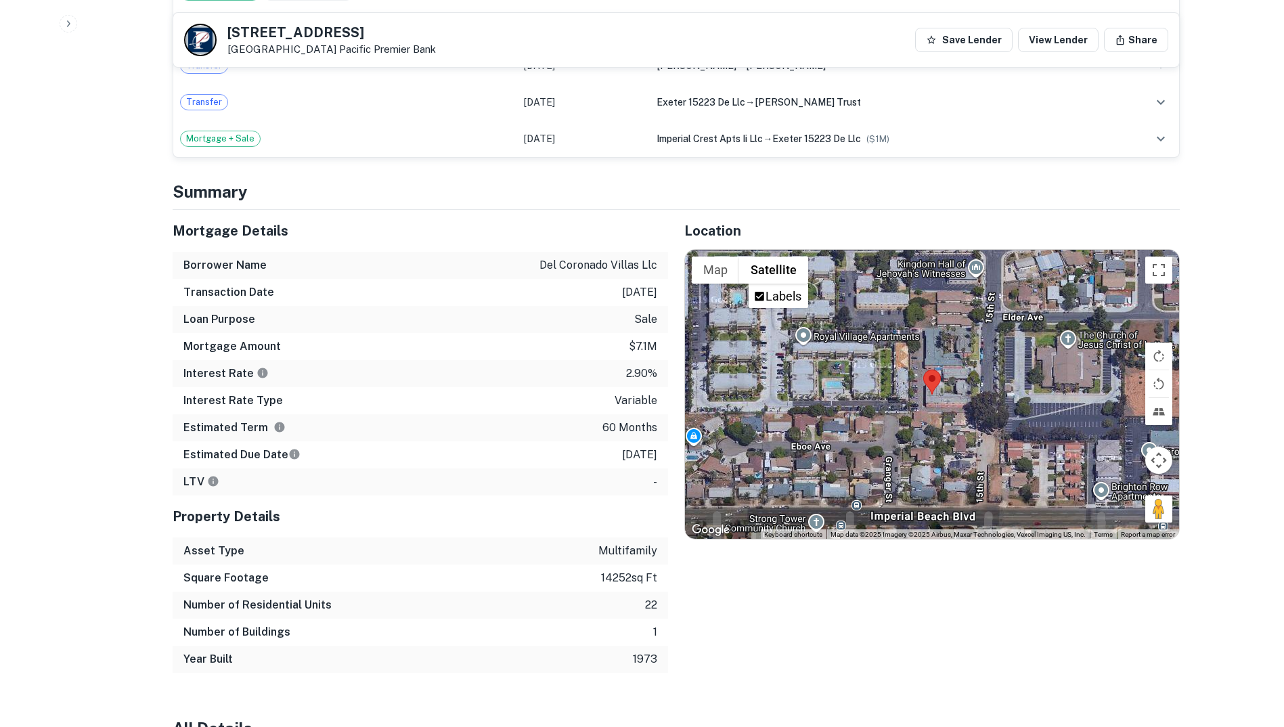
drag, startPoint x: 777, startPoint y: 288, endPoint x: 870, endPoint y: 240, distance: 104.2
click at [869, 240] on div "Location ← Move left → Move right ↑ Move up ↓ Move down + Zoom in - Zoom out Ho…" at bounding box center [924, 441] width 512 height 463
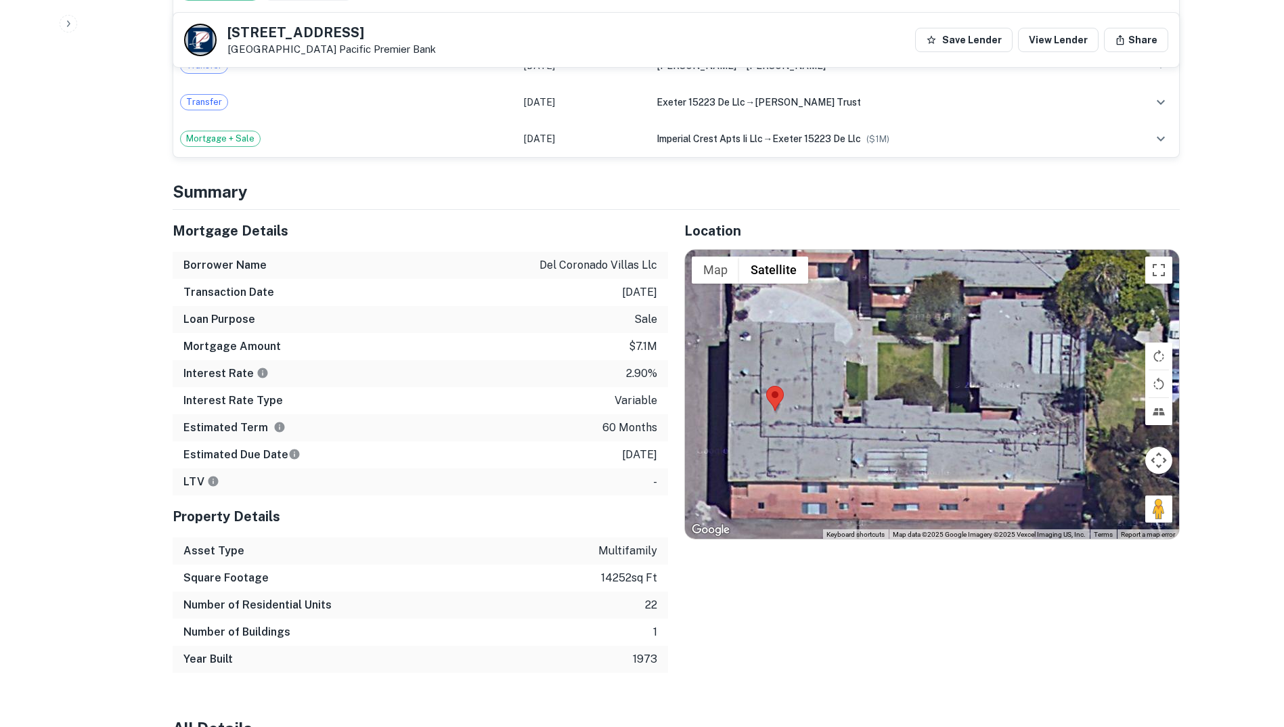
drag, startPoint x: 947, startPoint y: 377, endPoint x: 827, endPoint y: 418, distance: 126.1
click at [827, 418] on div at bounding box center [932, 395] width 494 height 290
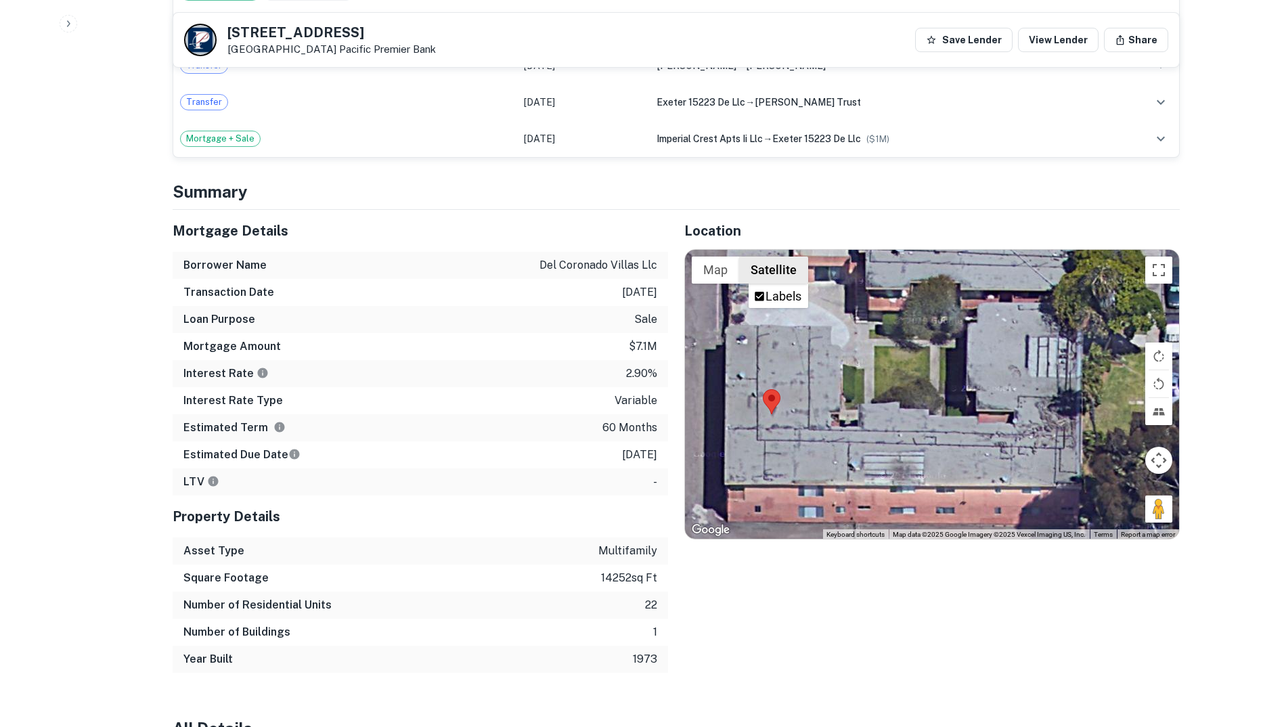
click at [790, 275] on button "Satellite" at bounding box center [773, 270] width 69 height 27
click at [773, 289] on label "Labels" at bounding box center [784, 296] width 36 height 14
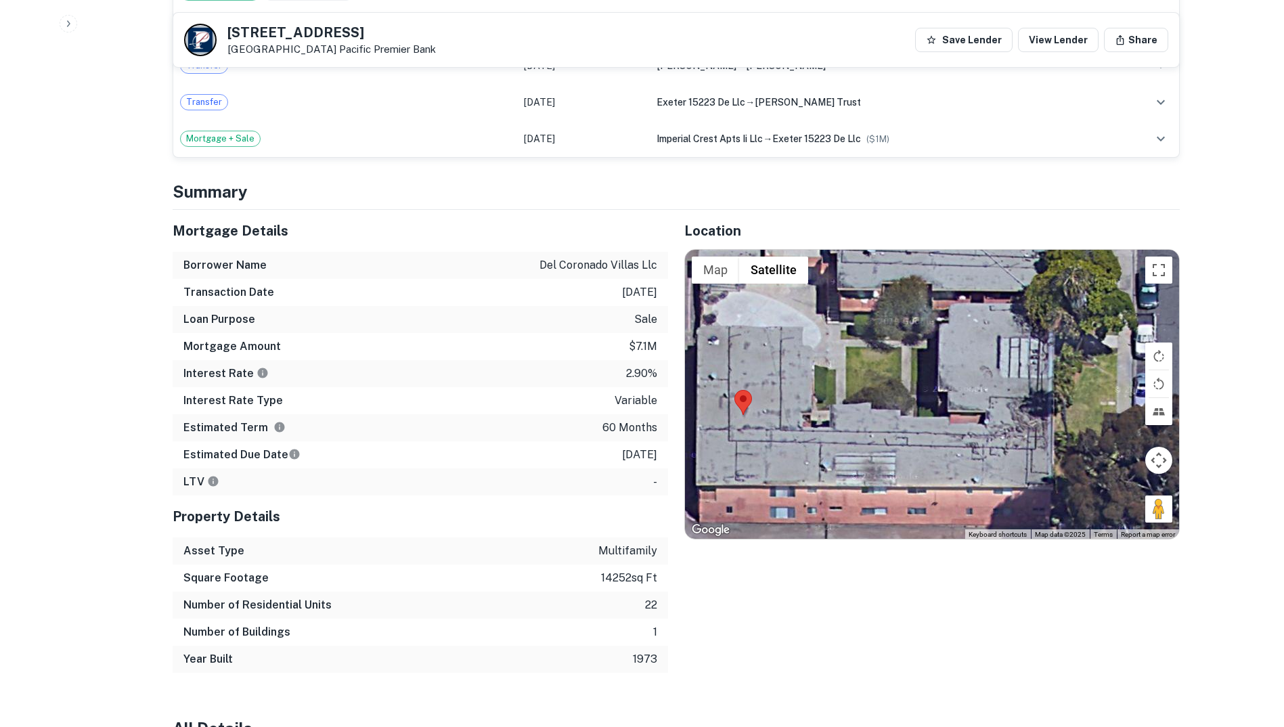
drag, startPoint x: 945, startPoint y: 355, endPoint x: 814, endPoint y: 391, distance: 136.0
click at [814, 385] on div at bounding box center [932, 395] width 494 height 290
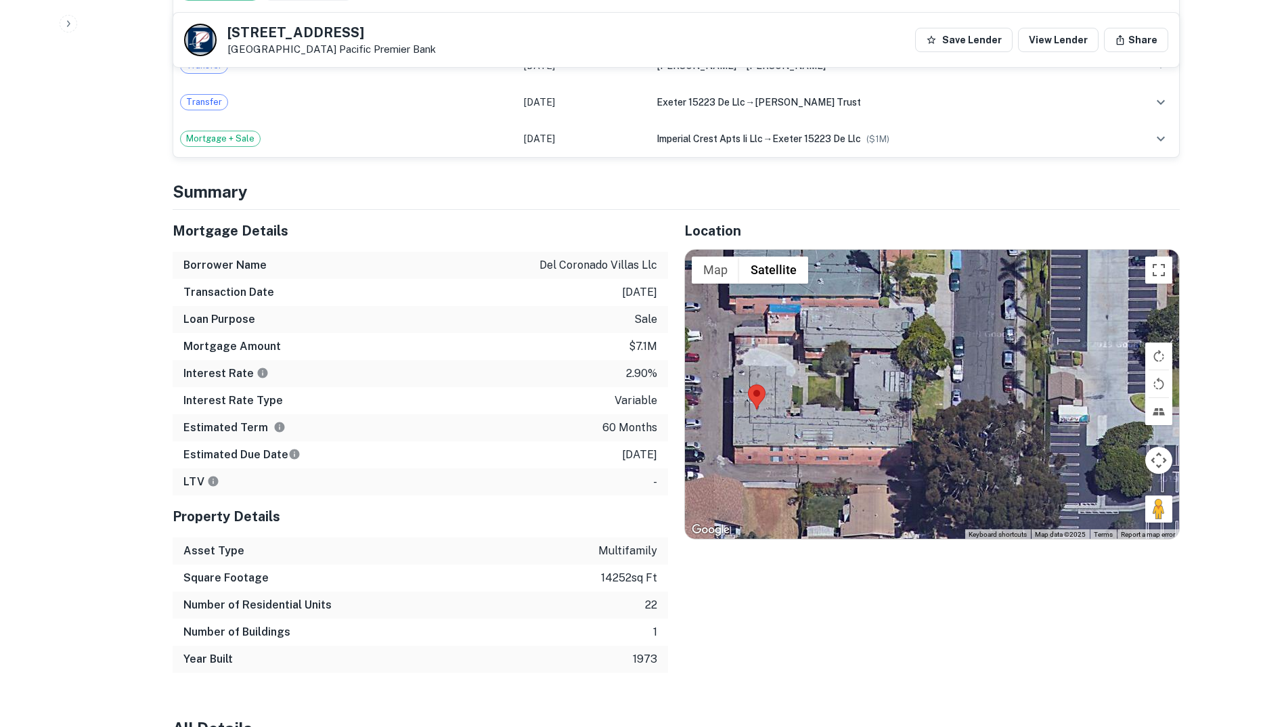
drag, startPoint x: 884, startPoint y: 404, endPoint x: 989, endPoint y: 377, distance: 107.6
click at [977, 378] on div at bounding box center [932, 395] width 494 height 290
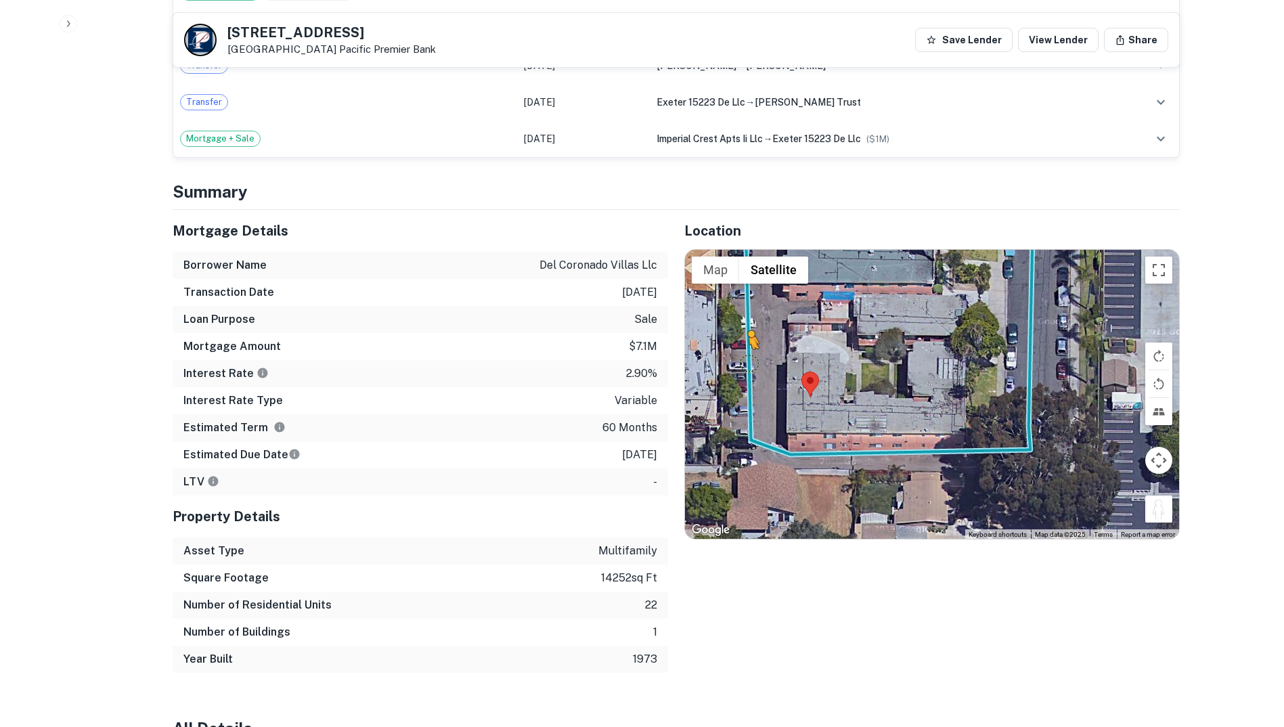
drag, startPoint x: 1159, startPoint y: 515, endPoint x: 748, endPoint y: 358, distance: 440.6
click at [748, 358] on div "To activate drag with keyboard, press Alt + Enter. Once in keyboard drag state,…" at bounding box center [932, 395] width 494 height 290
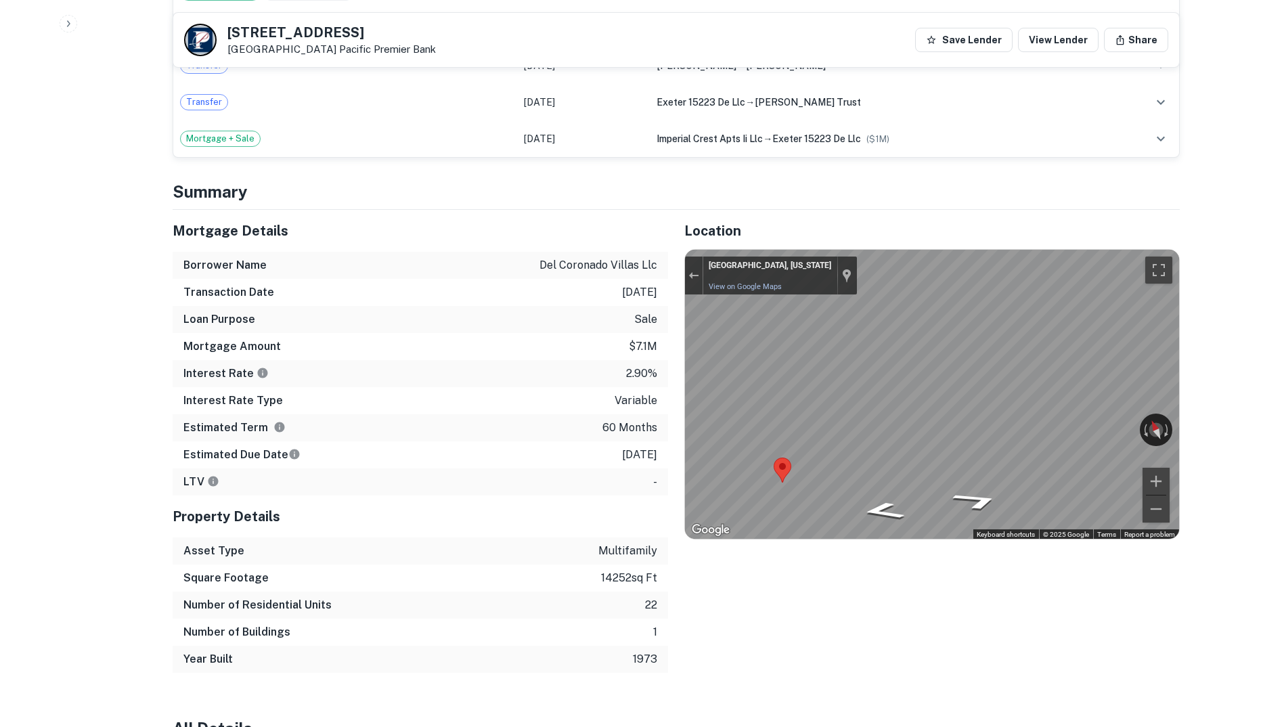
click at [1047, 555] on div "Location ← Move left → Move right ↑ Move up ↓ Move down + Zoom in - Zoom out Ho…" at bounding box center [924, 441] width 512 height 463
click at [1118, 423] on div "Rotate the view" at bounding box center [1096, 426] width 76 height 16
click at [1101, 425] on div "Rotate the view" at bounding box center [1096, 426] width 76 height 16
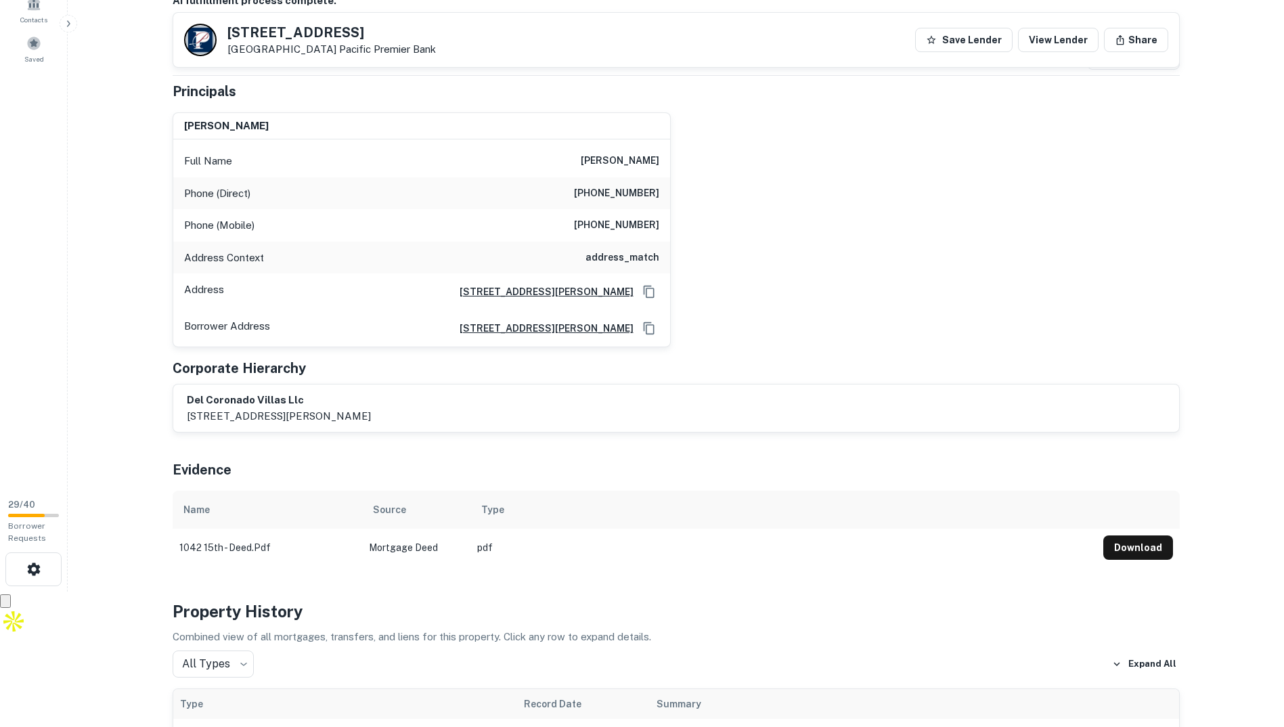
scroll to position [0, 0]
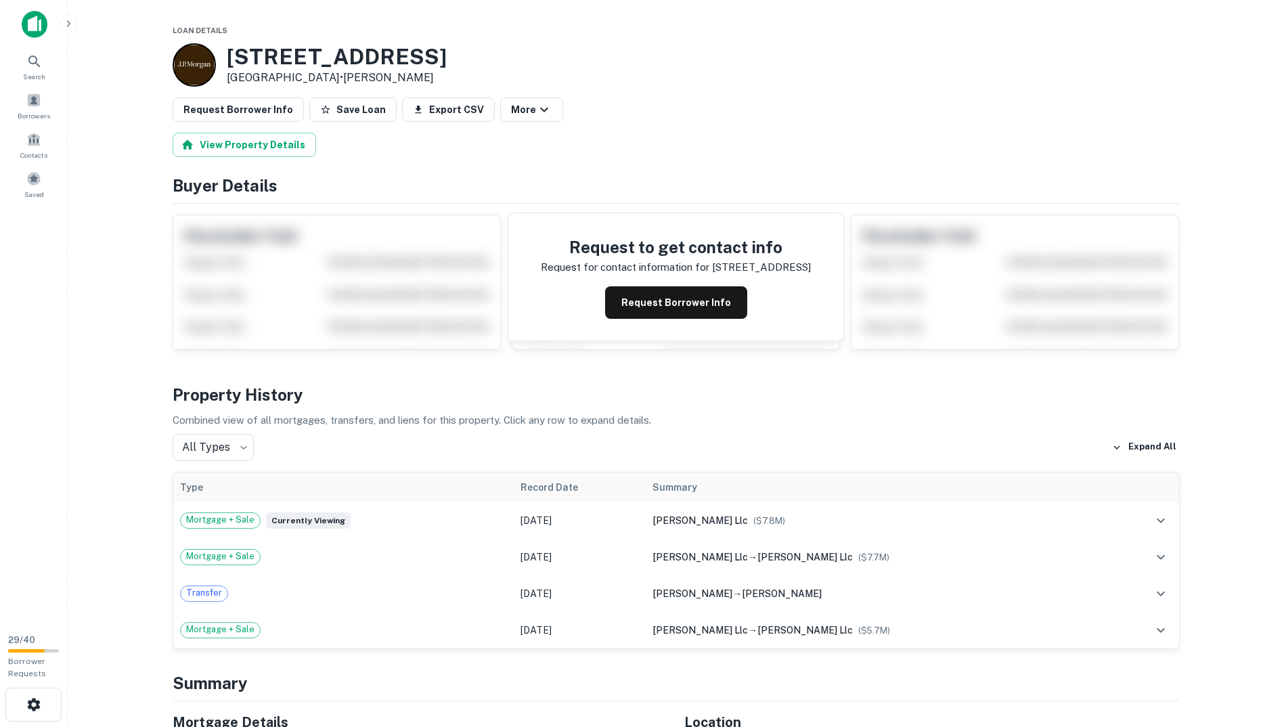
drag, startPoint x: 477, startPoint y: 40, endPoint x: 226, endPoint y: 51, distance: 251.4
copy h3 "5150 Balboa Arms Dr"
click at [555, 76] on div "5150 Balboa Arms Dr San Diego, CA 92117 • J.p. Morgan" at bounding box center [677, 64] width 1008 height 43
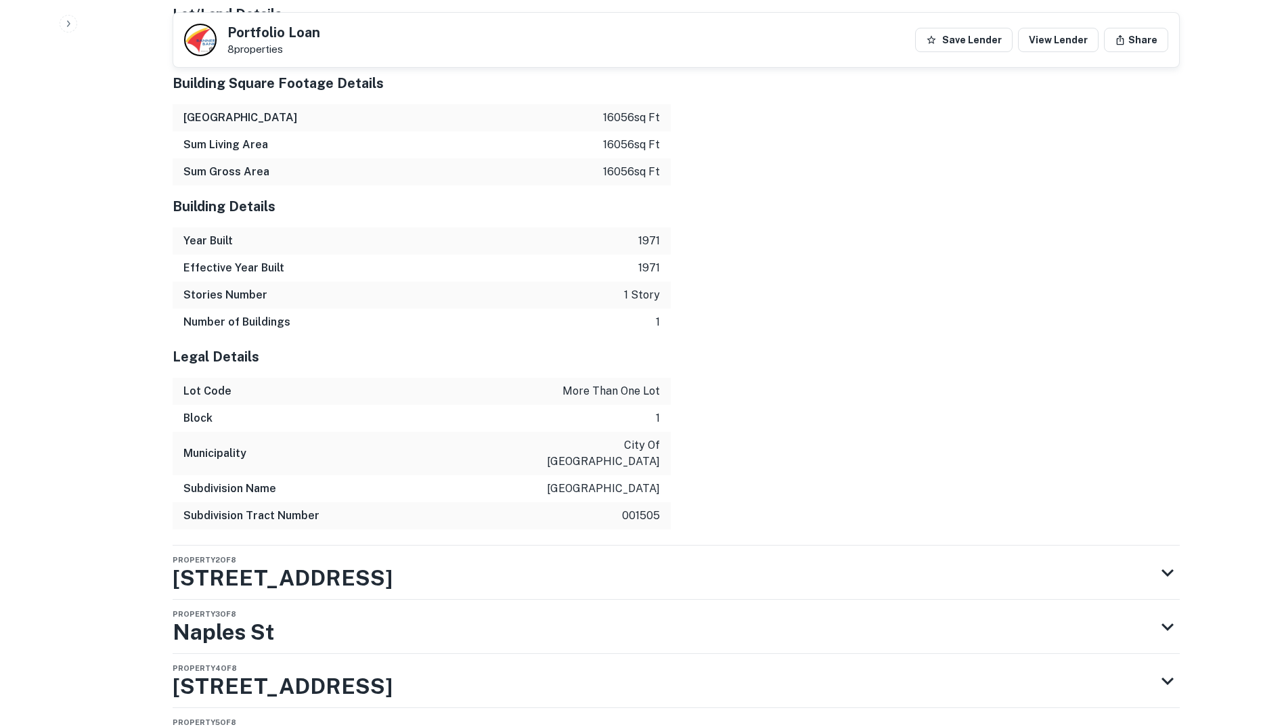
scroll to position [2010, 0]
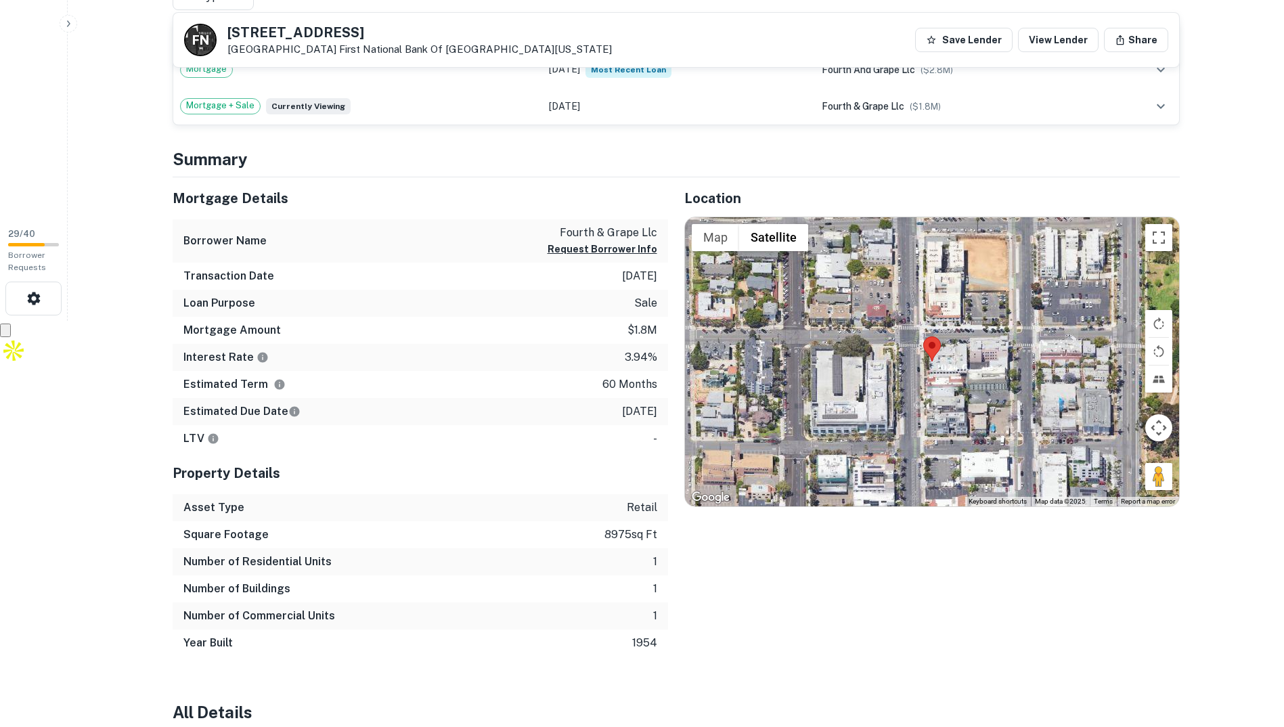
scroll to position [474, 0]
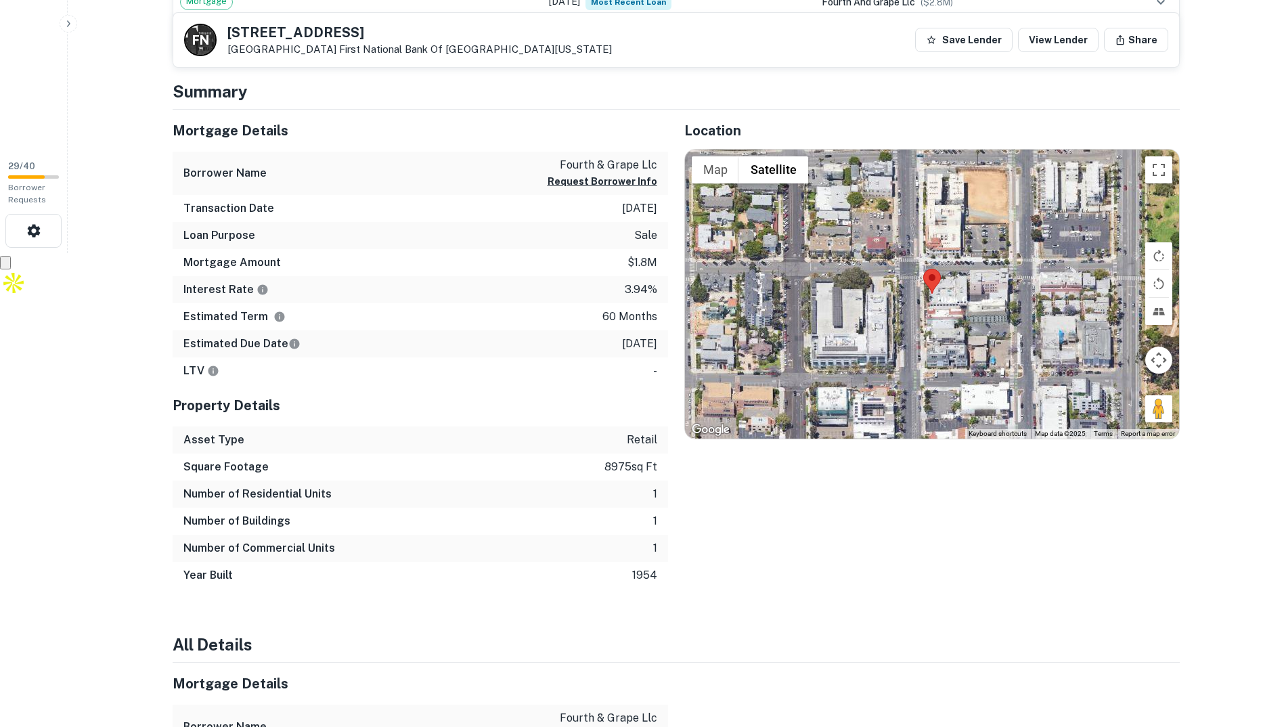
drag, startPoint x: 630, startPoint y: 347, endPoint x: 653, endPoint y: 349, distance: 23.1
click at [653, 349] on p "12/17/2020" at bounding box center [639, 344] width 35 height 16
drag, startPoint x: 653, startPoint y: 349, endPoint x: 620, endPoint y: 370, distance: 39.6
click at [621, 370] on div "LTV -" at bounding box center [421, 371] width 496 height 27
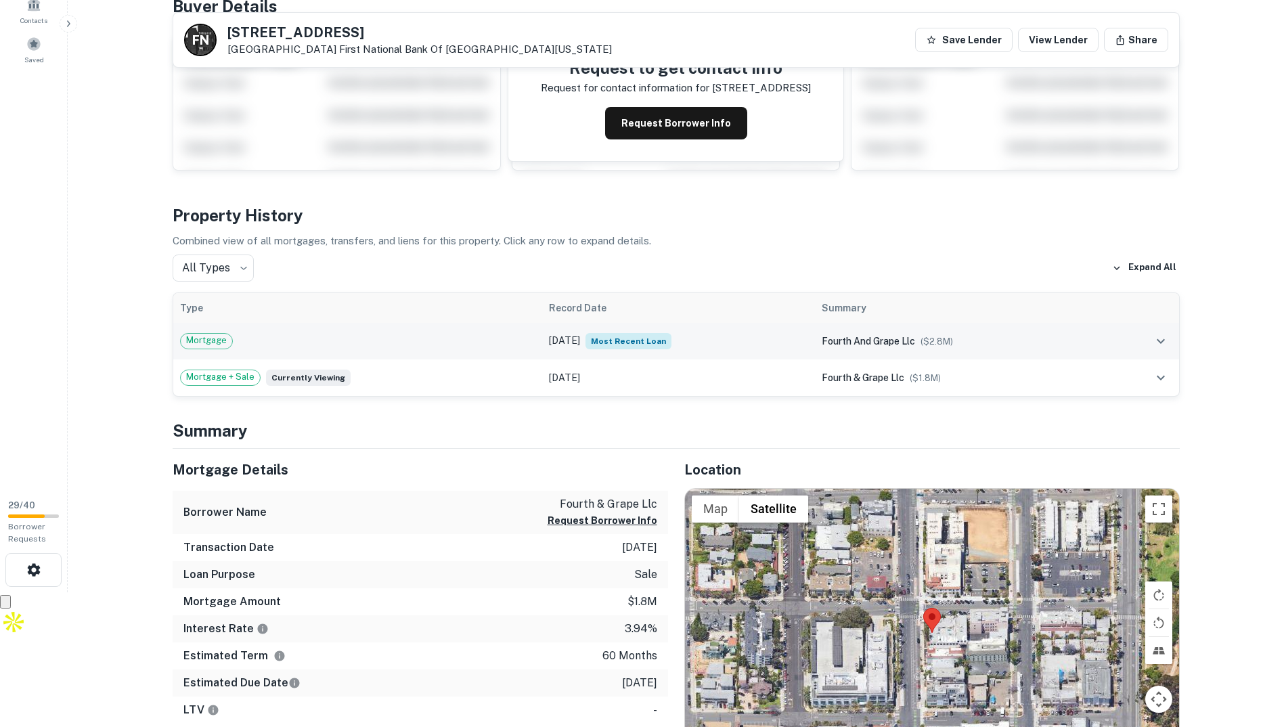
scroll to position [0, 0]
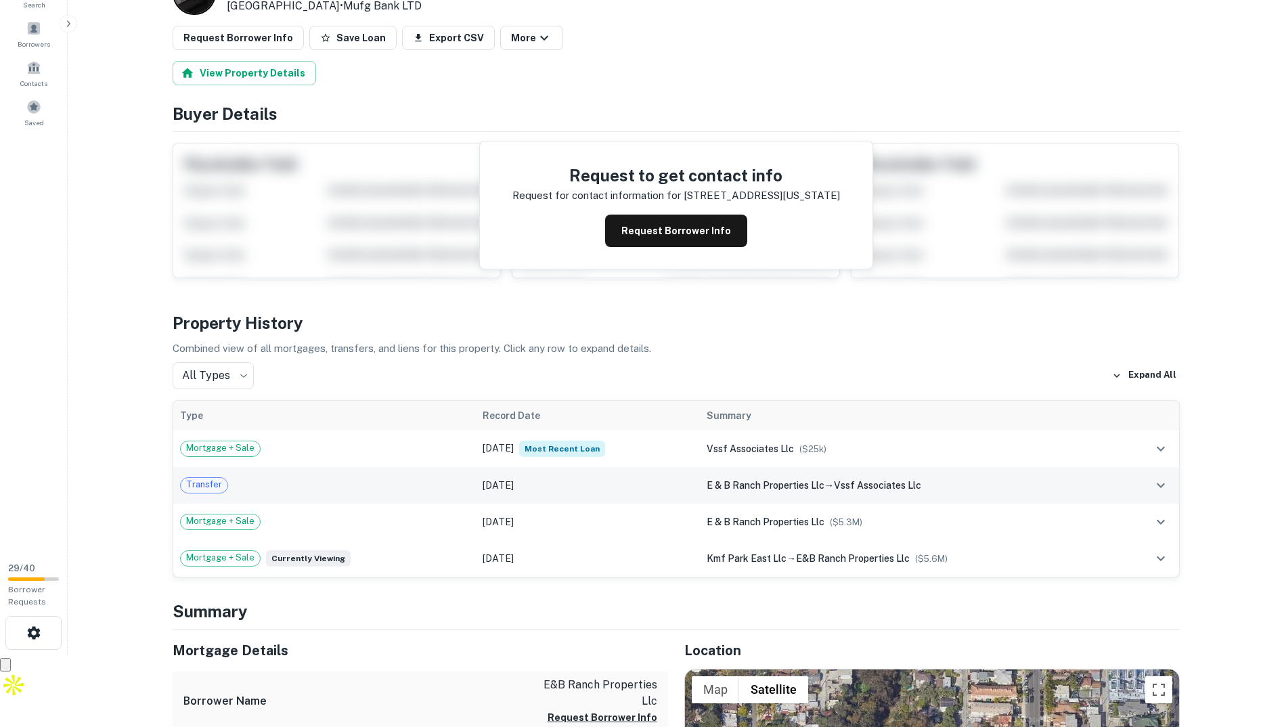
scroll to position [68, 0]
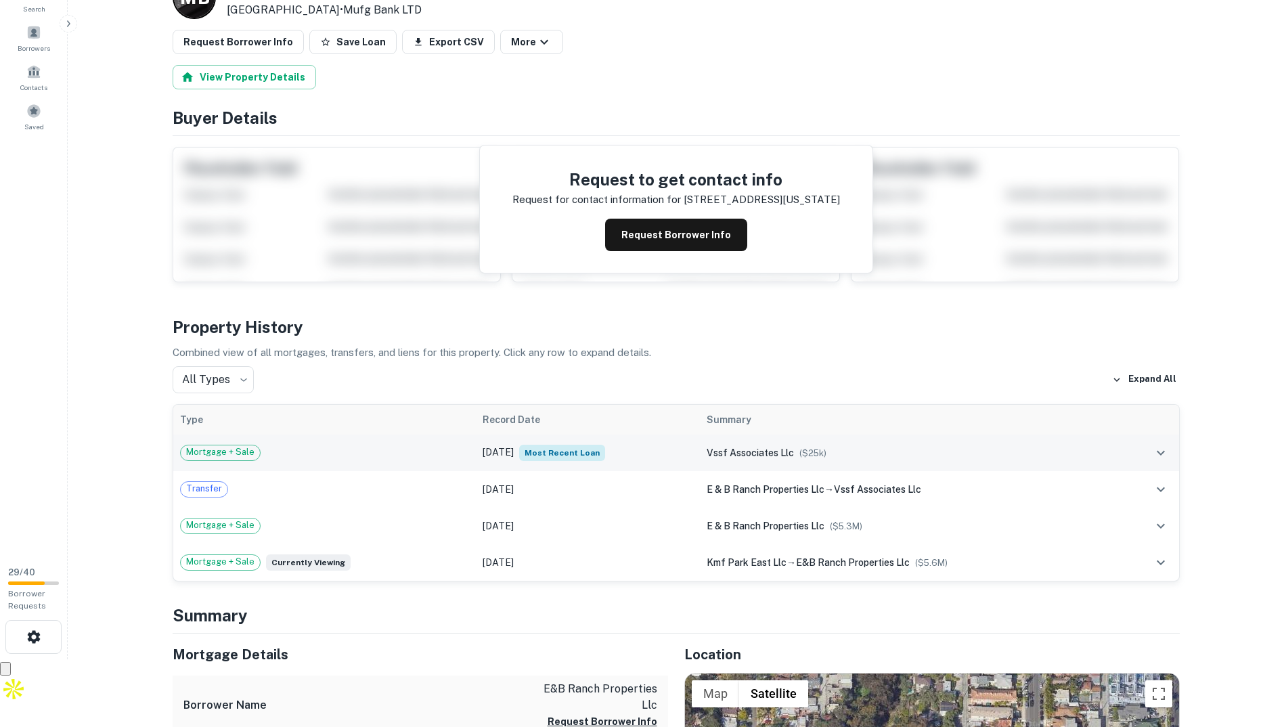
click at [499, 450] on td "[DATE] Most Recent Loan" at bounding box center [588, 453] width 224 height 37
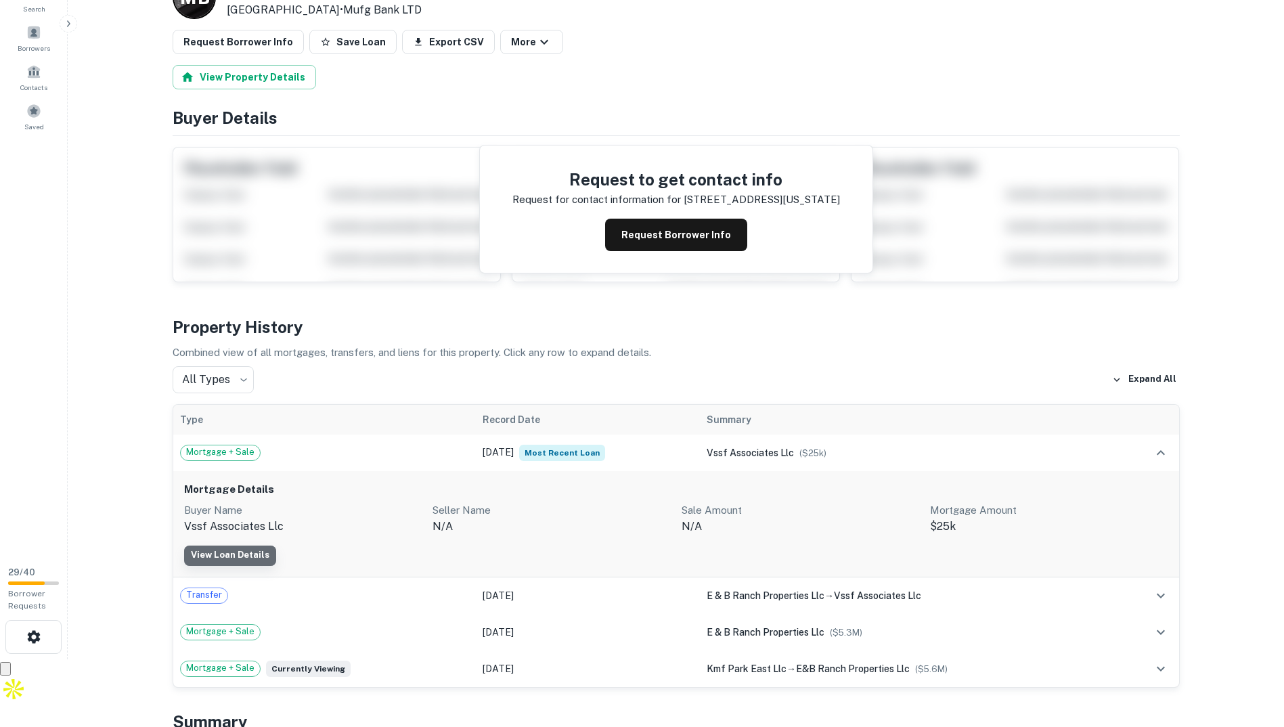
click at [246, 556] on link "View Loan Details" at bounding box center [230, 556] width 92 height 20
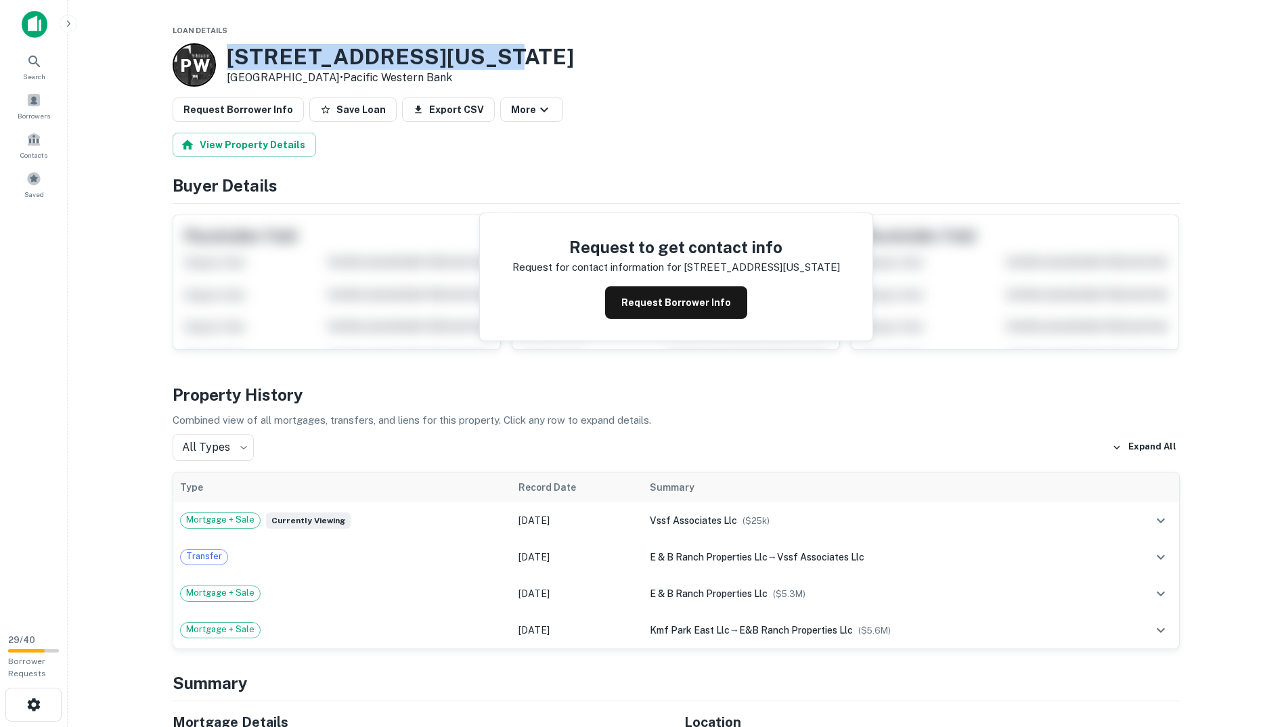
drag, startPoint x: 473, startPoint y: 58, endPoint x: 209, endPoint y: 64, distance: 263.4
click at [209, 64] on div "P W 111 W Pennsylvania Ave San Diego, CA 92103 • Pacific Western Bank" at bounding box center [677, 64] width 1008 height 43
copy div "111 W Pennsylvania Ave"
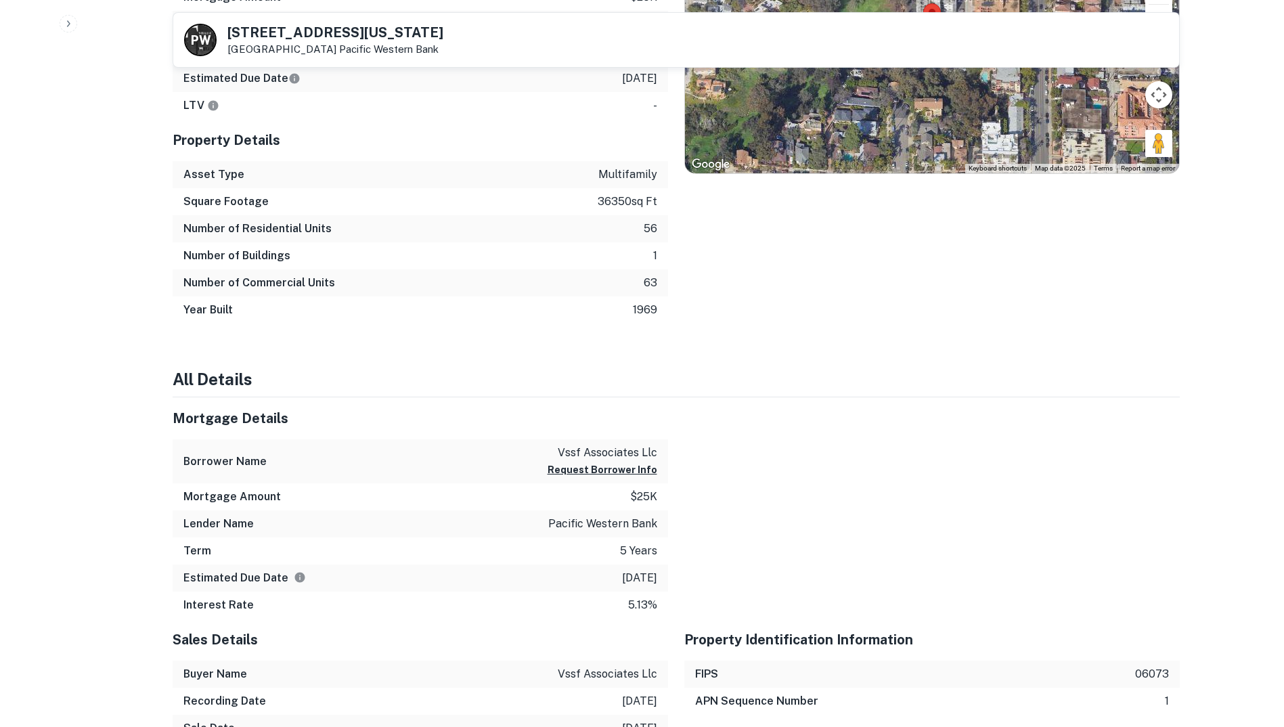
scroll to position [339, 0]
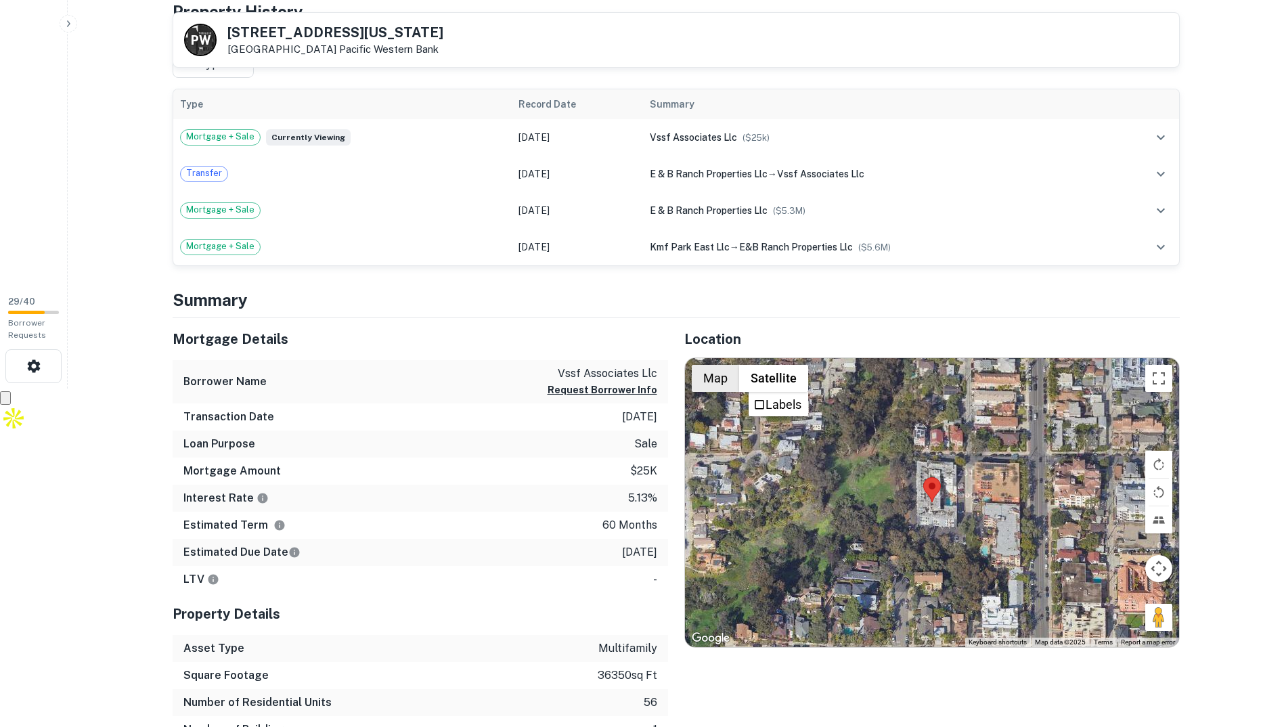
click at [732, 376] on button "Map" at bounding box center [715, 378] width 47 height 27
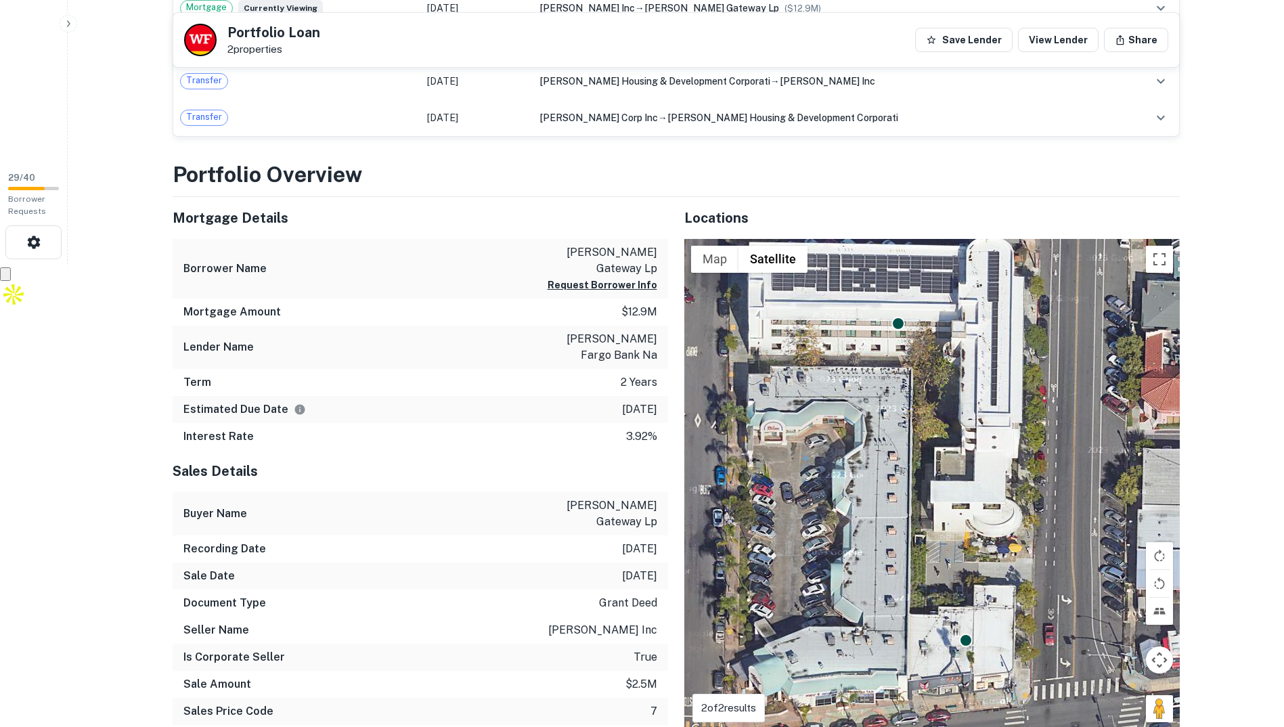
scroll to position [474, 0]
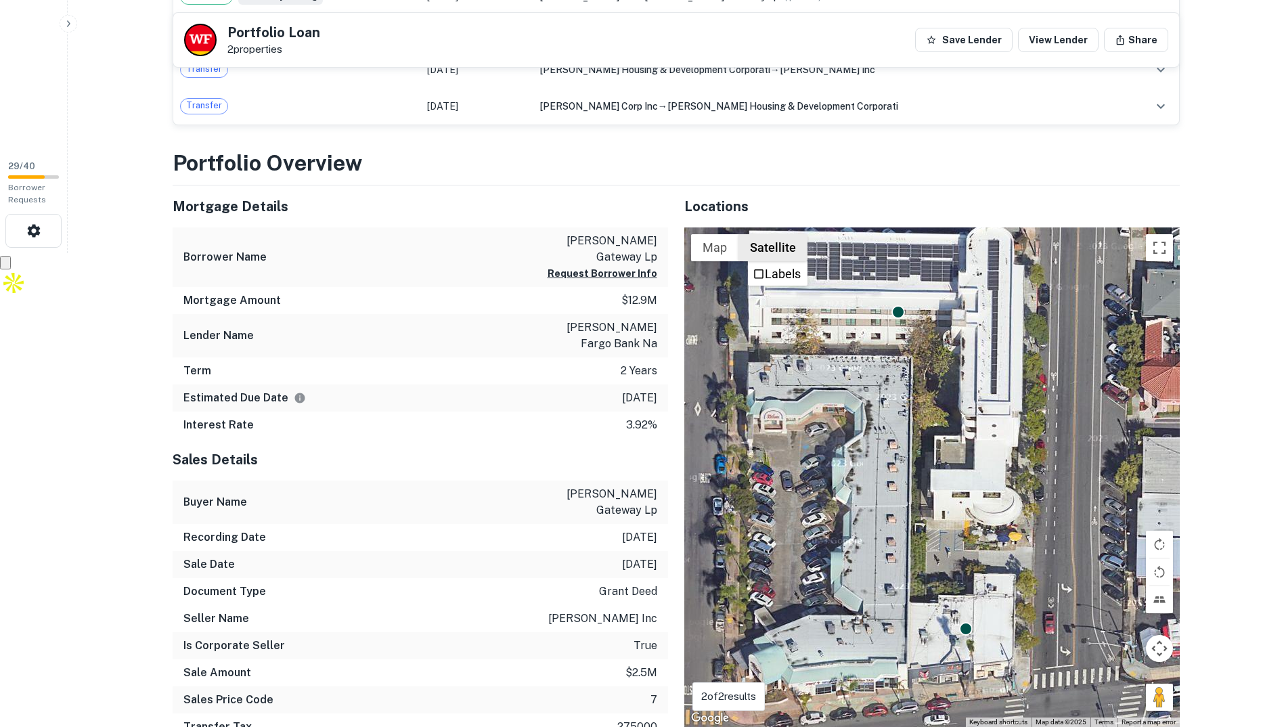
click at [766, 250] on button "Satellite" at bounding box center [773, 247] width 69 height 27
click at [729, 247] on button "Map" at bounding box center [714, 247] width 47 height 27
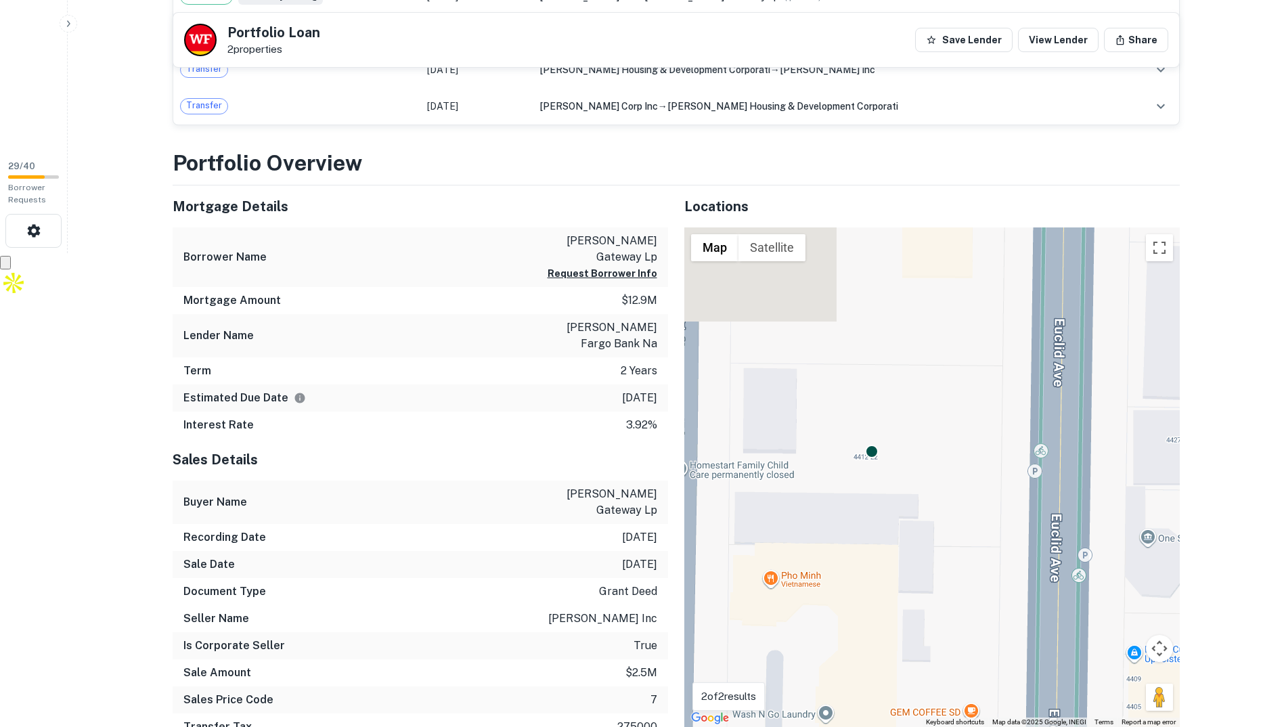
drag, startPoint x: 924, startPoint y: 418, endPoint x: 901, endPoint y: 622, distance: 205.1
click at [901, 622] on div "To activate drag with keyboard, press Alt + Enter. Once in keyboard drag state,…" at bounding box center [933, 478] width 496 height 500
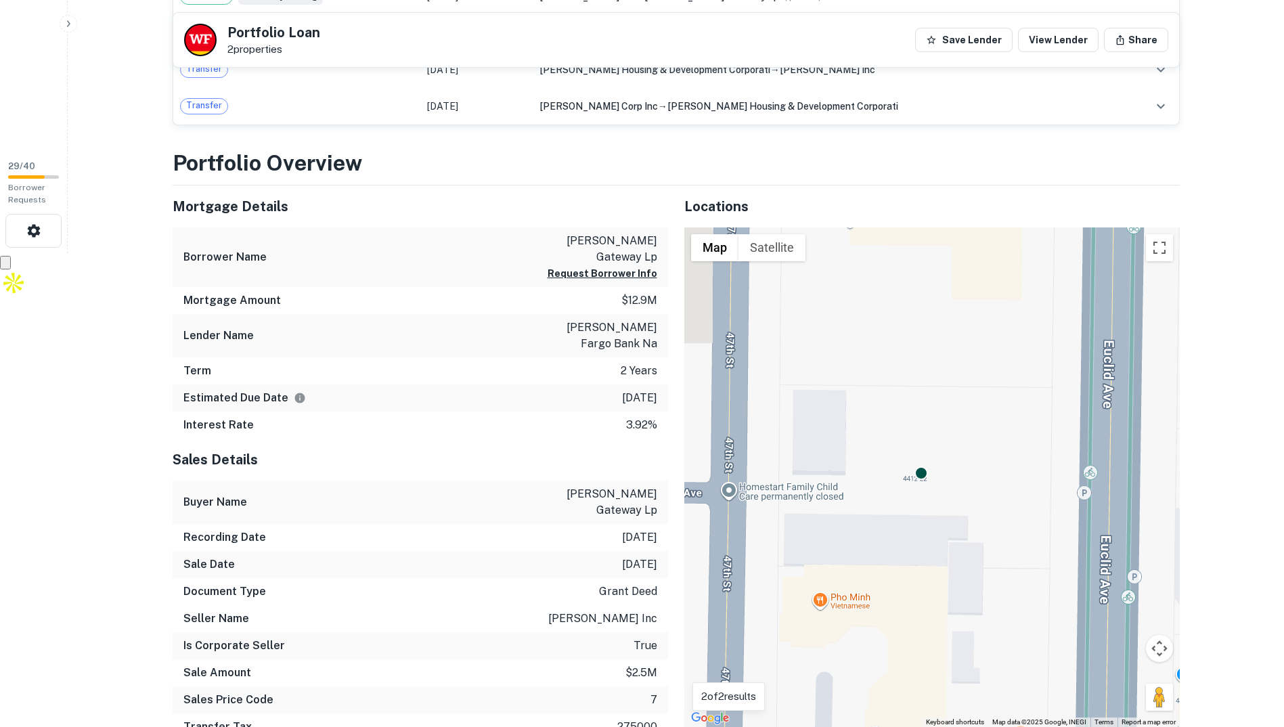
drag, startPoint x: 897, startPoint y: 550, endPoint x: 953, endPoint y: 561, distance: 57.1
click at [953, 561] on div "To activate drag with keyboard, press Alt + Enter. Once in keyboard drag state,…" at bounding box center [933, 478] width 496 height 500
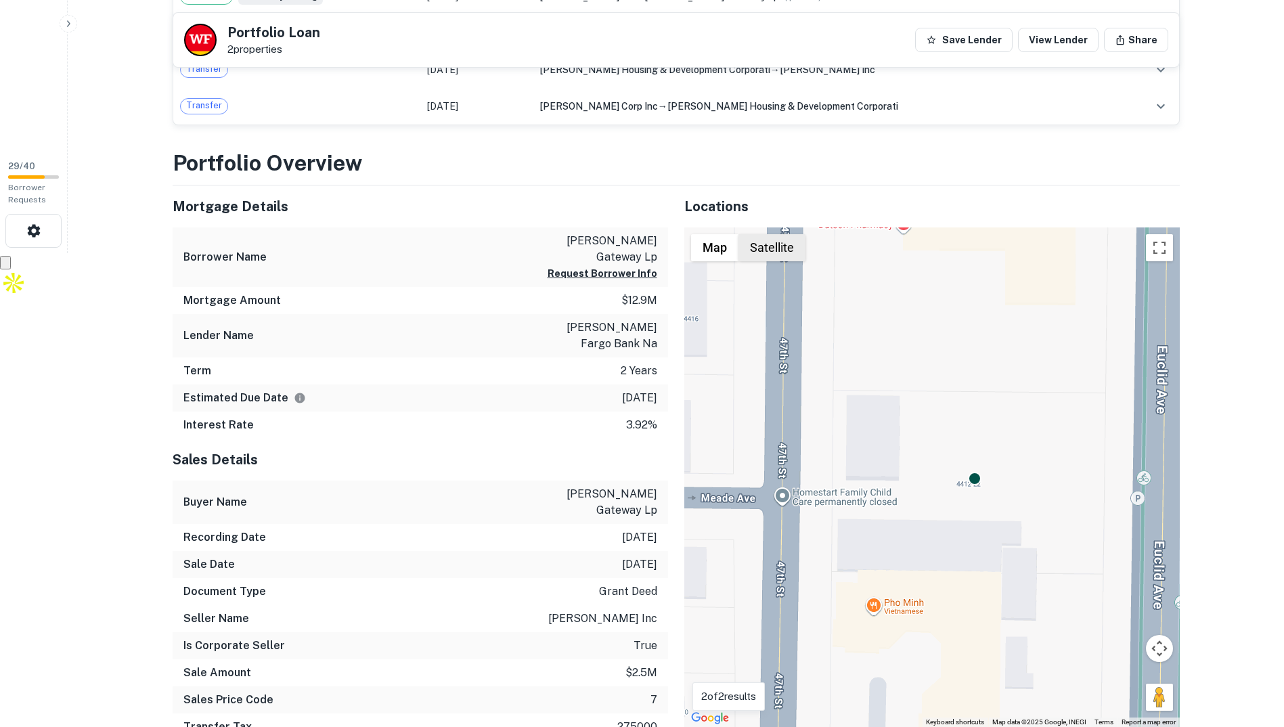
click at [771, 252] on button "Satellite" at bounding box center [772, 247] width 67 height 27
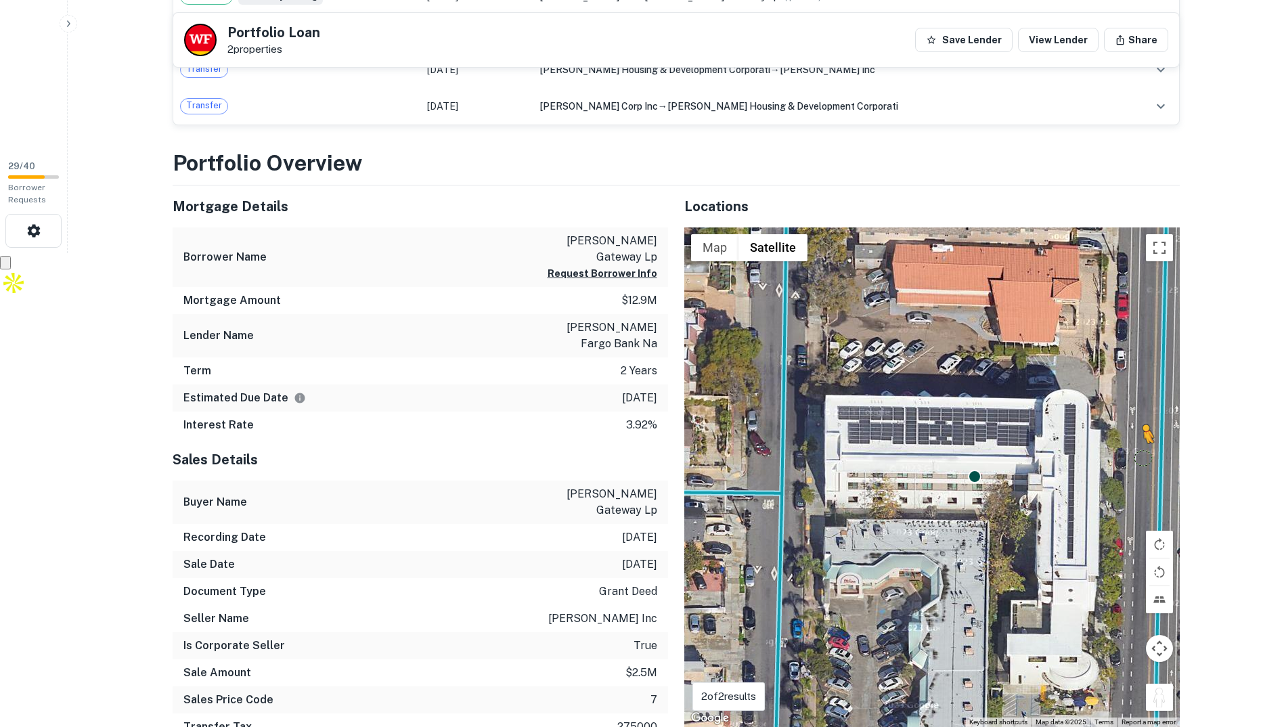
drag, startPoint x: 1163, startPoint y: 694, endPoint x: 1140, endPoint y: 483, distance: 211.8
click at [1140, 483] on div "To activate drag with keyboard, press Alt + Enter. Once in keyboard drag state,…" at bounding box center [933, 478] width 496 height 500
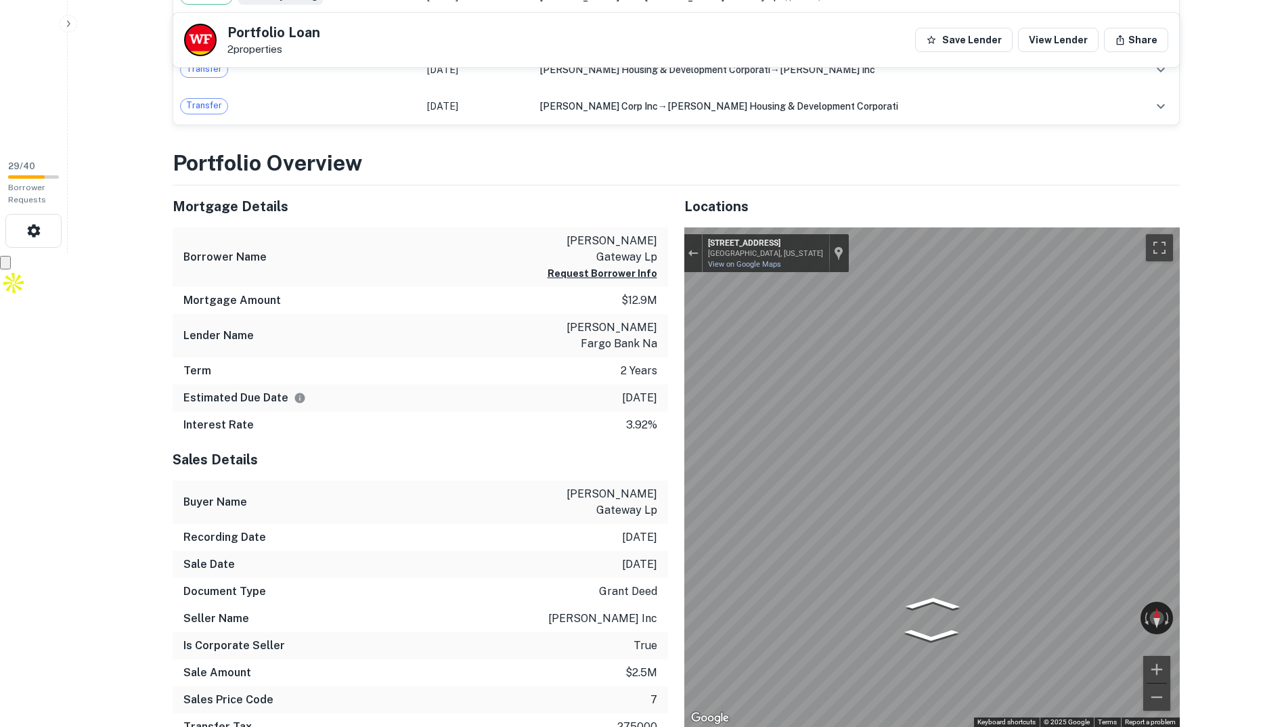
click at [697, 255] on div "Exit the Street View" at bounding box center [693, 253] width 10 height 8
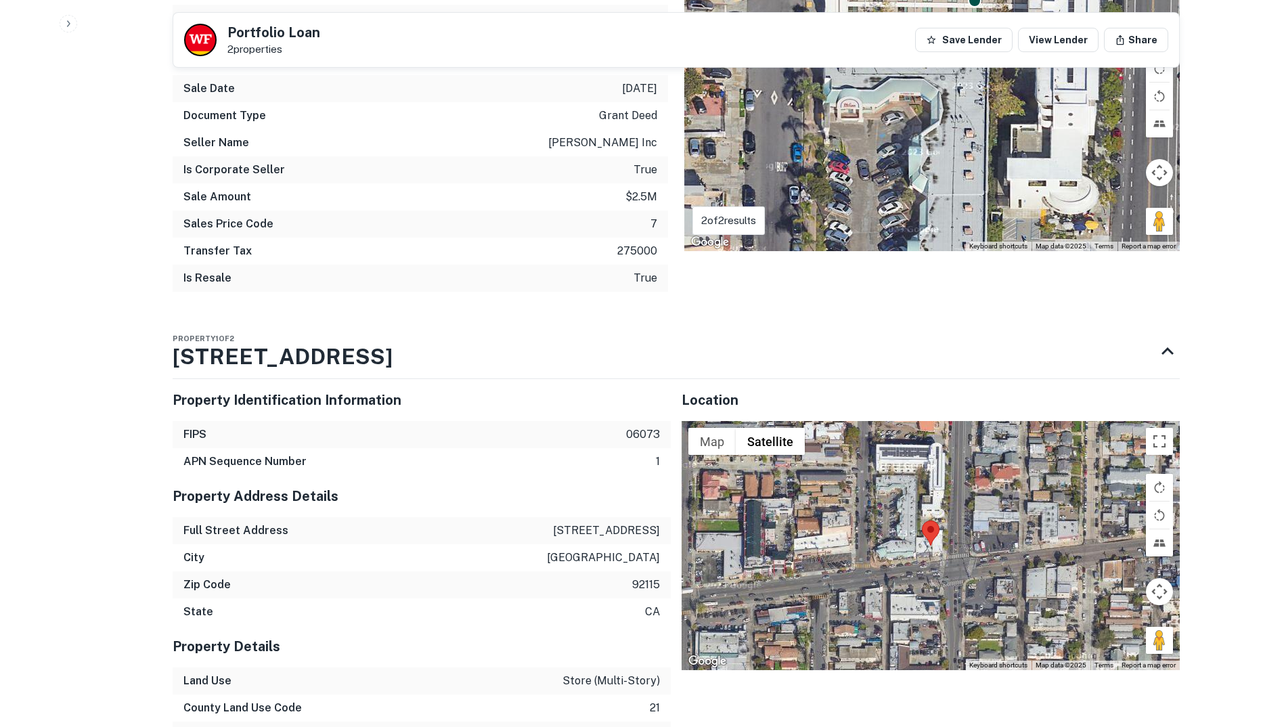
scroll to position [877, 0]
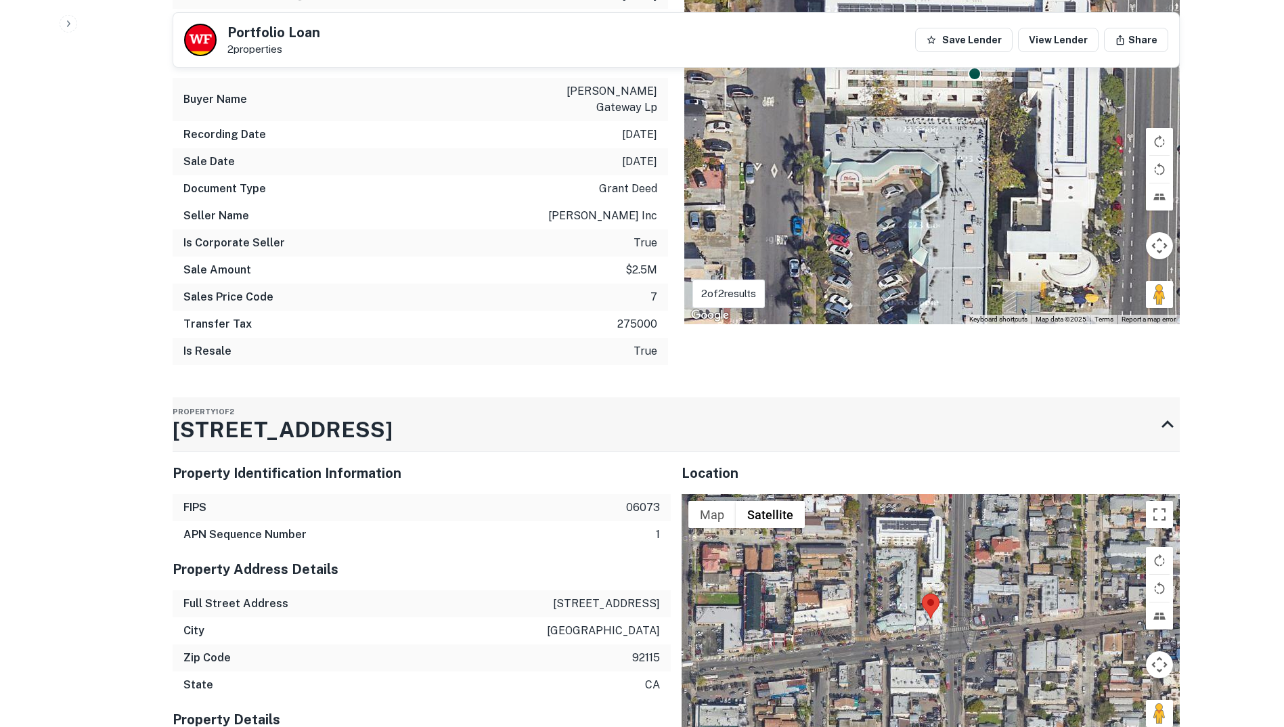
drag, startPoint x: 389, startPoint y: 381, endPoint x: 223, endPoint y: 373, distance: 166.1
click at [228, 397] on div "Property 1 of 2 4746 El Cajon Blvd" at bounding box center [664, 424] width 983 height 54
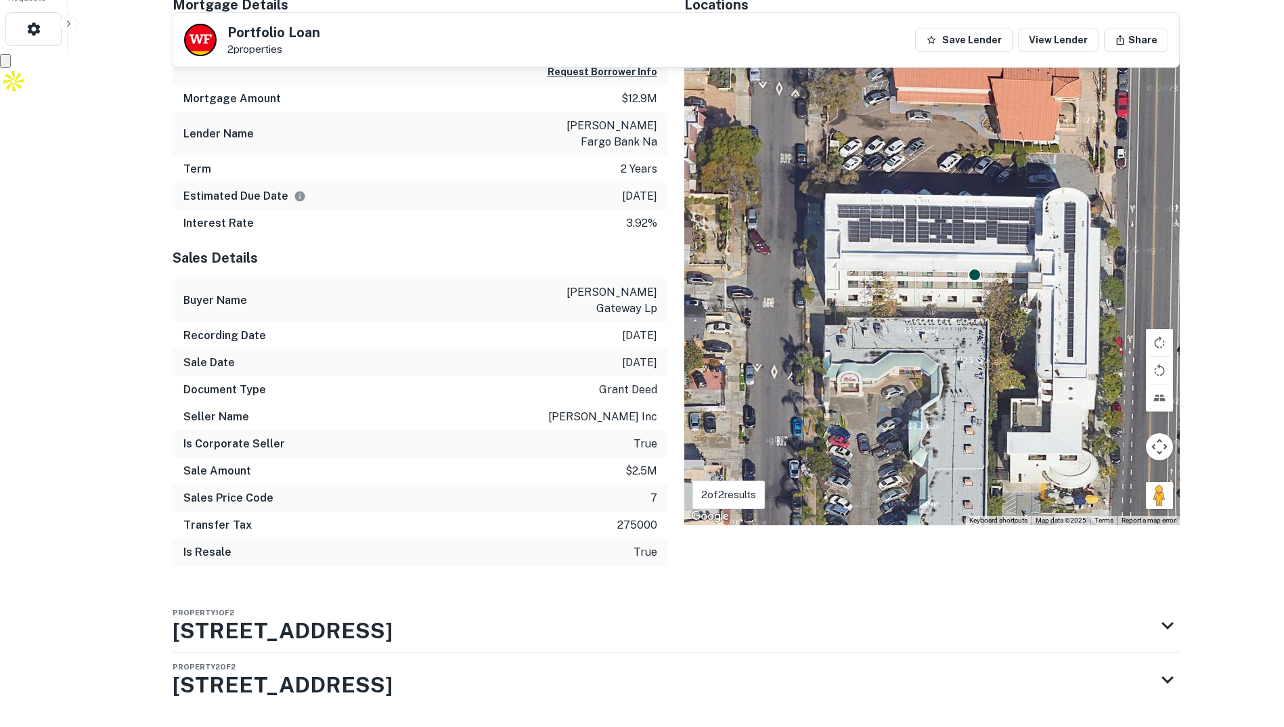
scroll to position [672, 0]
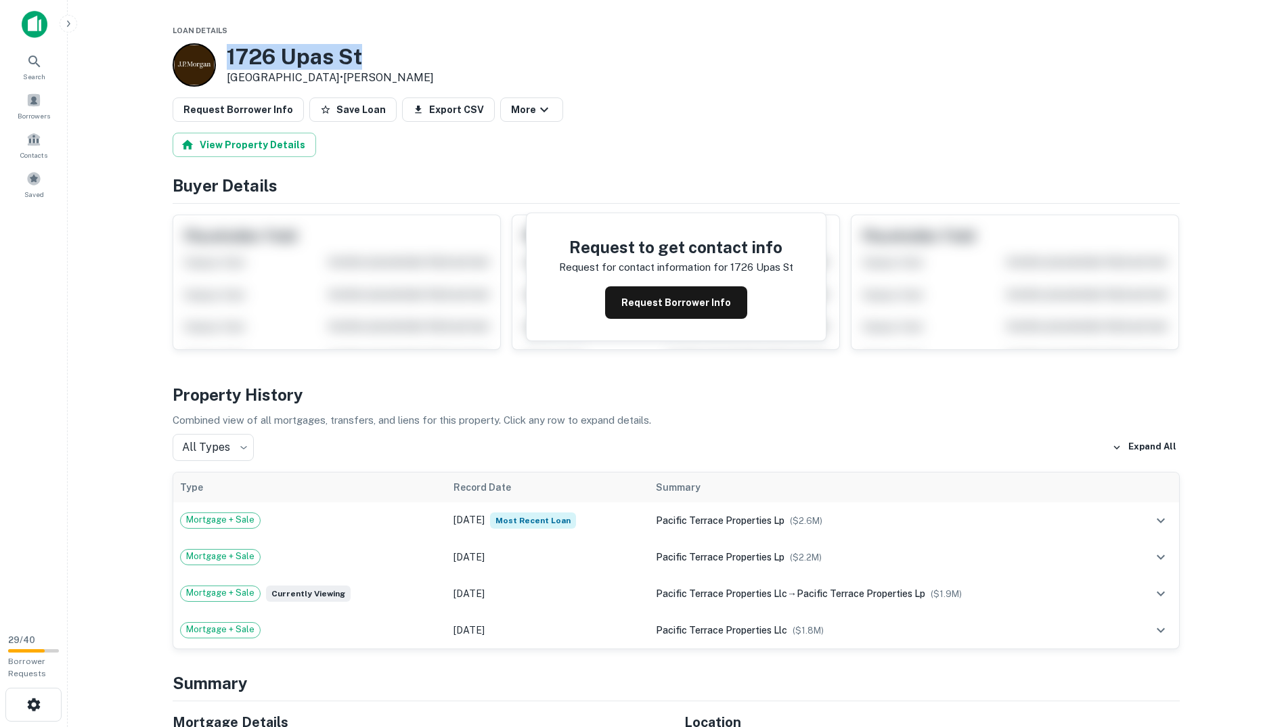
drag, startPoint x: 375, startPoint y: 58, endPoint x: 229, endPoint y: 54, distance: 146.3
click at [229, 54] on h3 "1726 Upas St" at bounding box center [330, 57] width 207 height 26
copy h3 "1726 Upas St"
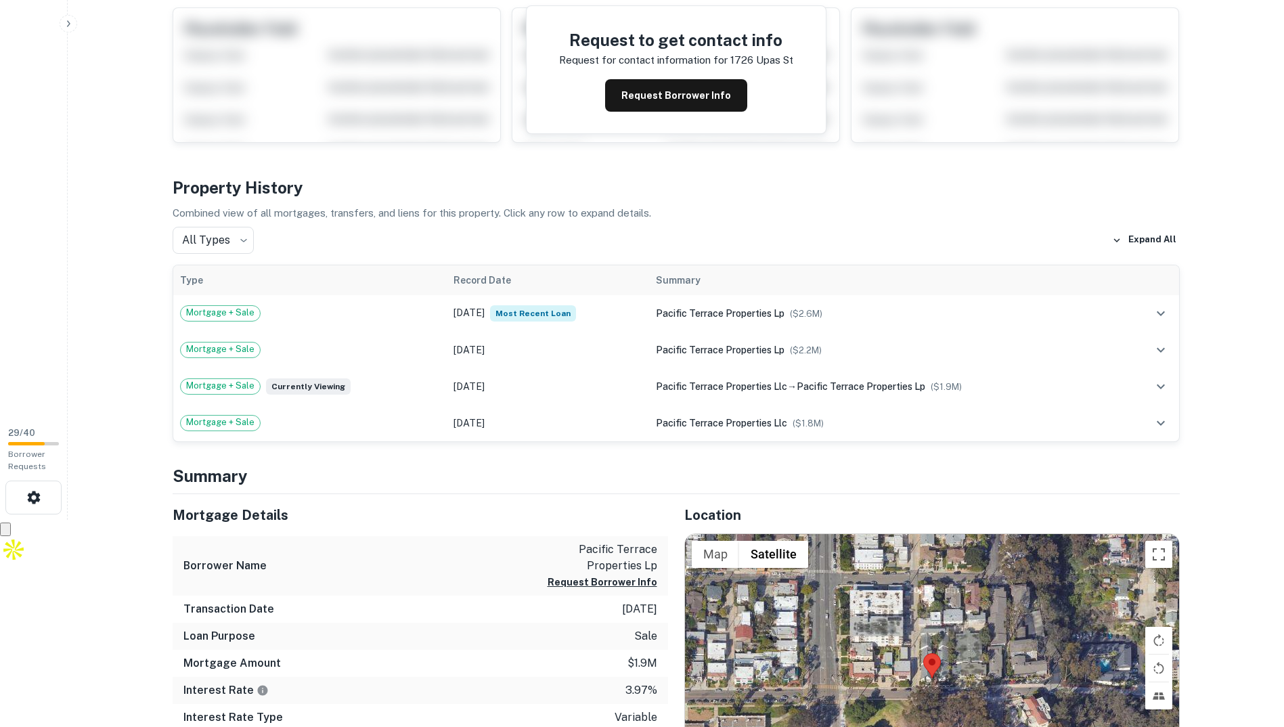
scroll to position [68, 0]
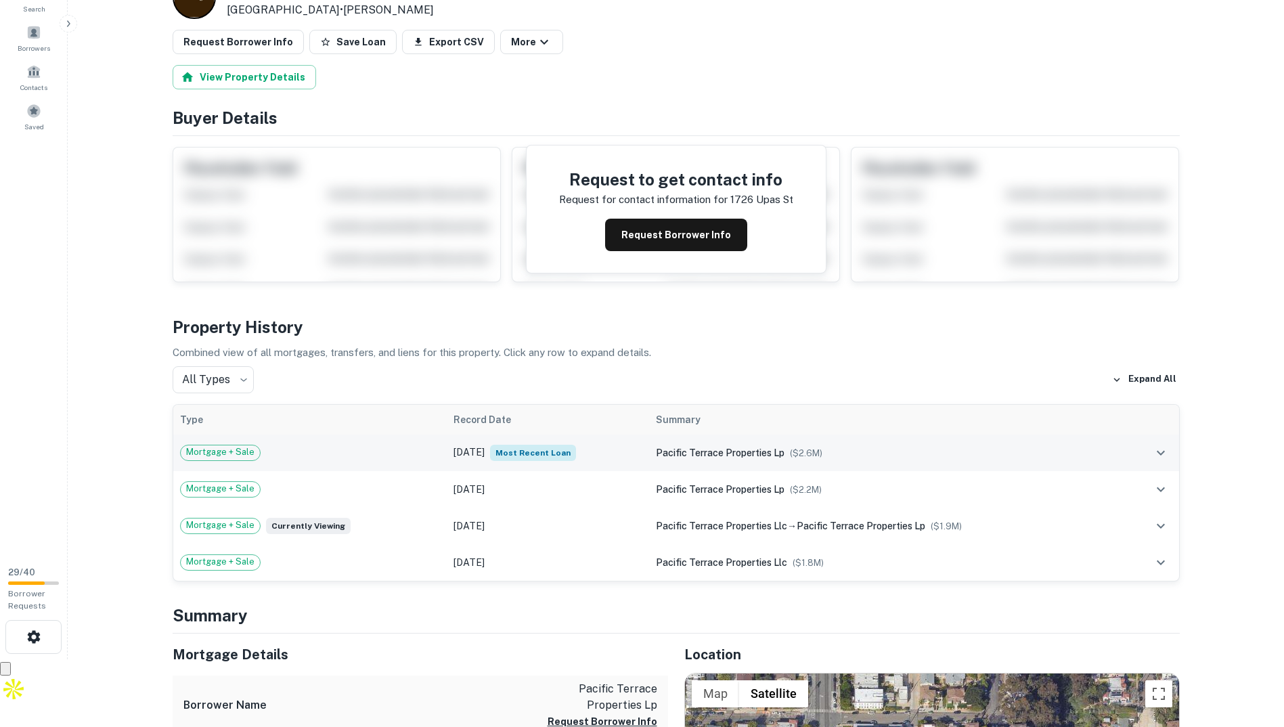
click at [253, 458] on span "Mortgage + Sale" at bounding box center [220, 453] width 79 height 14
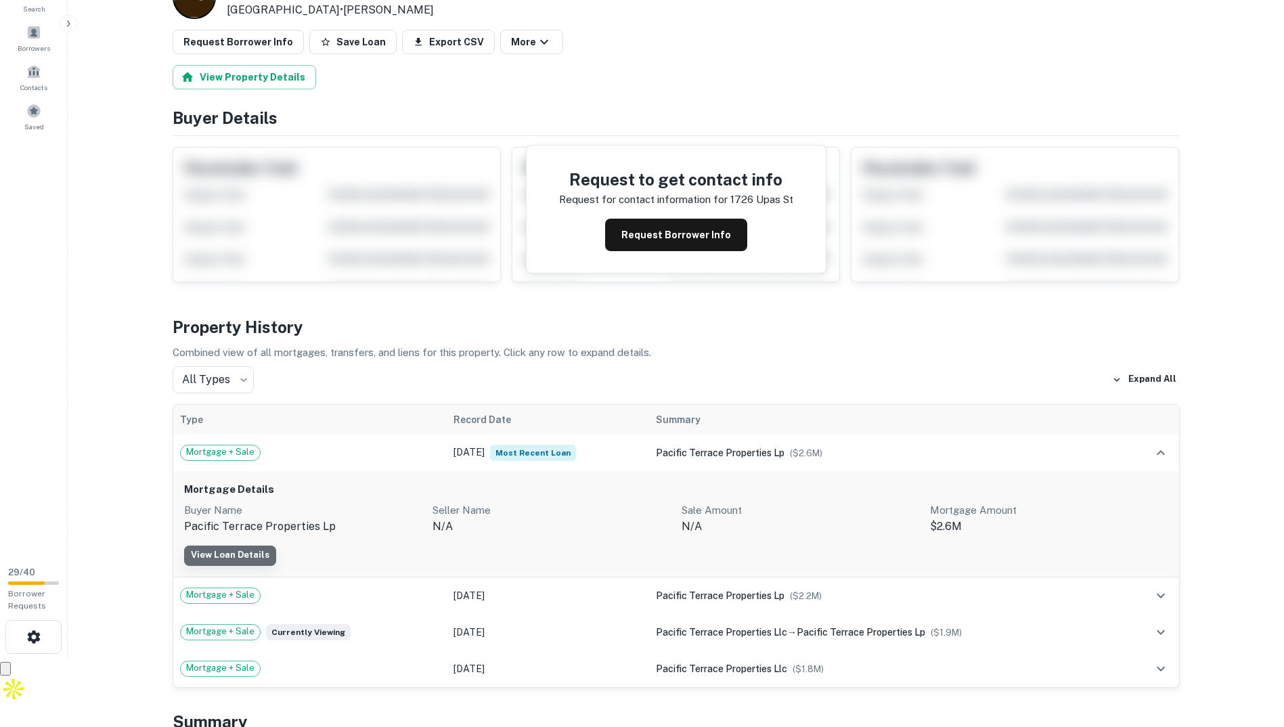
click at [236, 555] on link "View Loan Details" at bounding box center [230, 556] width 92 height 20
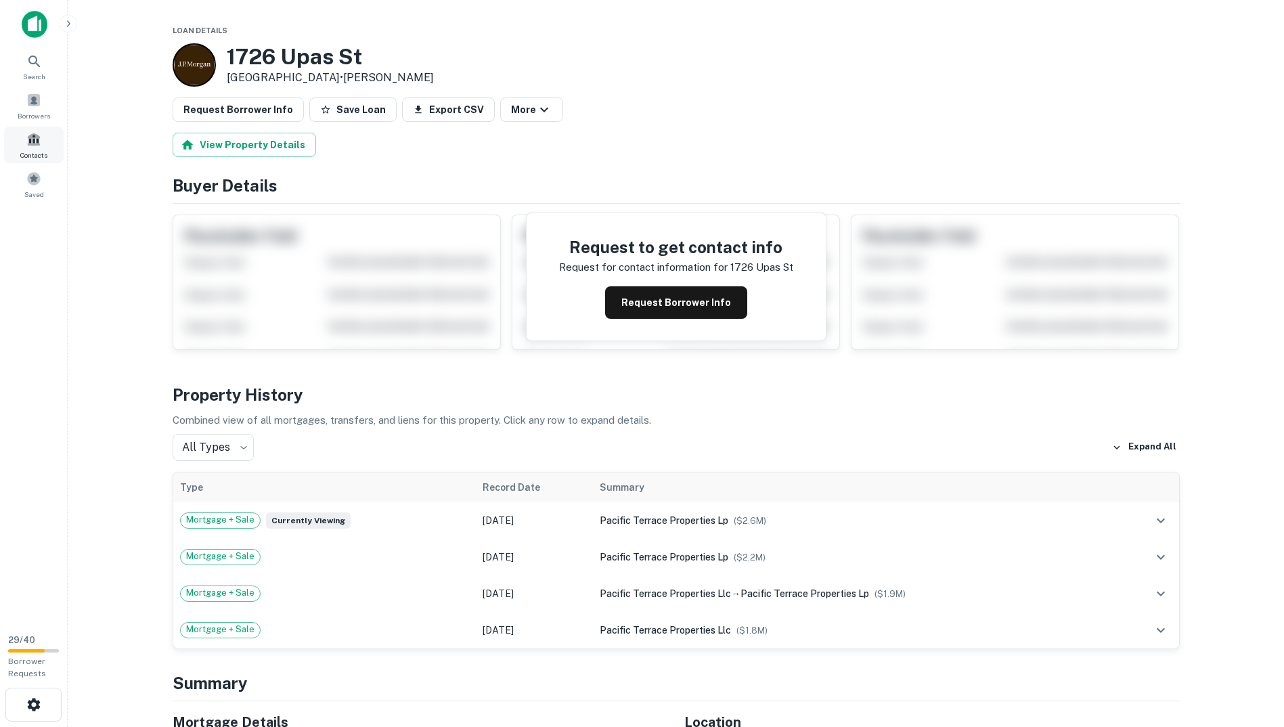
click at [9, 162] on div "Contacts" at bounding box center [34, 145] width 60 height 37
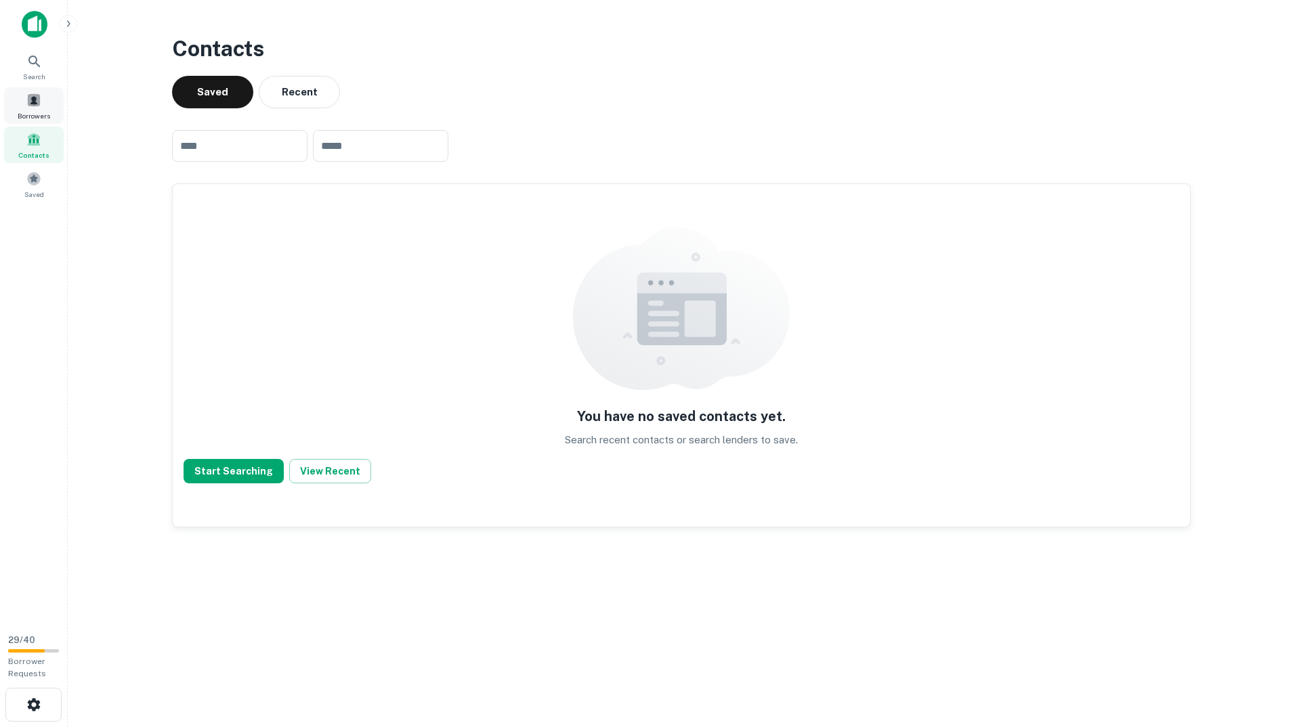
click at [49, 102] on div "Borrowers" at bounding box center [34, 105] width 60 height 37
